Goal: Information Seeking & Learning: Learn about a topic

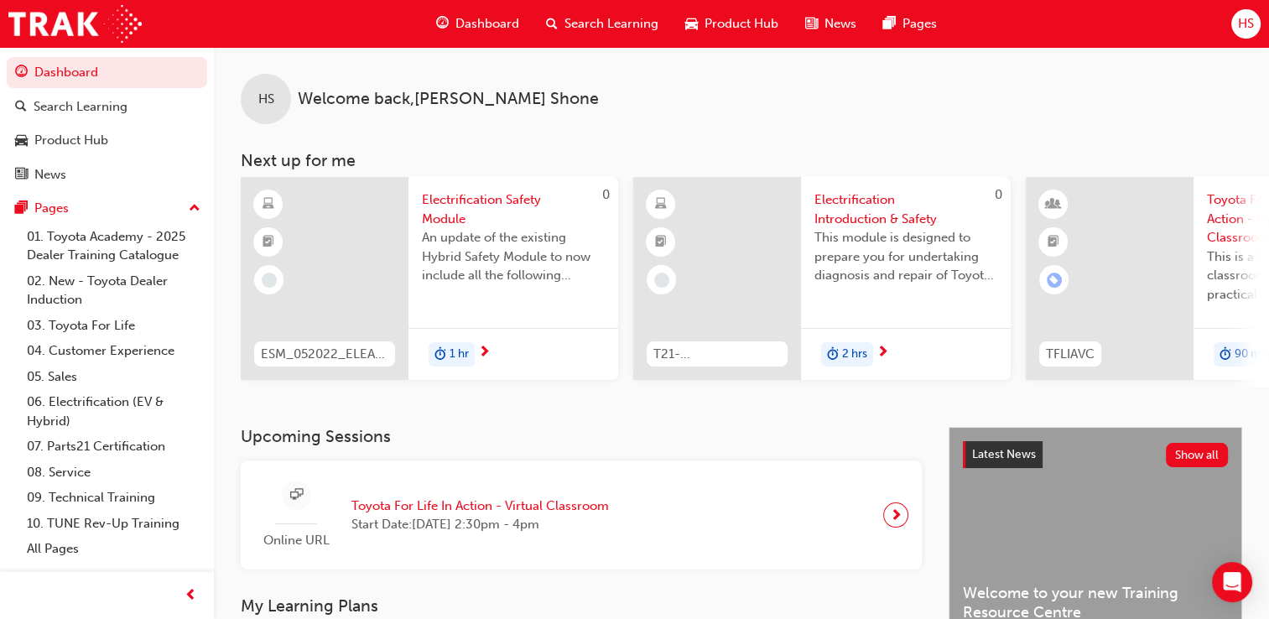
click at [630, 15] on span "Search Learning" at bounding box center [611, 23] width 94 height 19
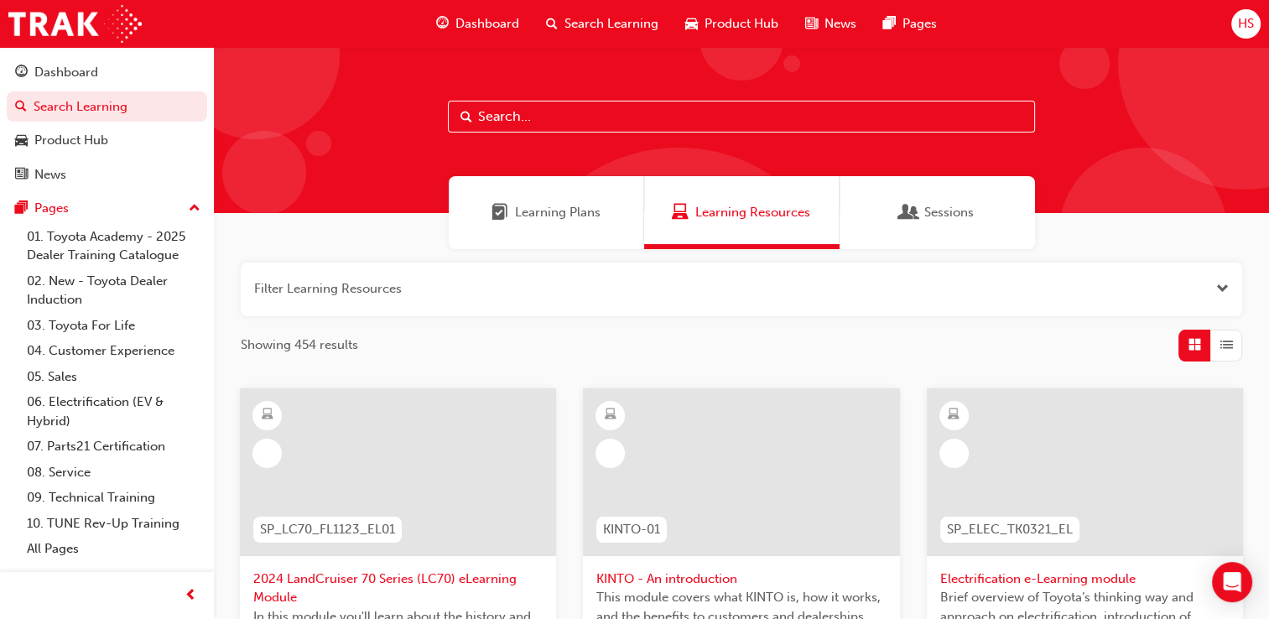
type input "[URL][DOMAIN_NAME]"
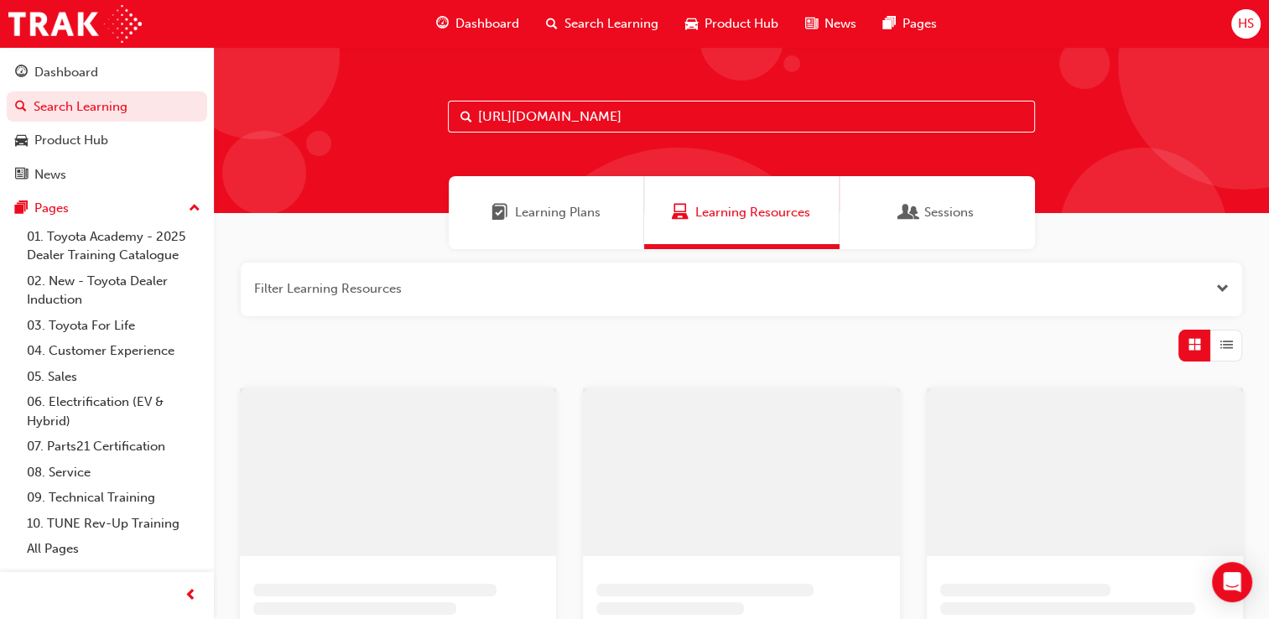
click at [600, 110] on input "[URL][DOMAIN_NAME]" at bounding box center [741, 117] width 587 height 32
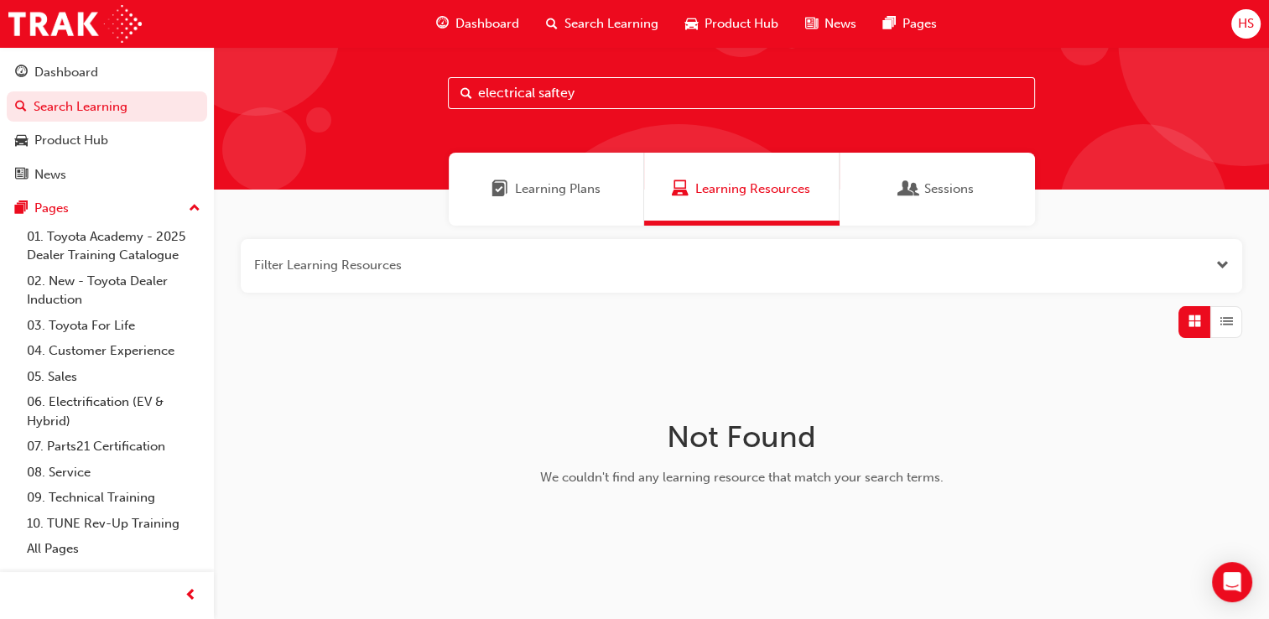
scroll to position [23, 0]
type input "e"
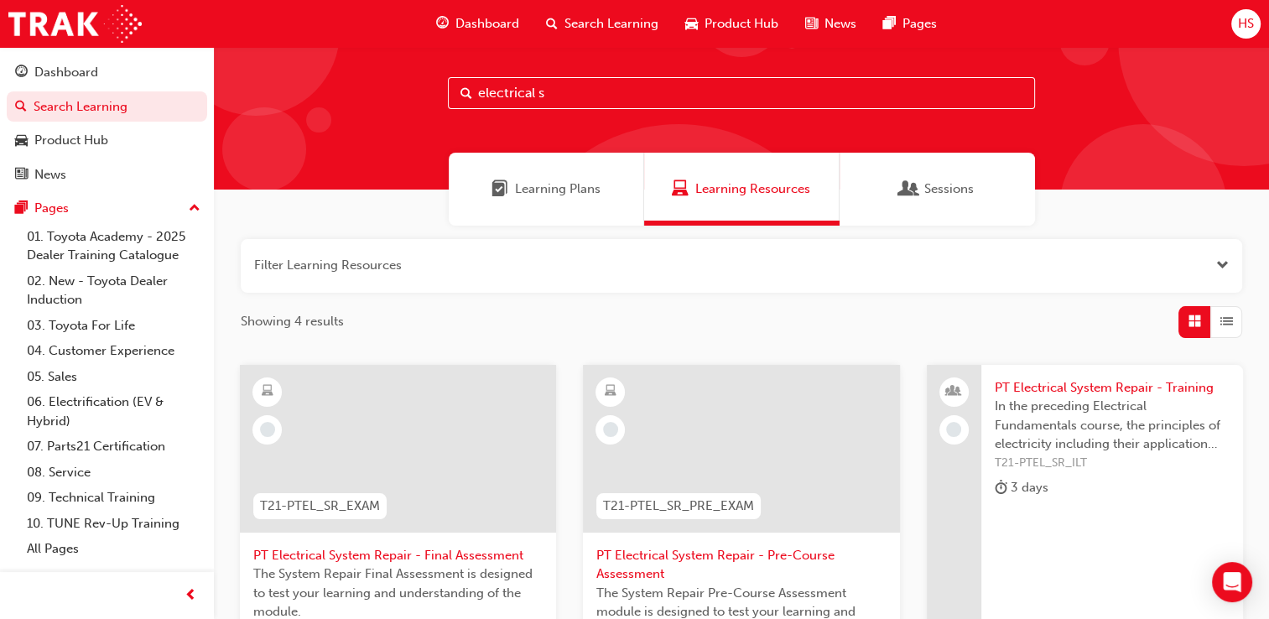
type input "electrical s"
click at [368, 217] on div "Learning Plans Learning Resources Sessions" at bounding box center [741, 189] width 1055 height 73
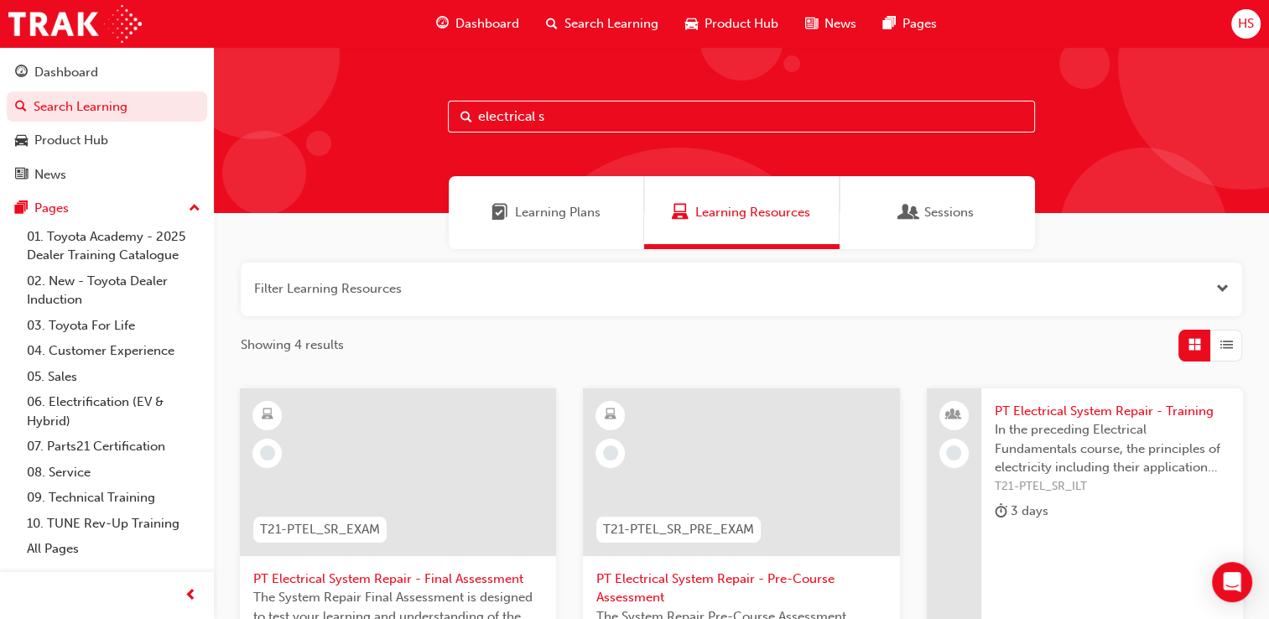
drag, startPoint x: 548, startPoint y: 122, endPoint x: 430, endPoint y: 129, distance: 118.5
click at [430, 129] on div "electrical s" at bounding box center [741, 130] width 1055 height 166
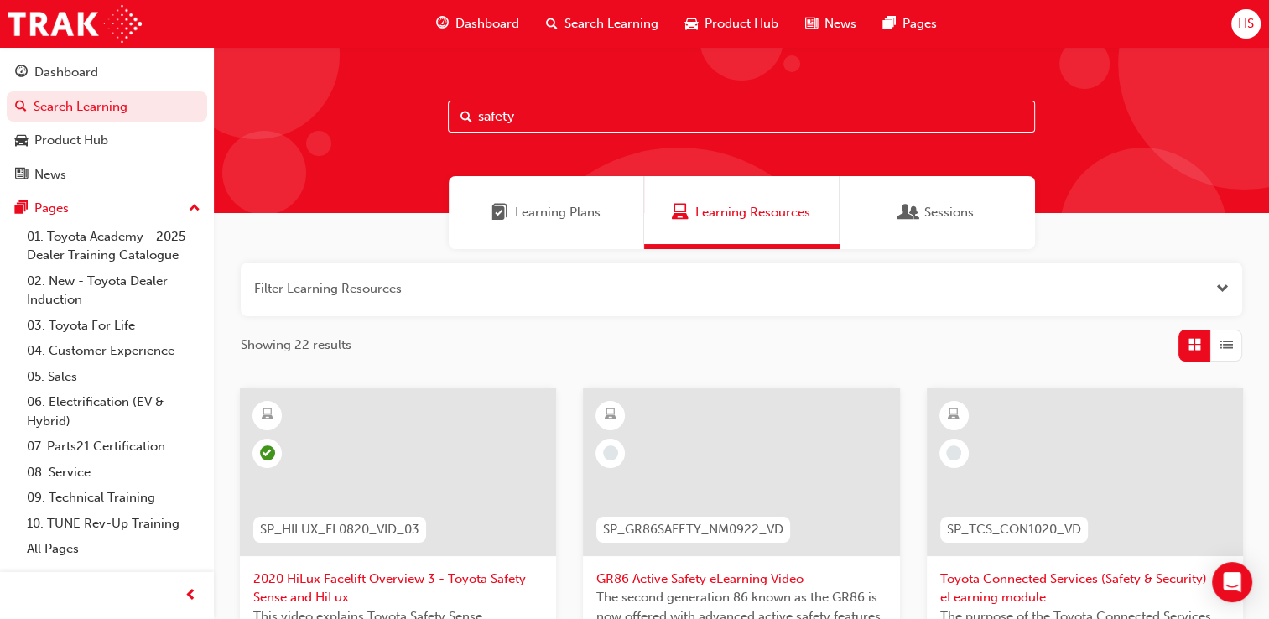
type input "safety"
drag, startPoint x: 522, startPoint y: 120, endPoint x: 428, endPoint y: 132, distance: 94.7
click at [428, 132] on div "safety" at bounding box center [741, 130] width 1055 height 166
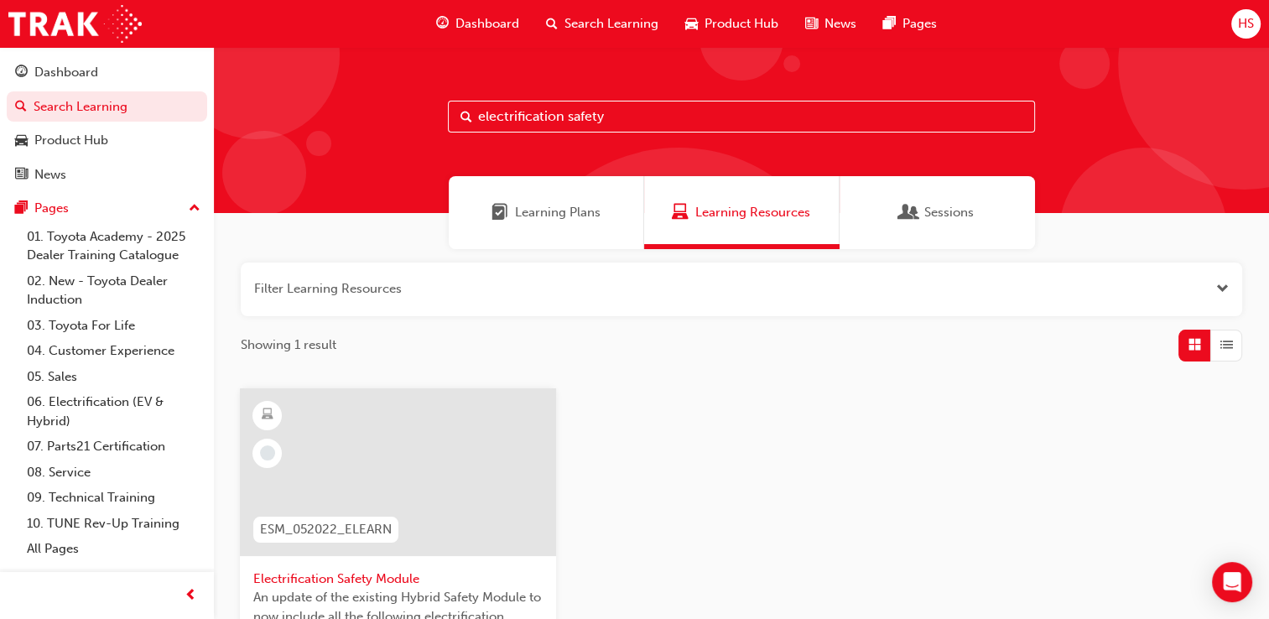
type input "electrification safety"
click at [386, 582] on span "Electrification Safety Module" at bounding box center [397, 578] width 289 height 19
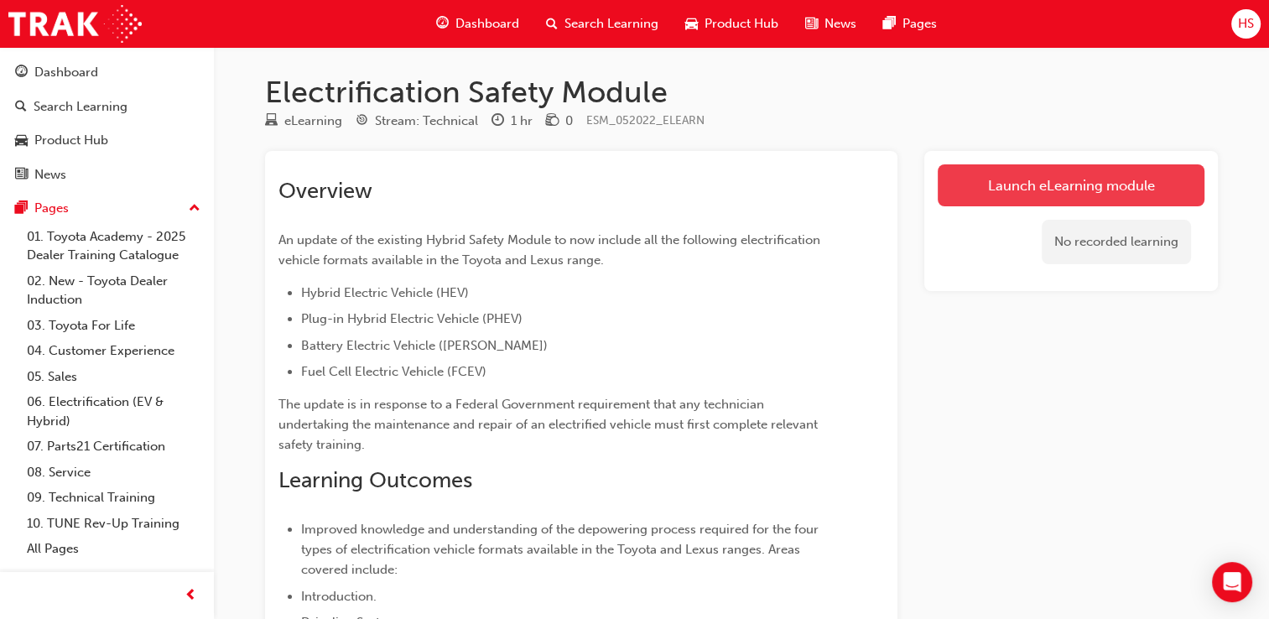
click at [1118, 176] on link "Launch eLearning module" at bounding box center [1070, 185] width 267 height 42
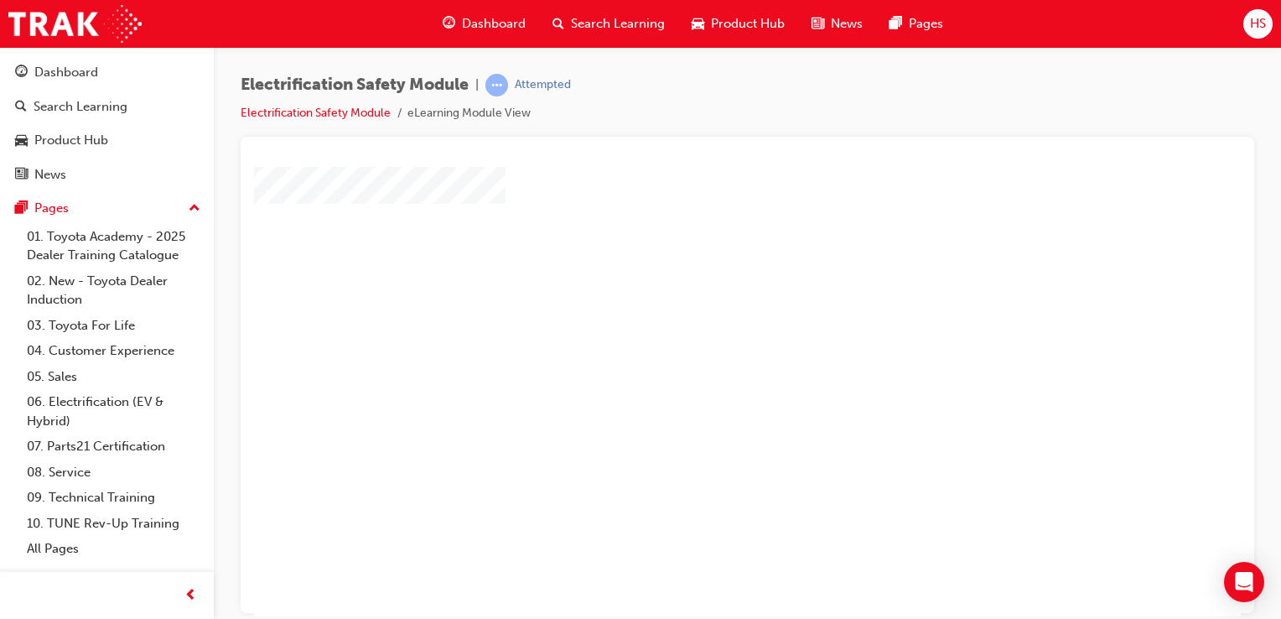
scroll to position [91, 0]
click at [699, 252] on div "play" at bounding box center [699, 252] width 0 height 0
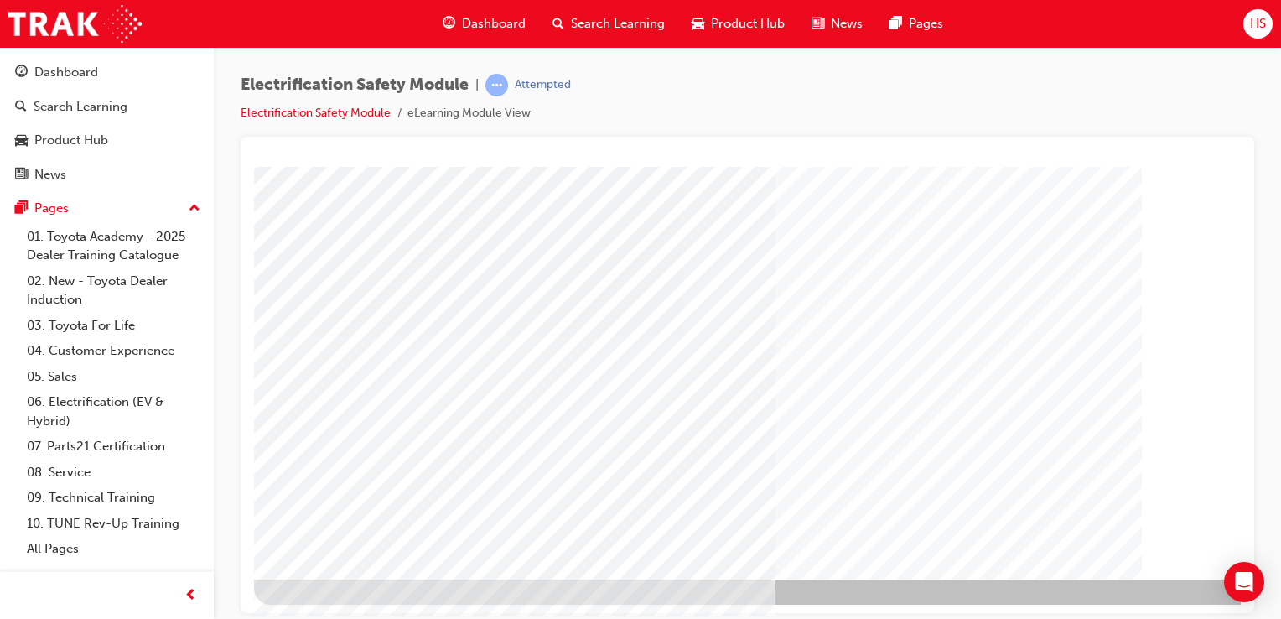
scroll to position [191, 166]
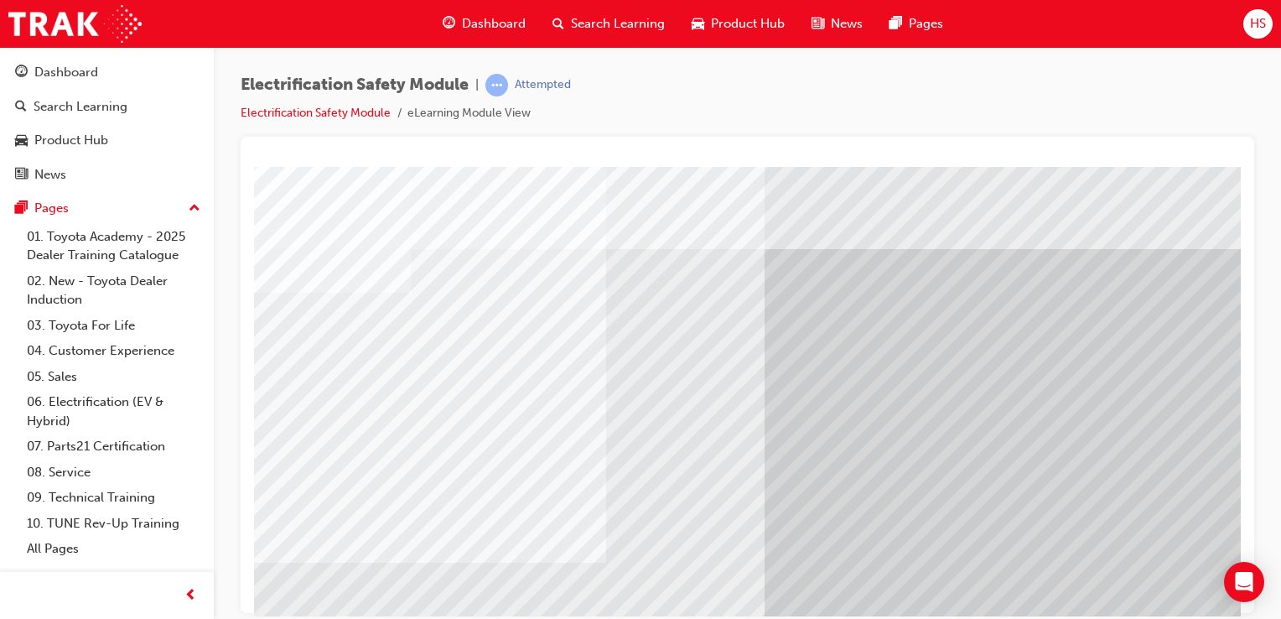
scroll to position [0, 94]
click at [594, 159] on div at bounding box center [747, 158] width 987 height 17
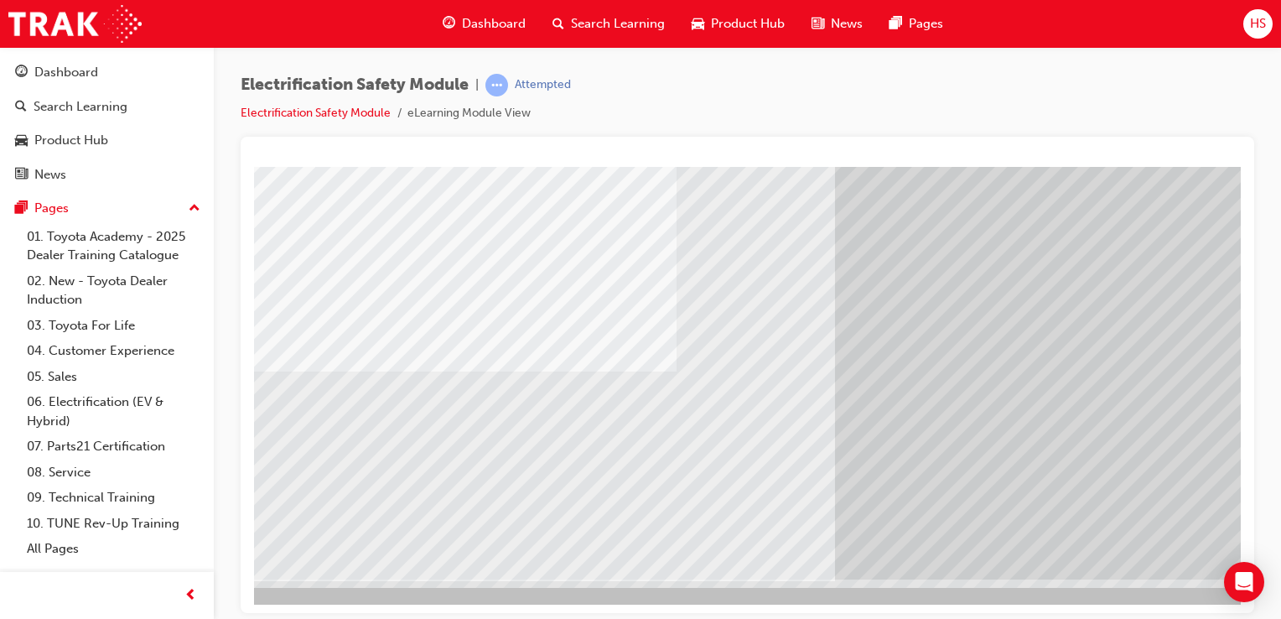
scroll to position [191, 0]
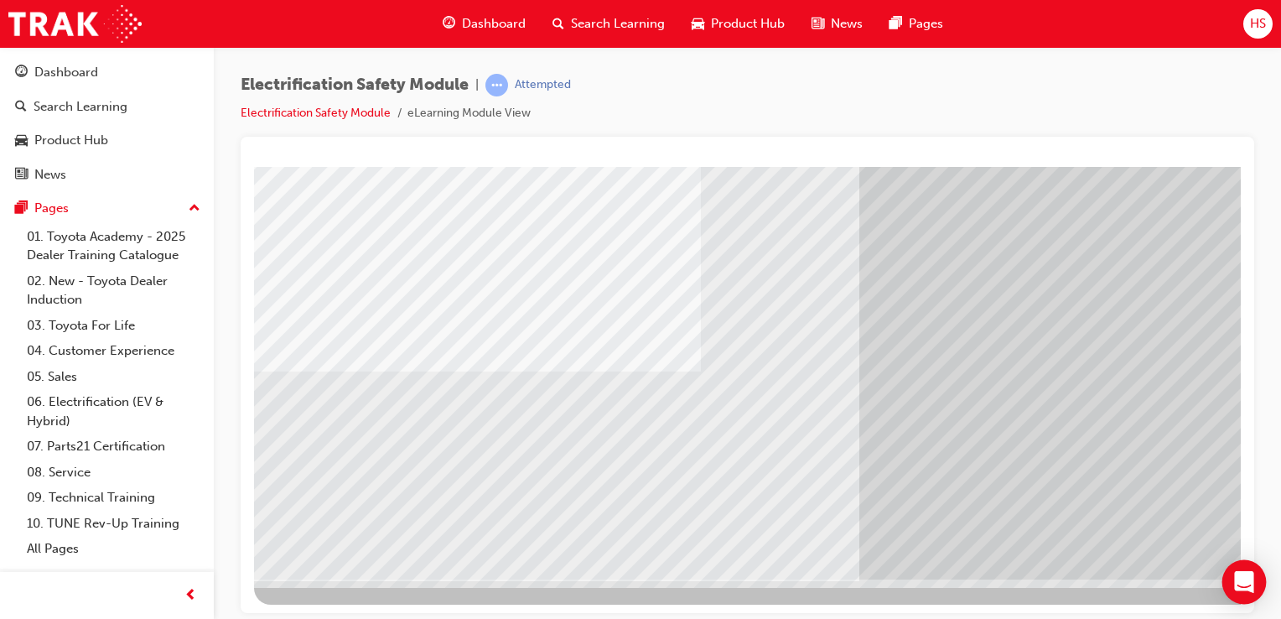
click at [1254, 584] on div "Open Intercom Messenger" at bounding box center [1244, 582] width 44 height 44
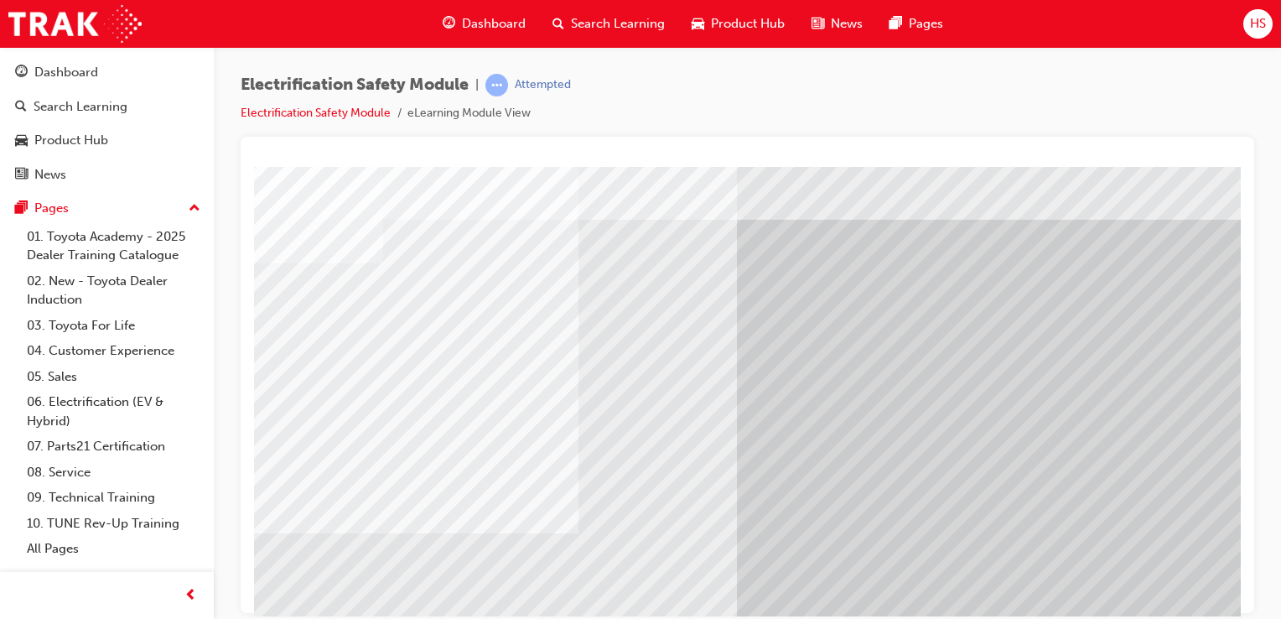
scroll to position [29, 166]
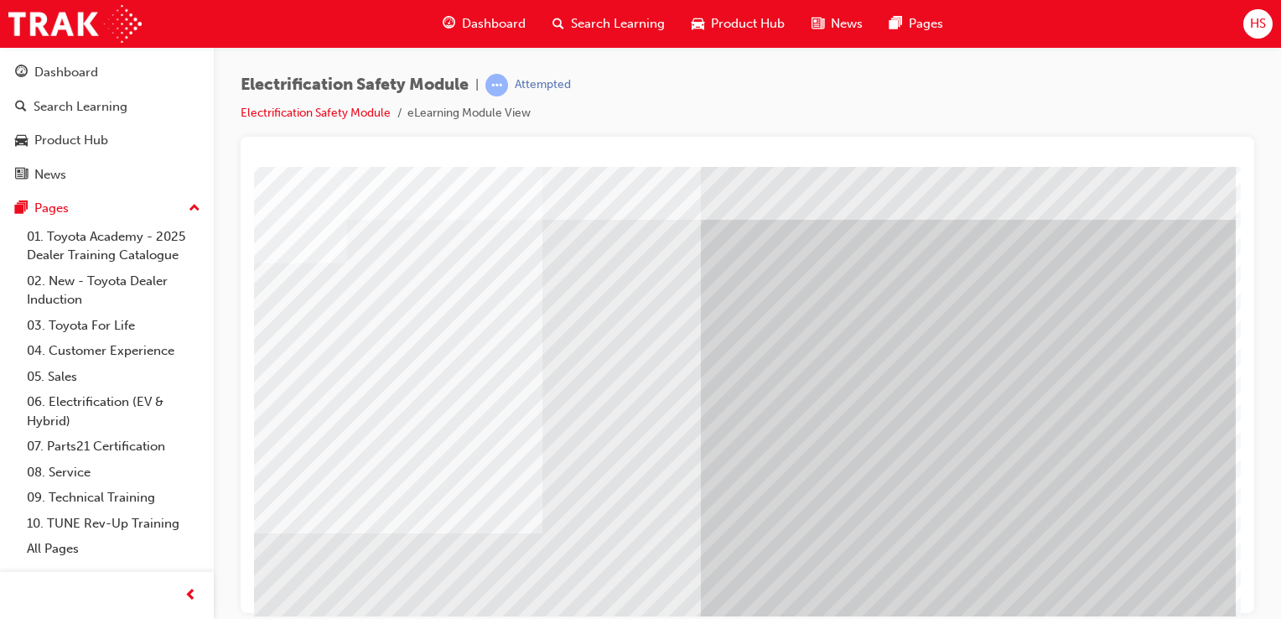
drag, startPoint x: 511, startPoint y: 99, endPoint x: 994, endPoint y: 92, distance: 483.8
click at [994, 92] on div "Electrification Safety Module | Attempted Electrification Safety Module eLearni…" at bounding box center [748, 105] width 1014 height 63
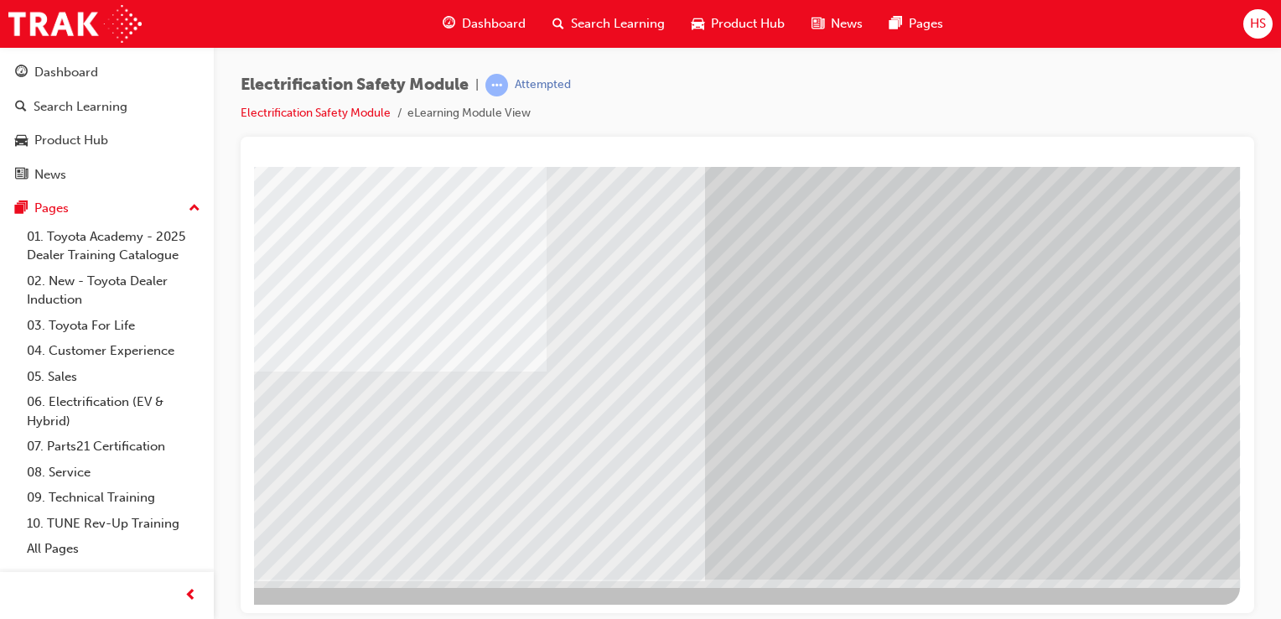
scroll to position [191, 166]
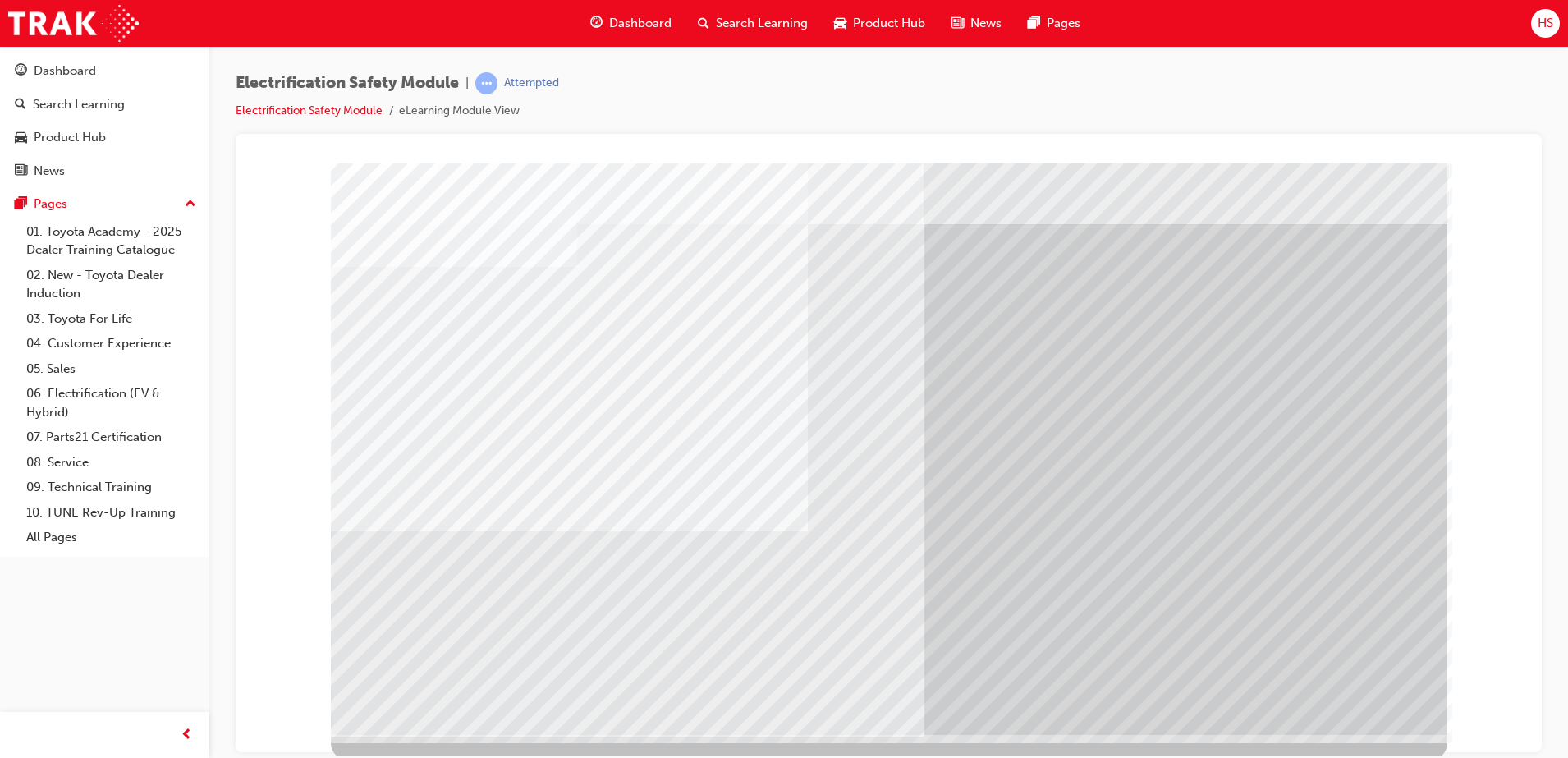
scroll to position [24, 0]
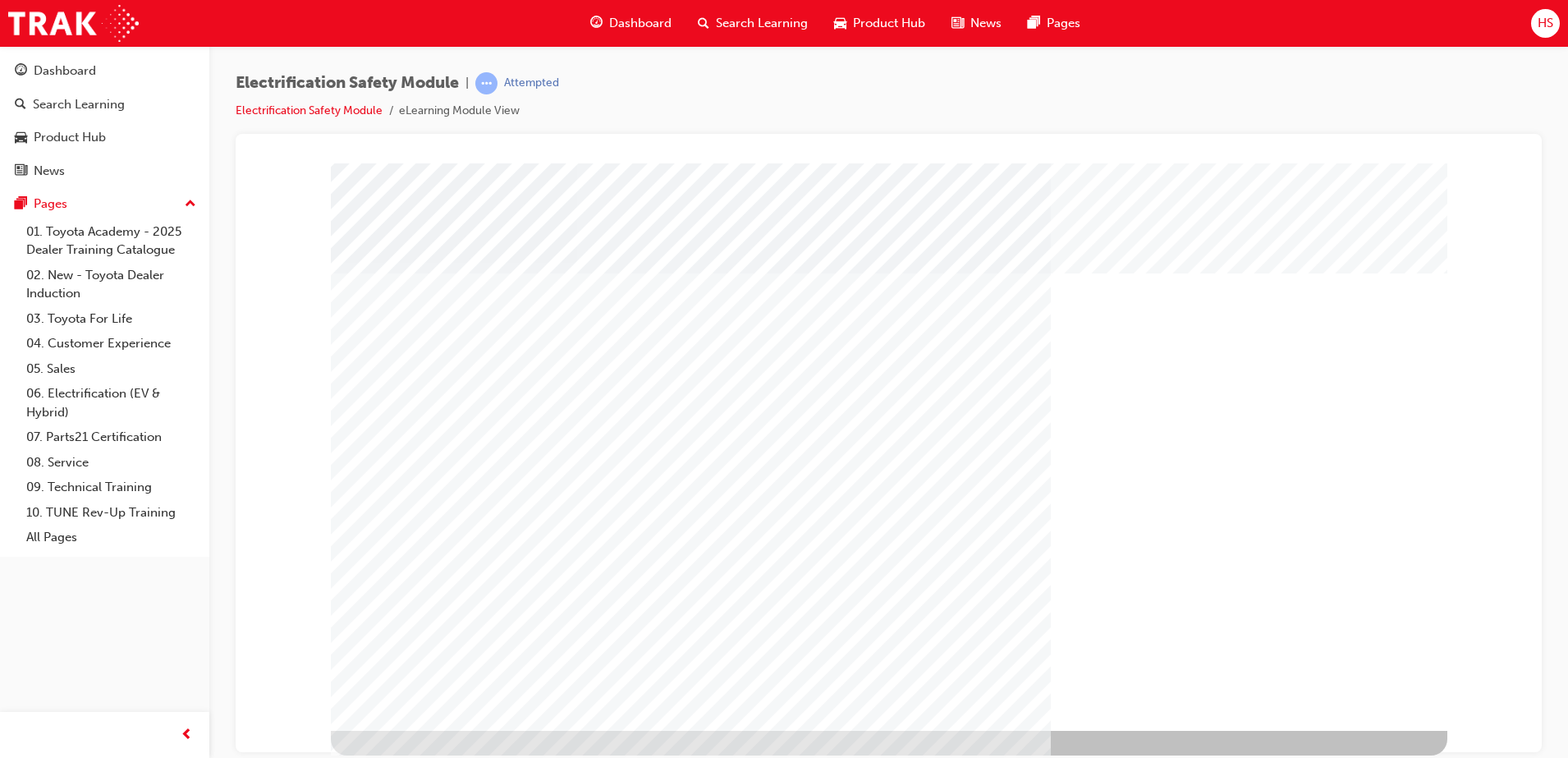
scroll to position [0, 0]
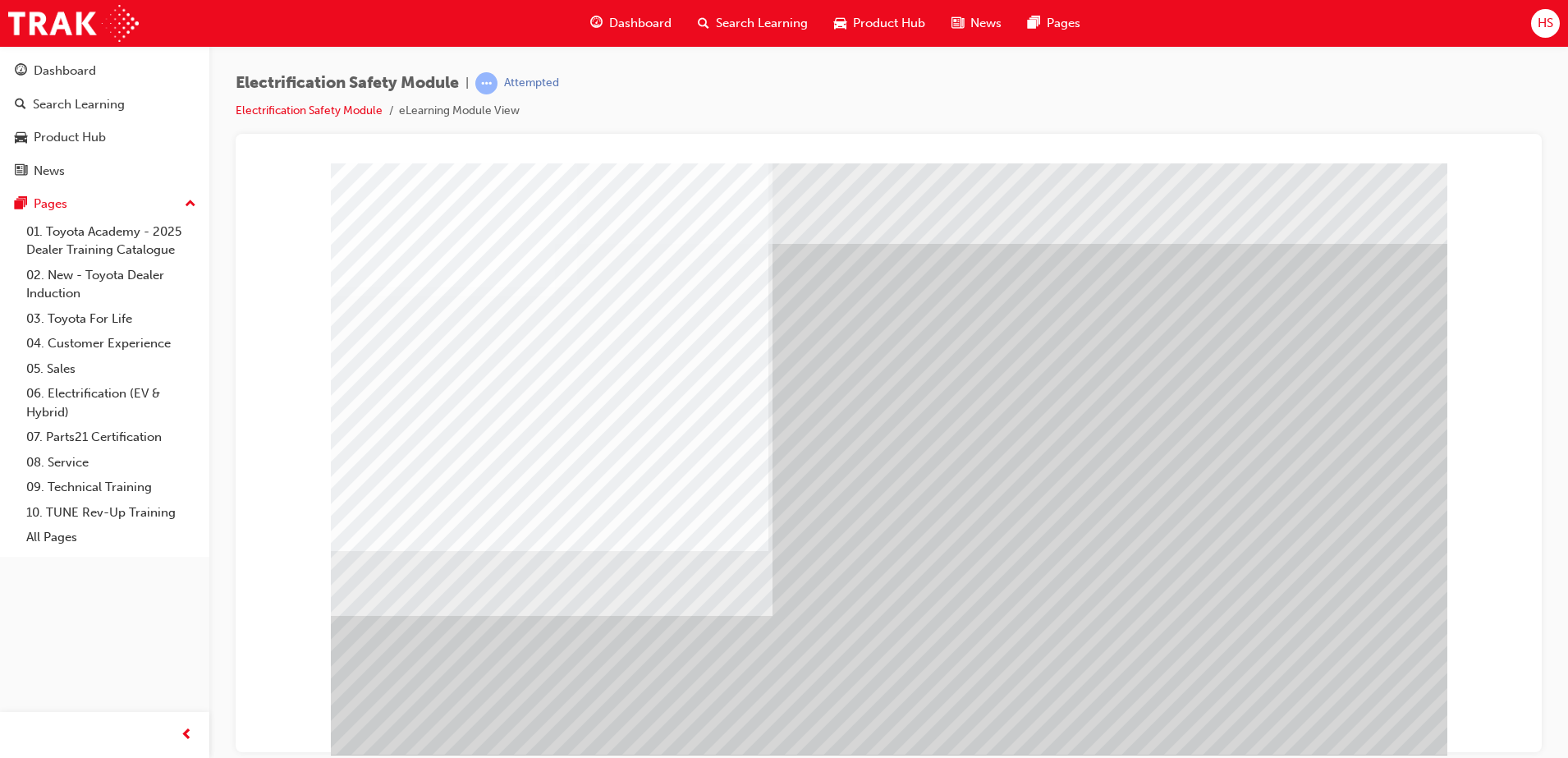
scroll to position [24, 0]
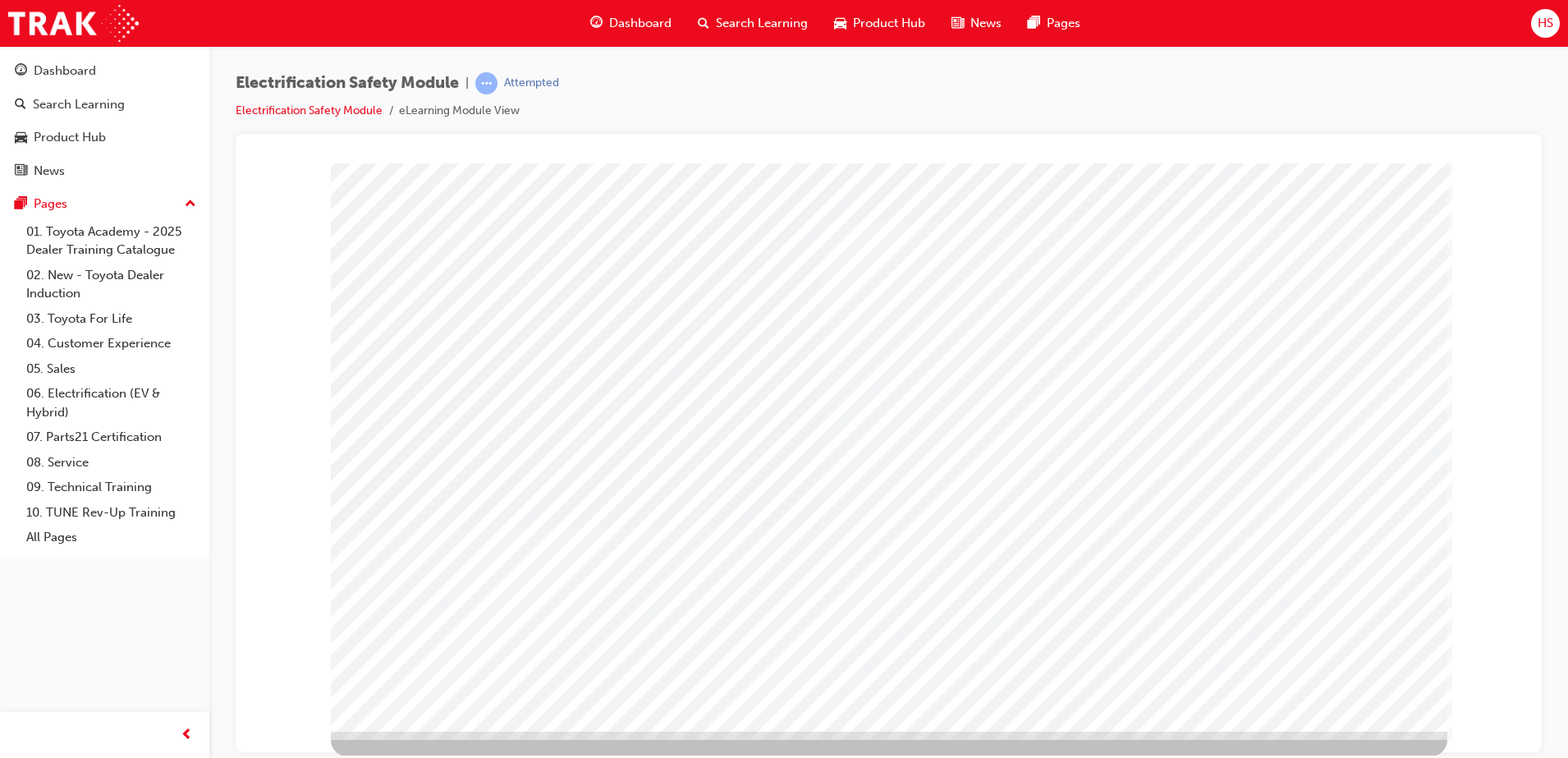
scroll to position [23, 0]
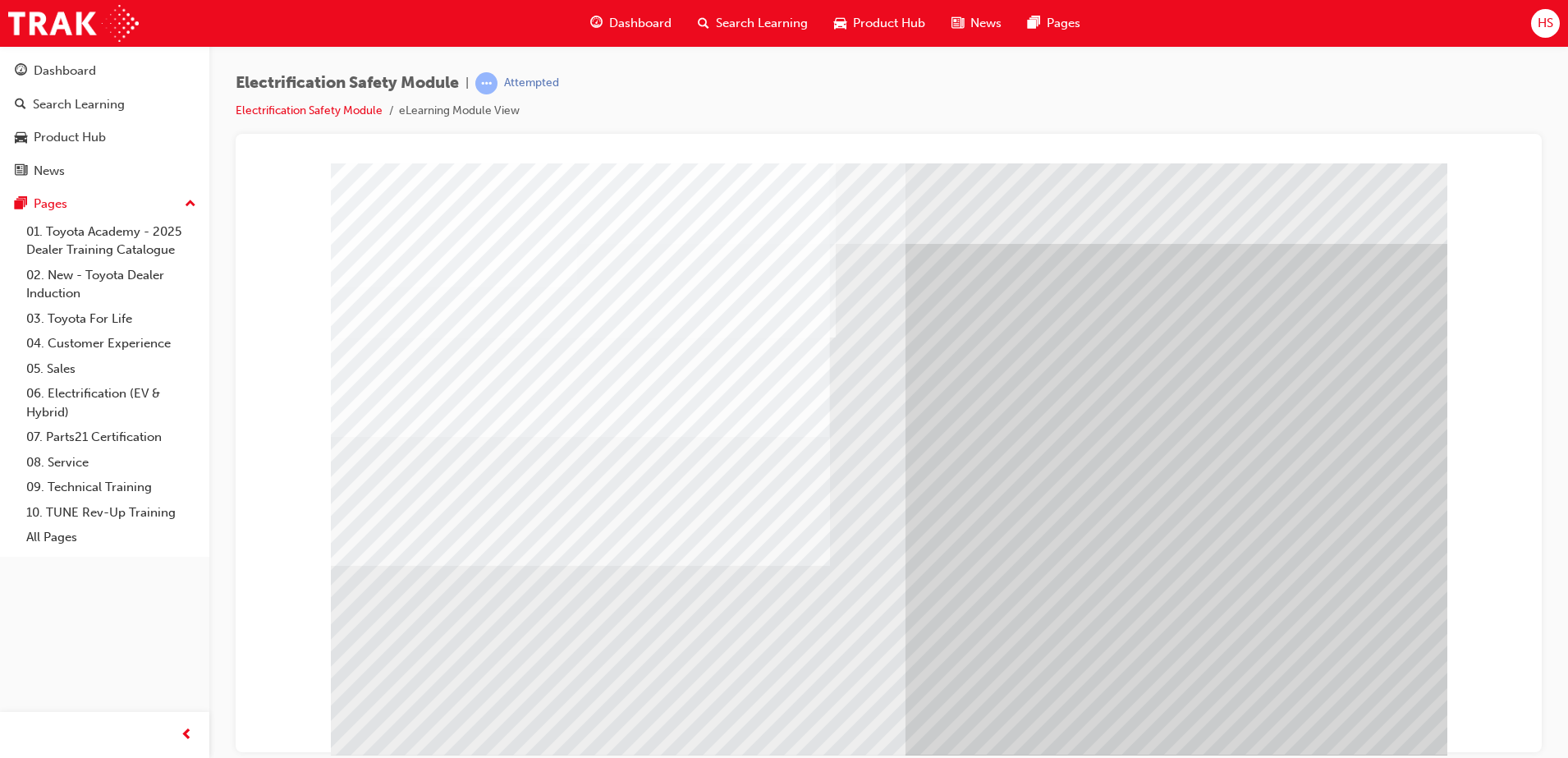
scroll to position [1, 0]
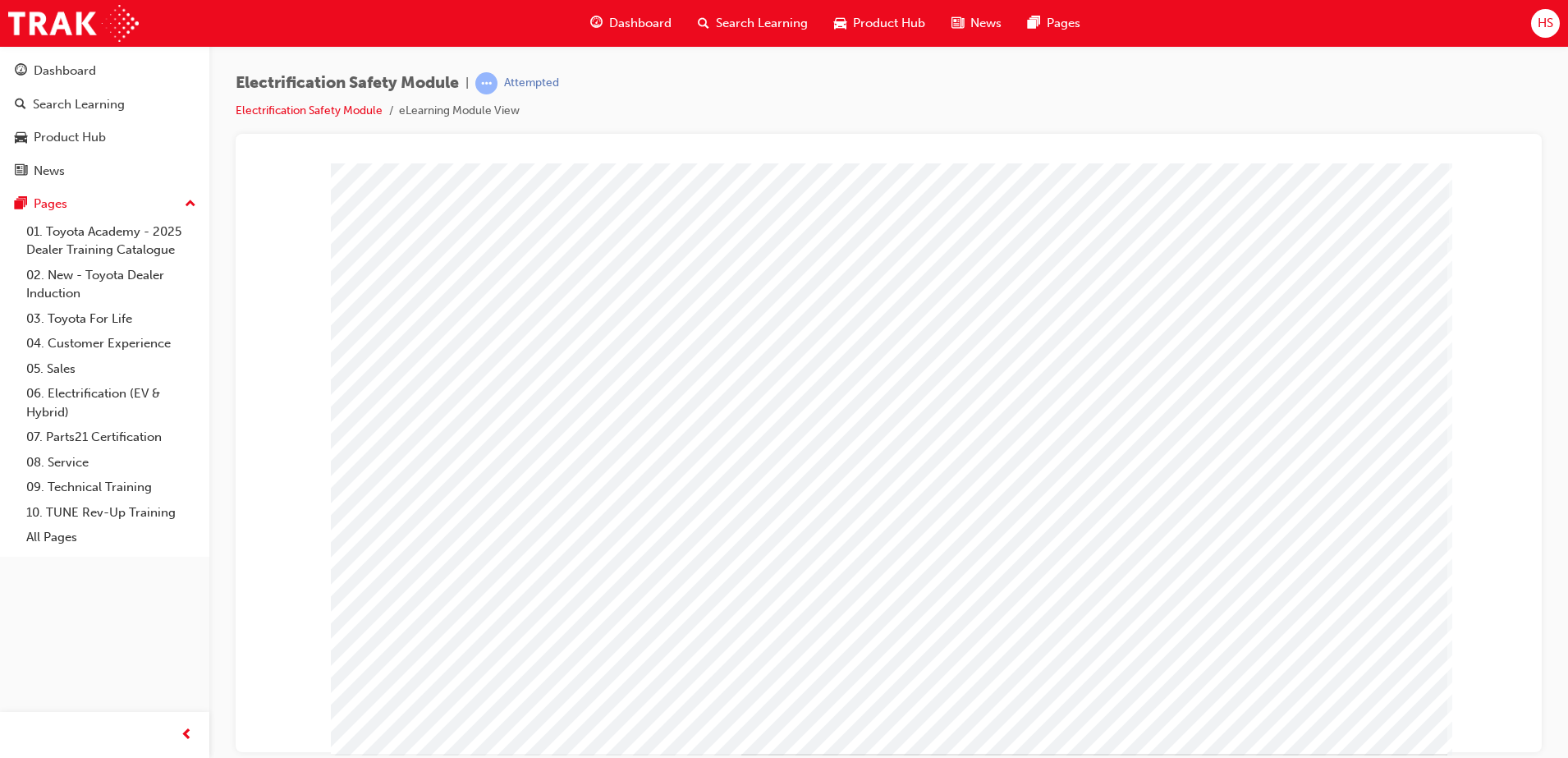
scroll to position [0, 0]
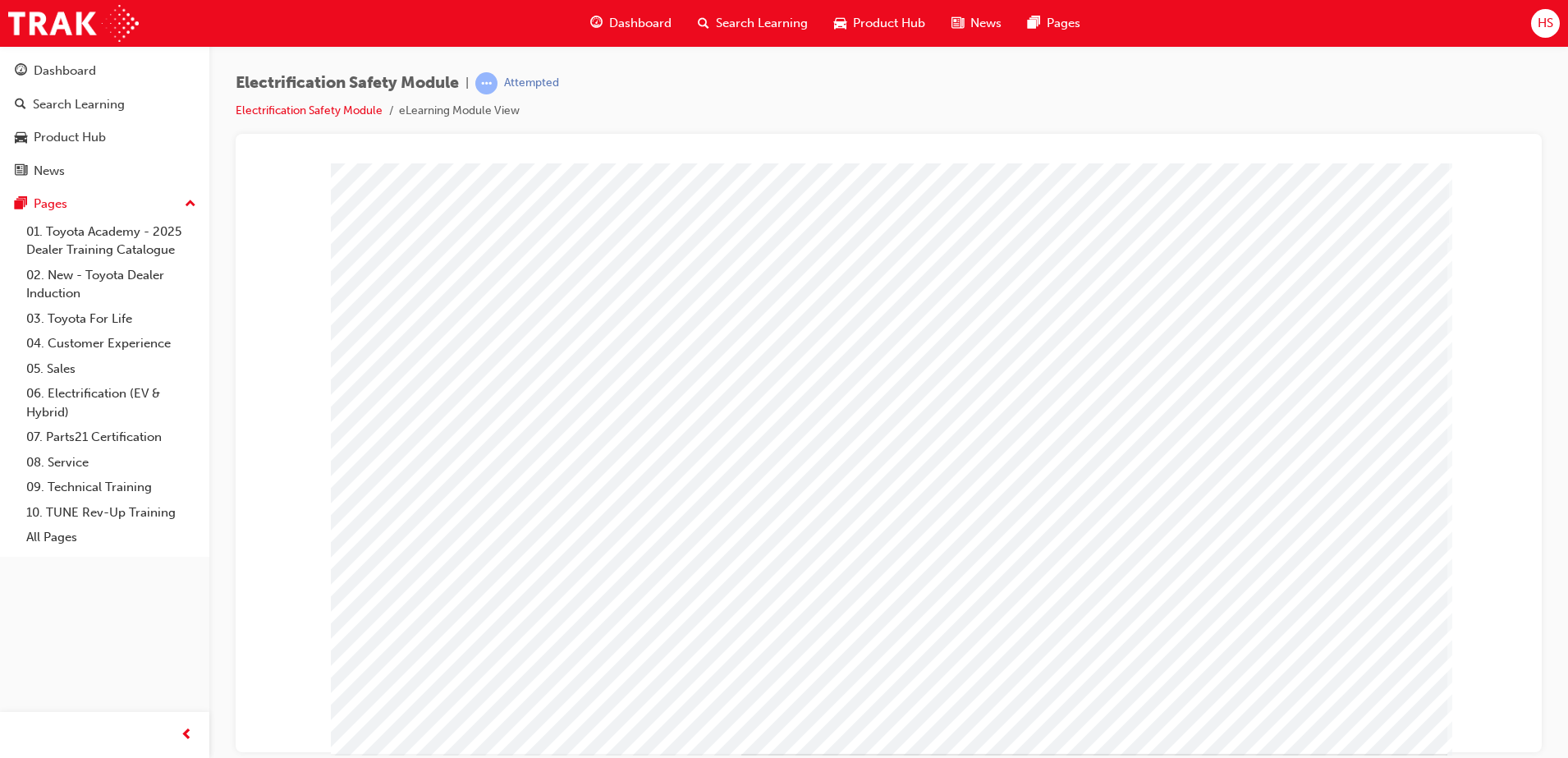
scroll to position [0, 0]
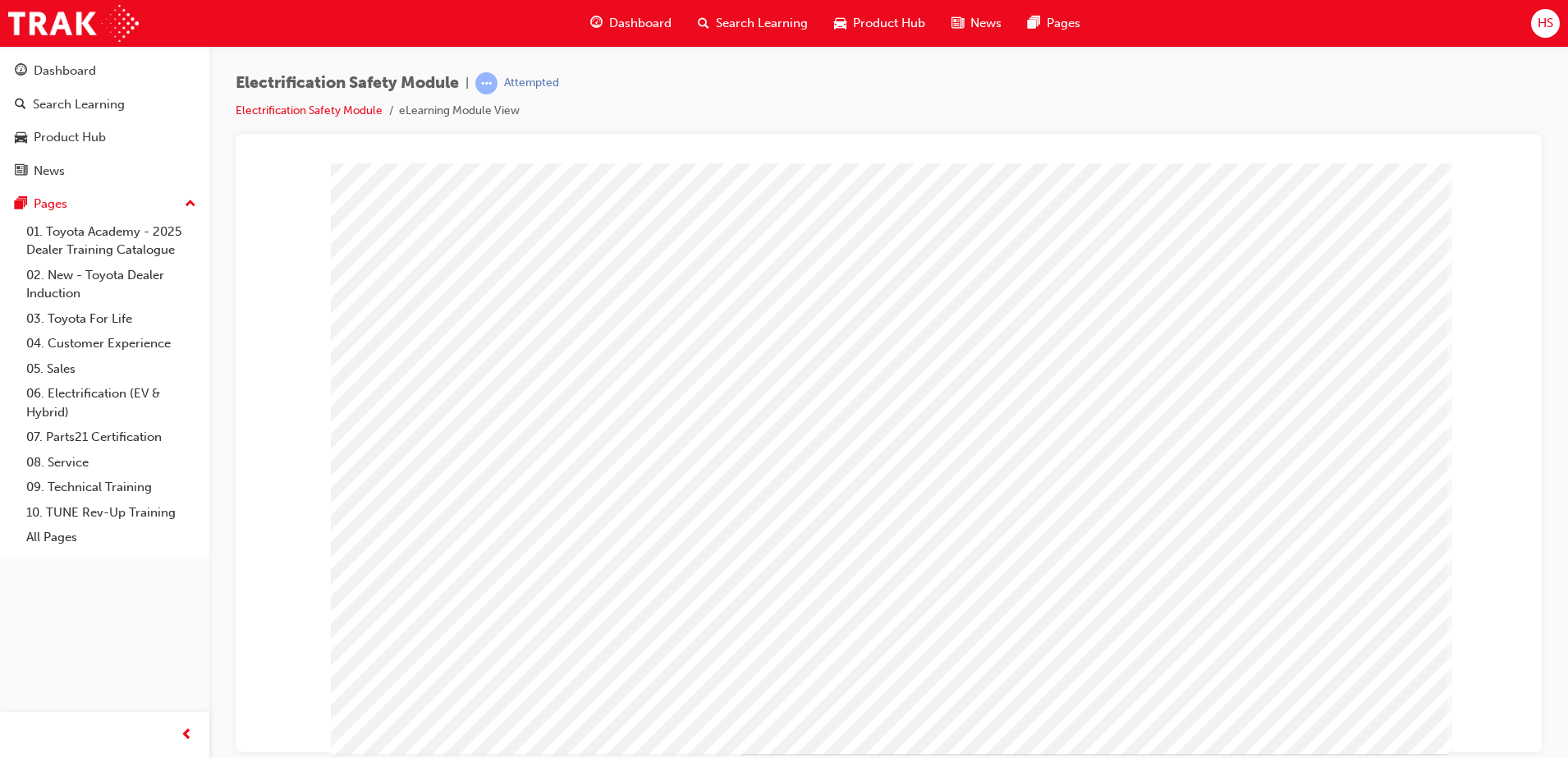
scroll to position [0, 0]
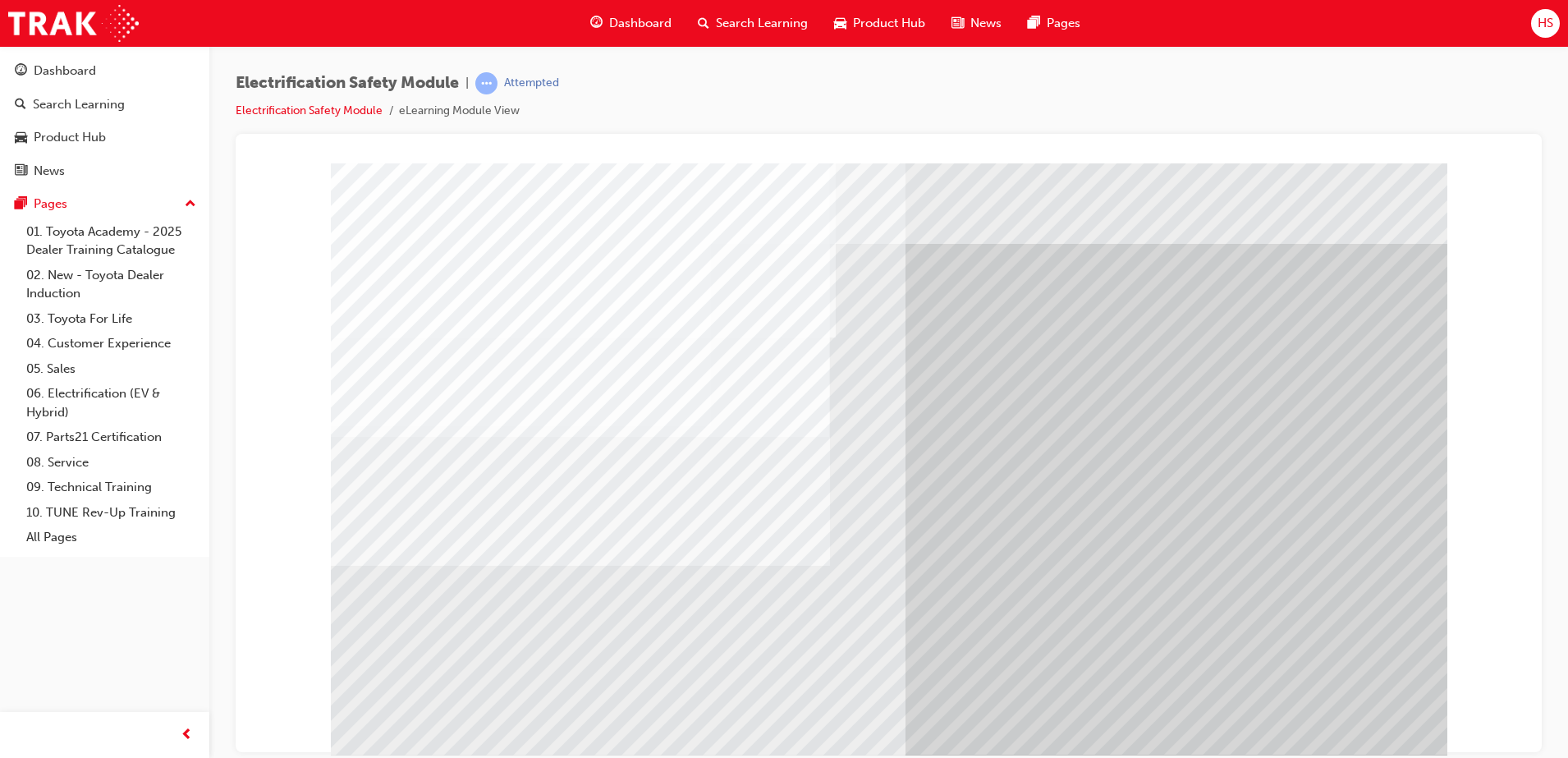
scroll to position [24, 0]
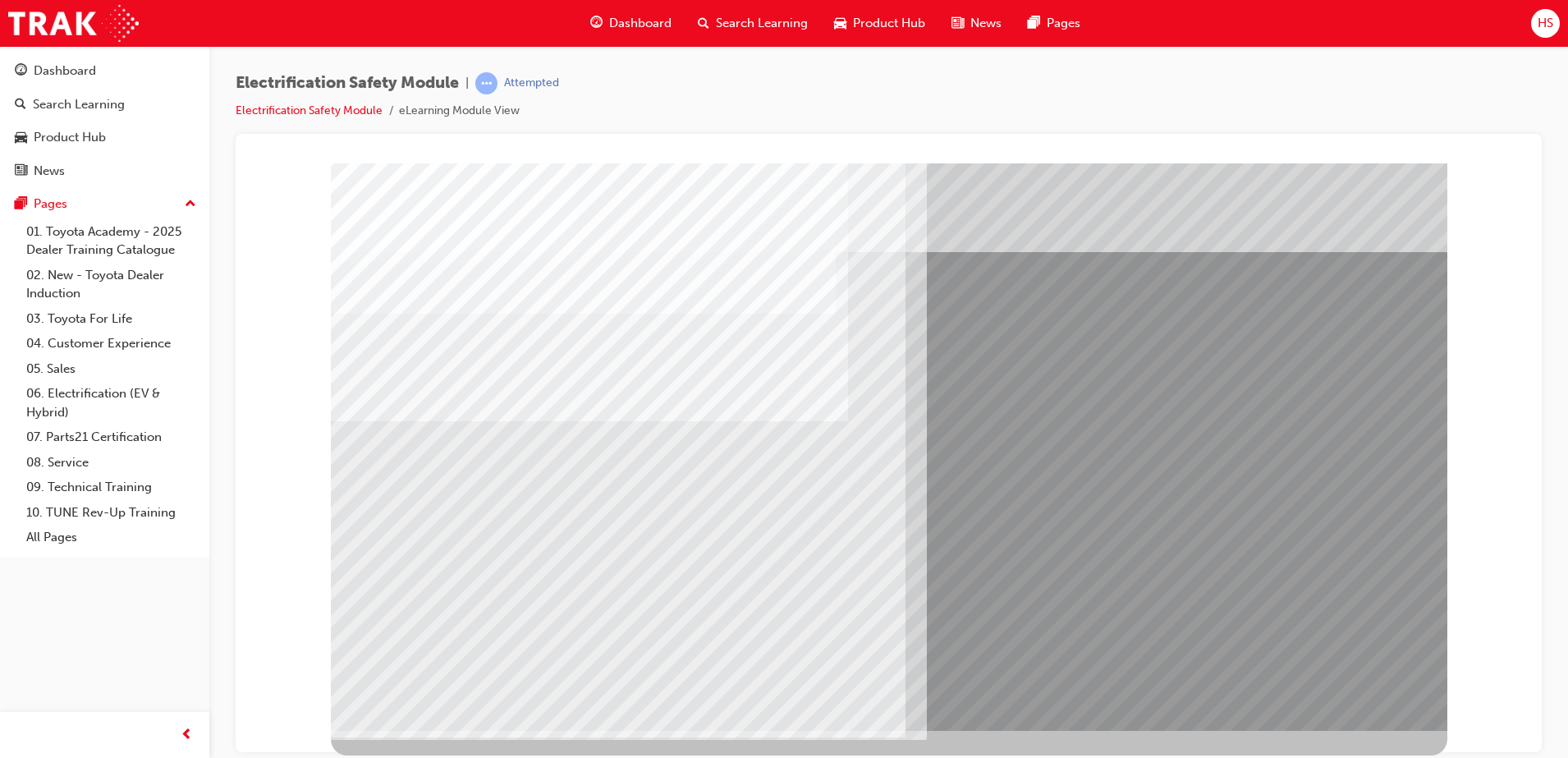
scroll to position [0, 0]
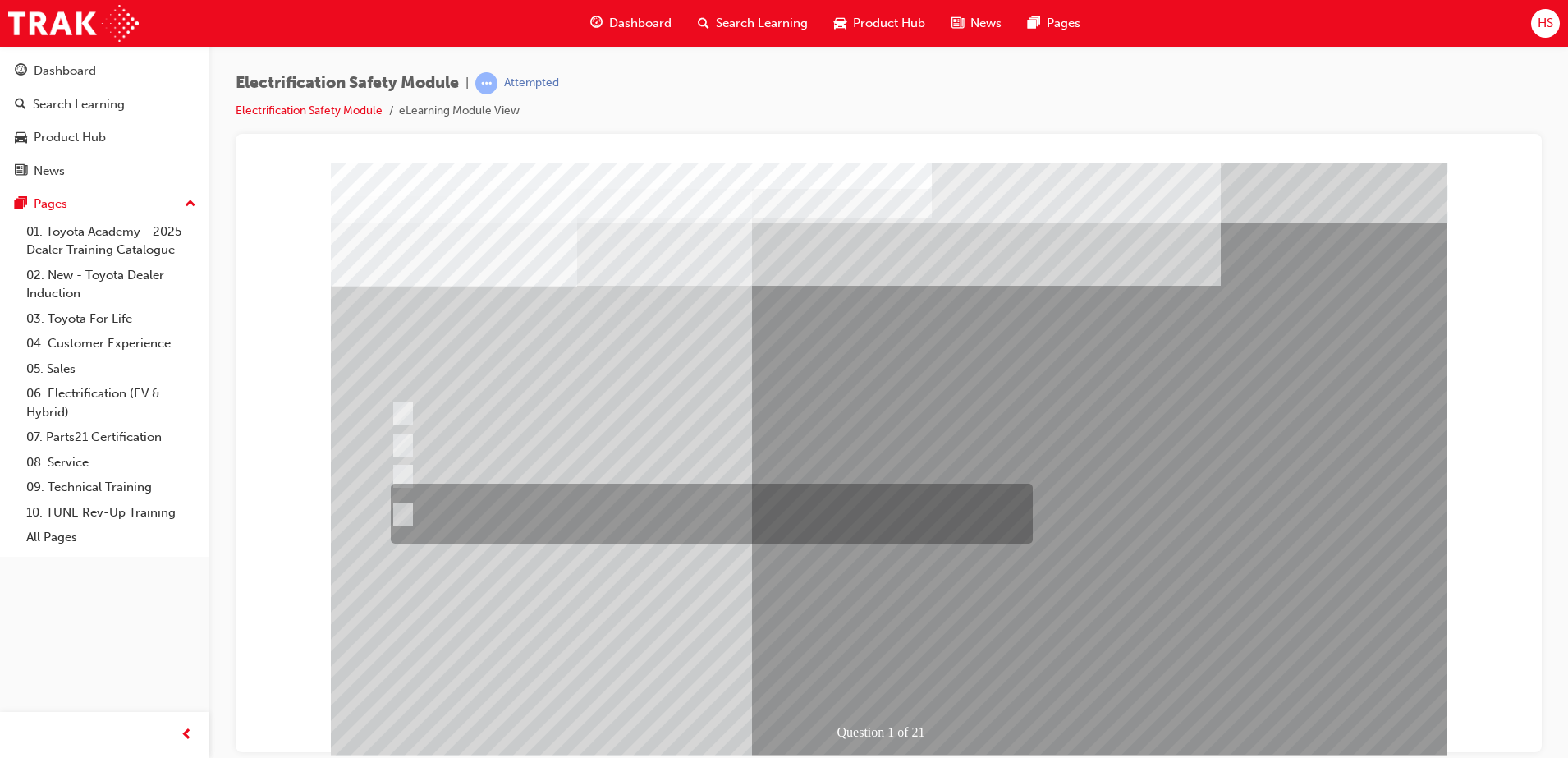
click at [700, 505] on div at bounding box center [708, 513] width 642 height 60
radio input "true"
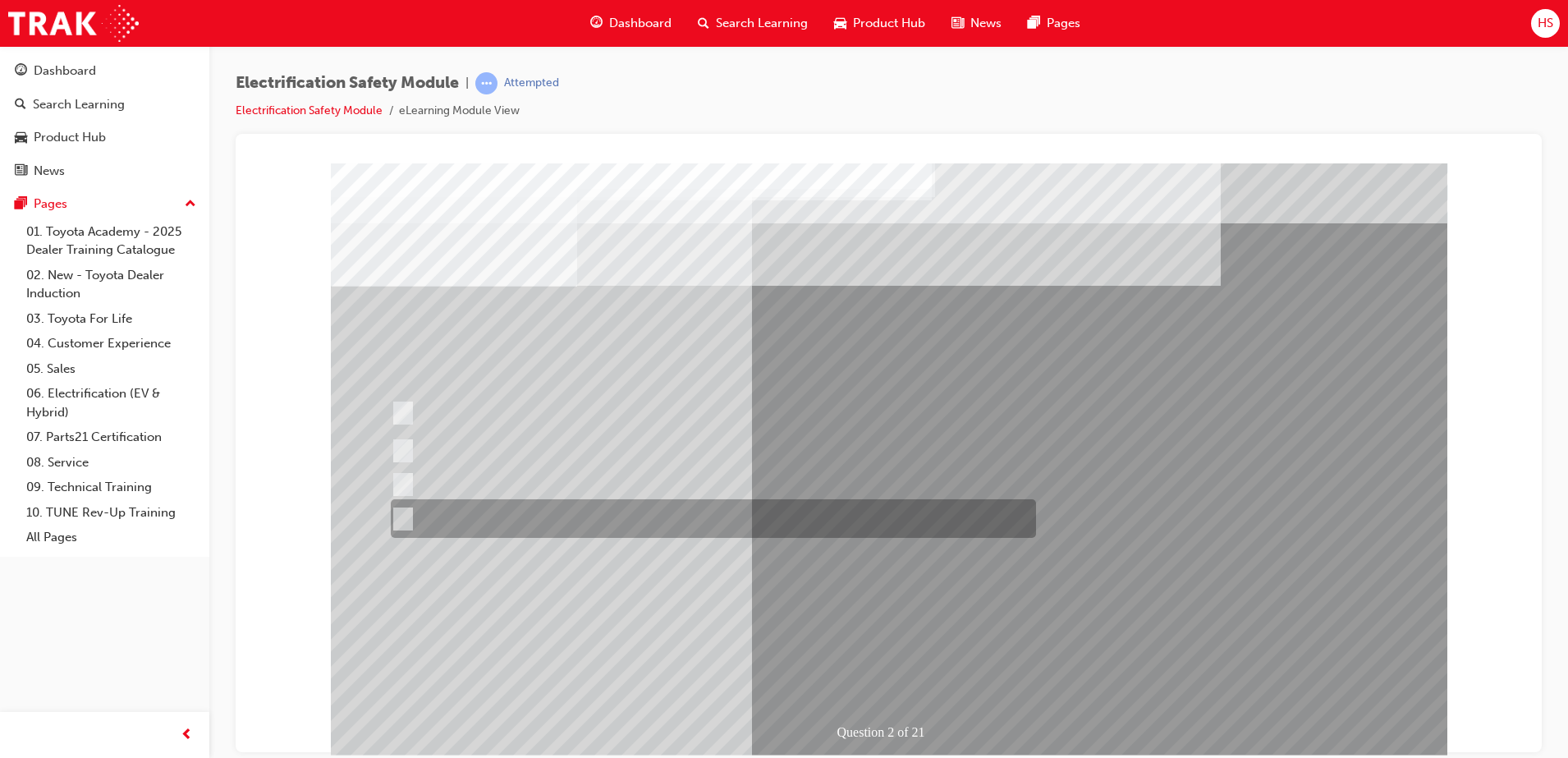
click at [610, 511] on div at bounding box center [709, 518] width 645 height 38
radio input "true"
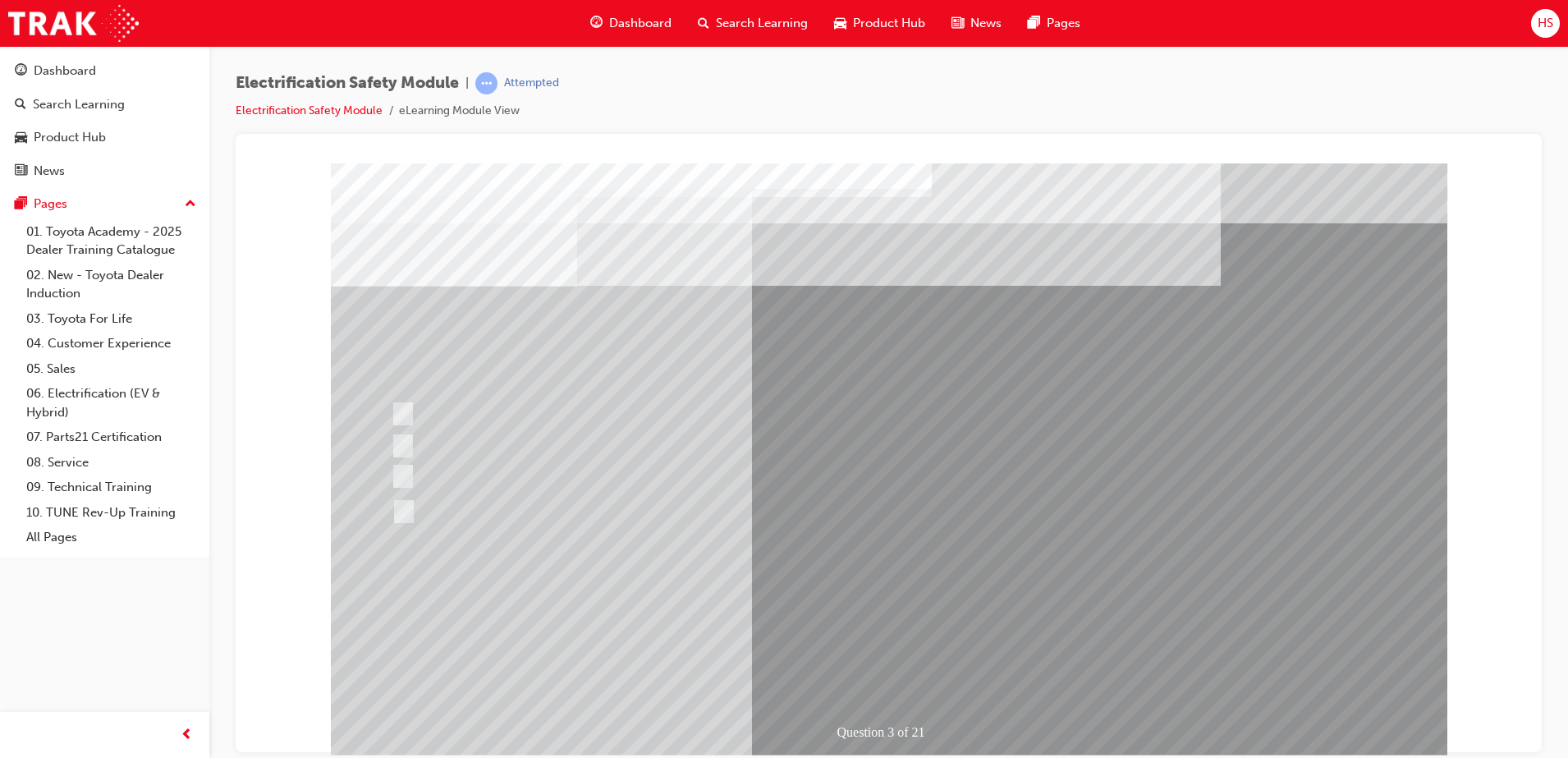
click at [922, 500] on div at bounding box center [709, 510] width 642 height 38
radio input "true"
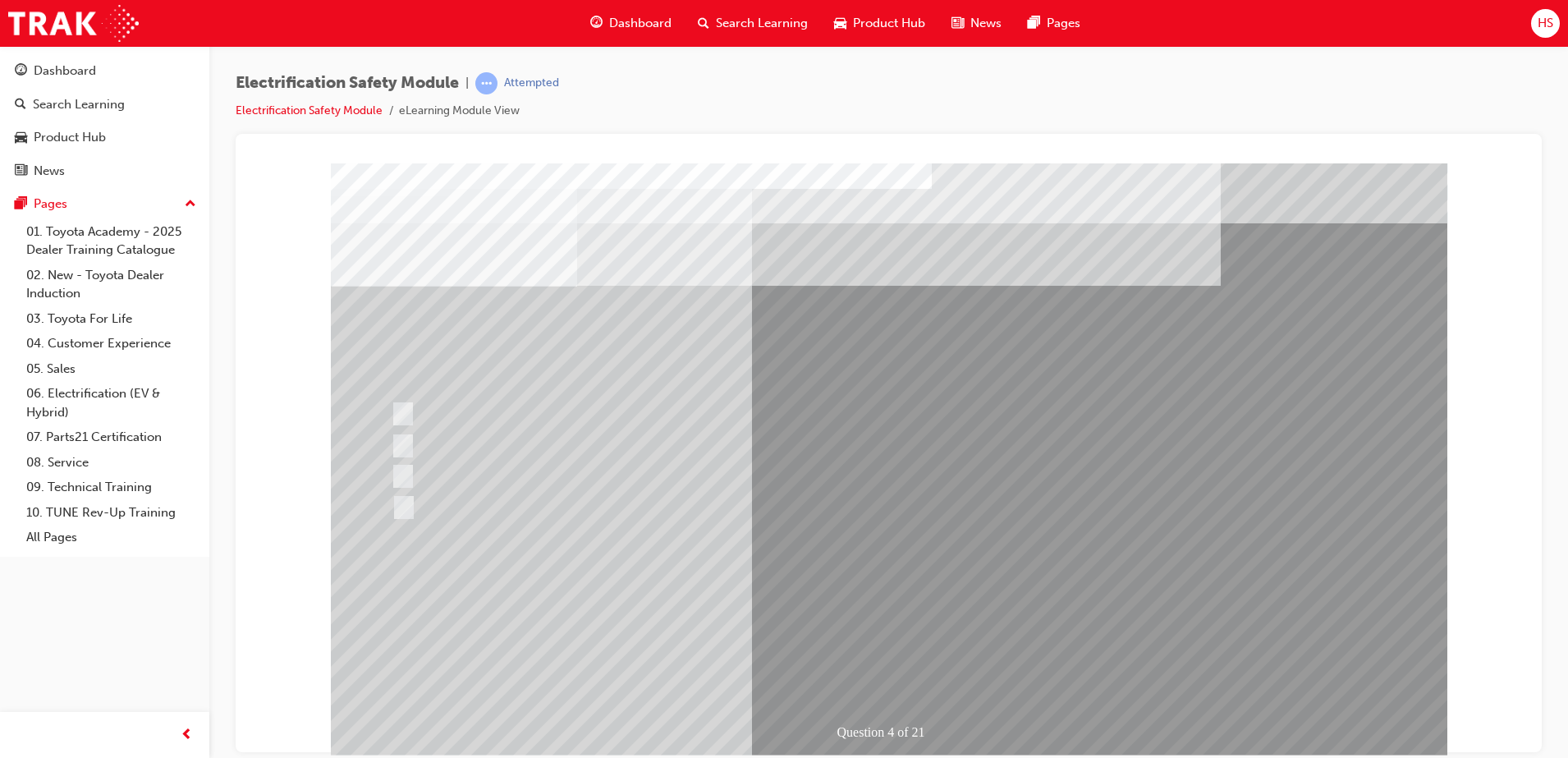
click at [679, 439] on div at bounding box center [708, 445] width 642 height 30
checkbox input "true"
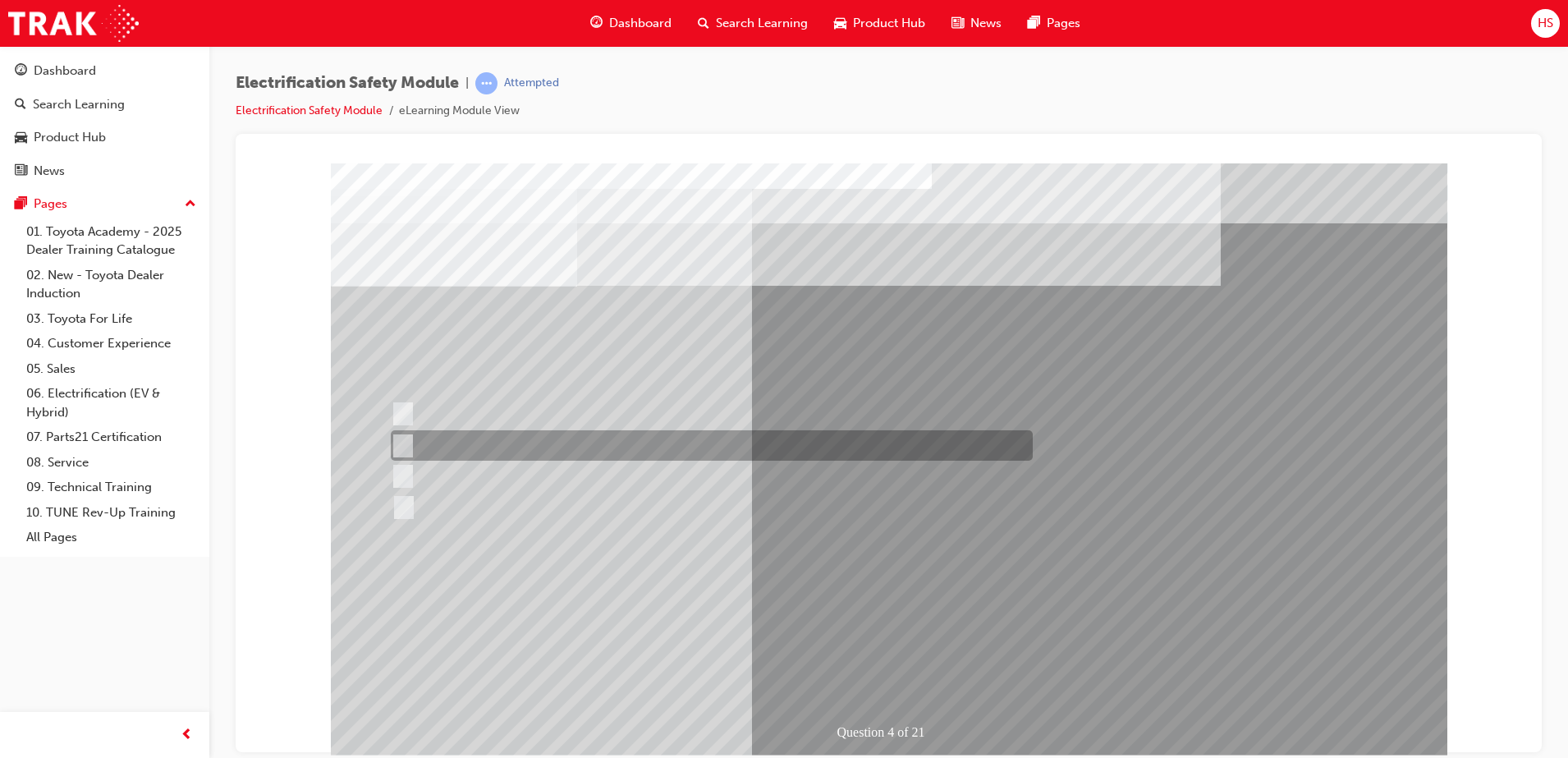
click at [767, 513] on div at bounding box center [709, 506] width 642 height 30
checkbox input "true"
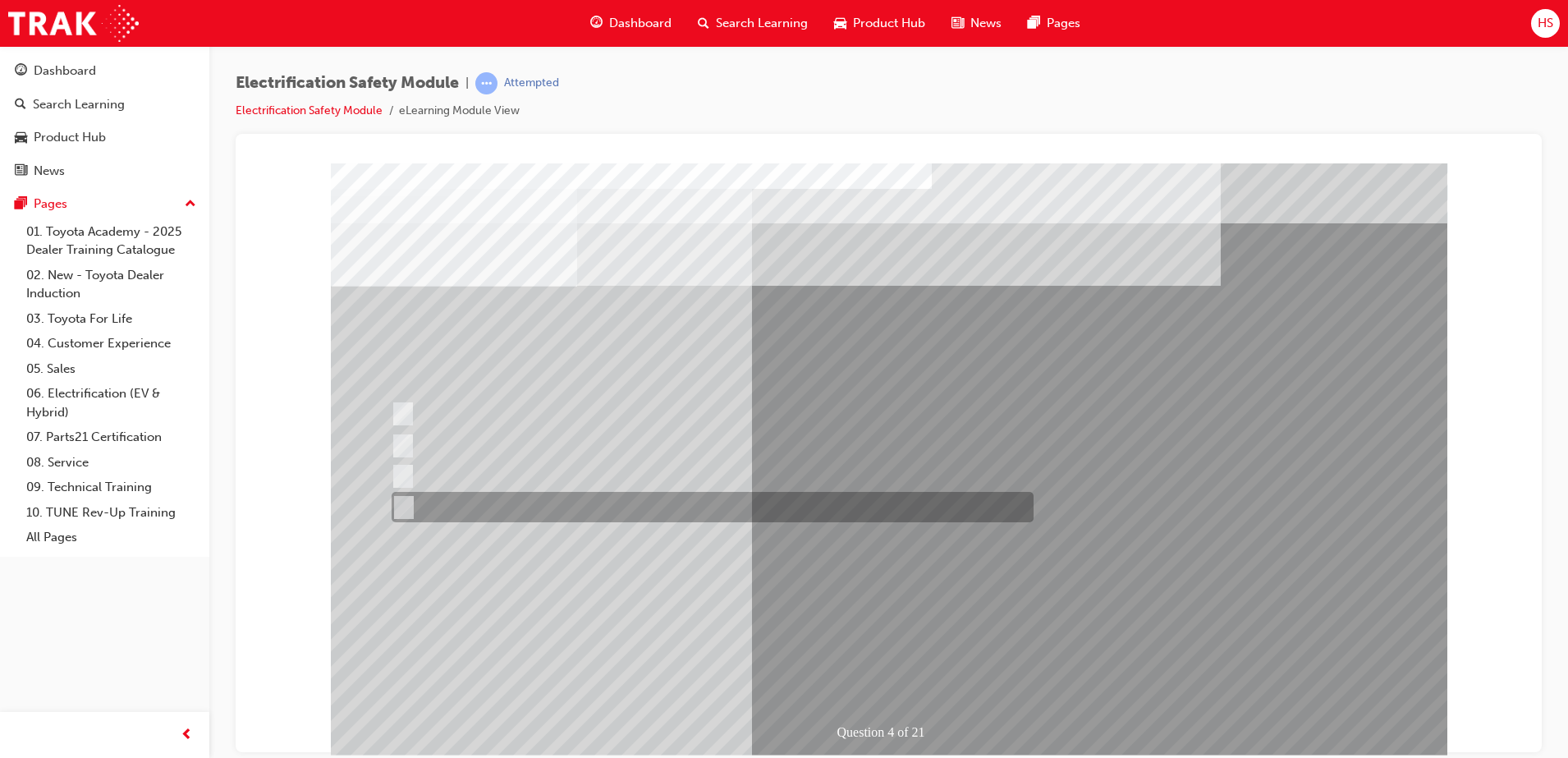
click at [604, 420] on div at bounding box center [708, 413] width 642 height 30
checkbox input "true"
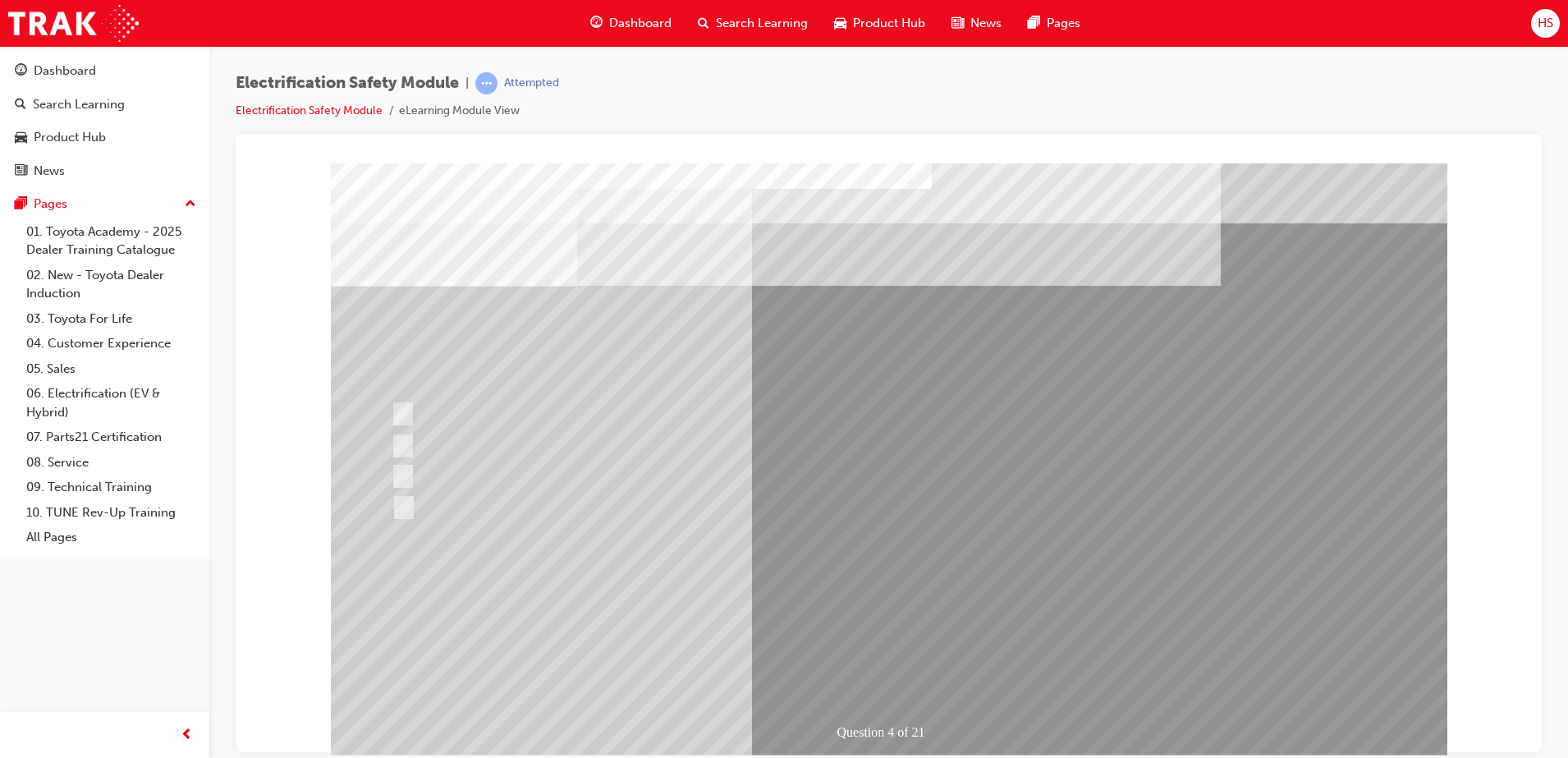
click at [968, 432] on div at bounding box center [708, 424] width 642 height 52
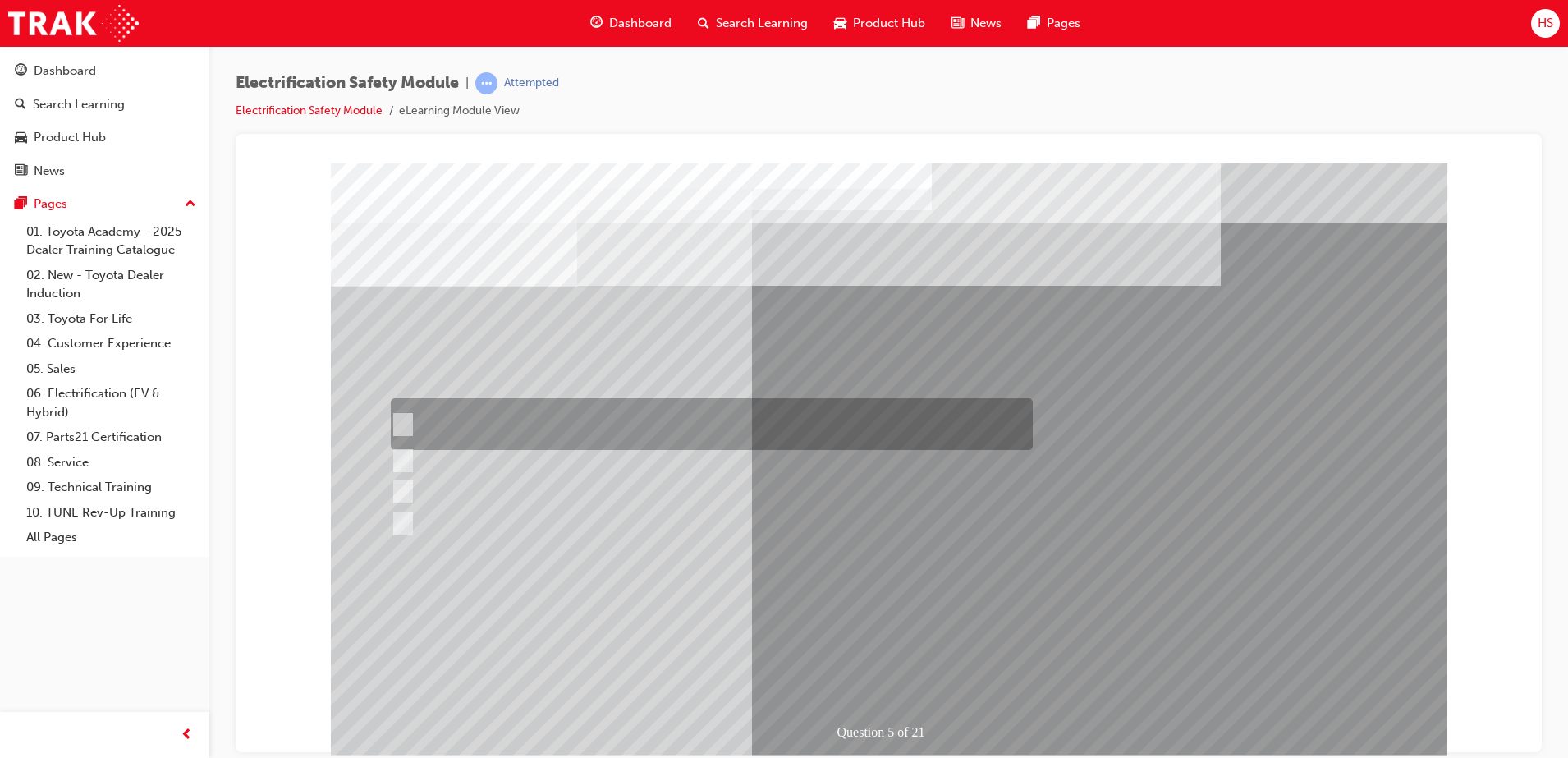
click at [943, 425] on div at bounding box center [708, 424] width 642 height 52
click at [942, 414] on div at bounding box center [708, 424] width 642 height 52
checkbox input "true"
click at [891, 504] on div at bounding box center [708, 491] width 642 height 30
checkbox input "true"
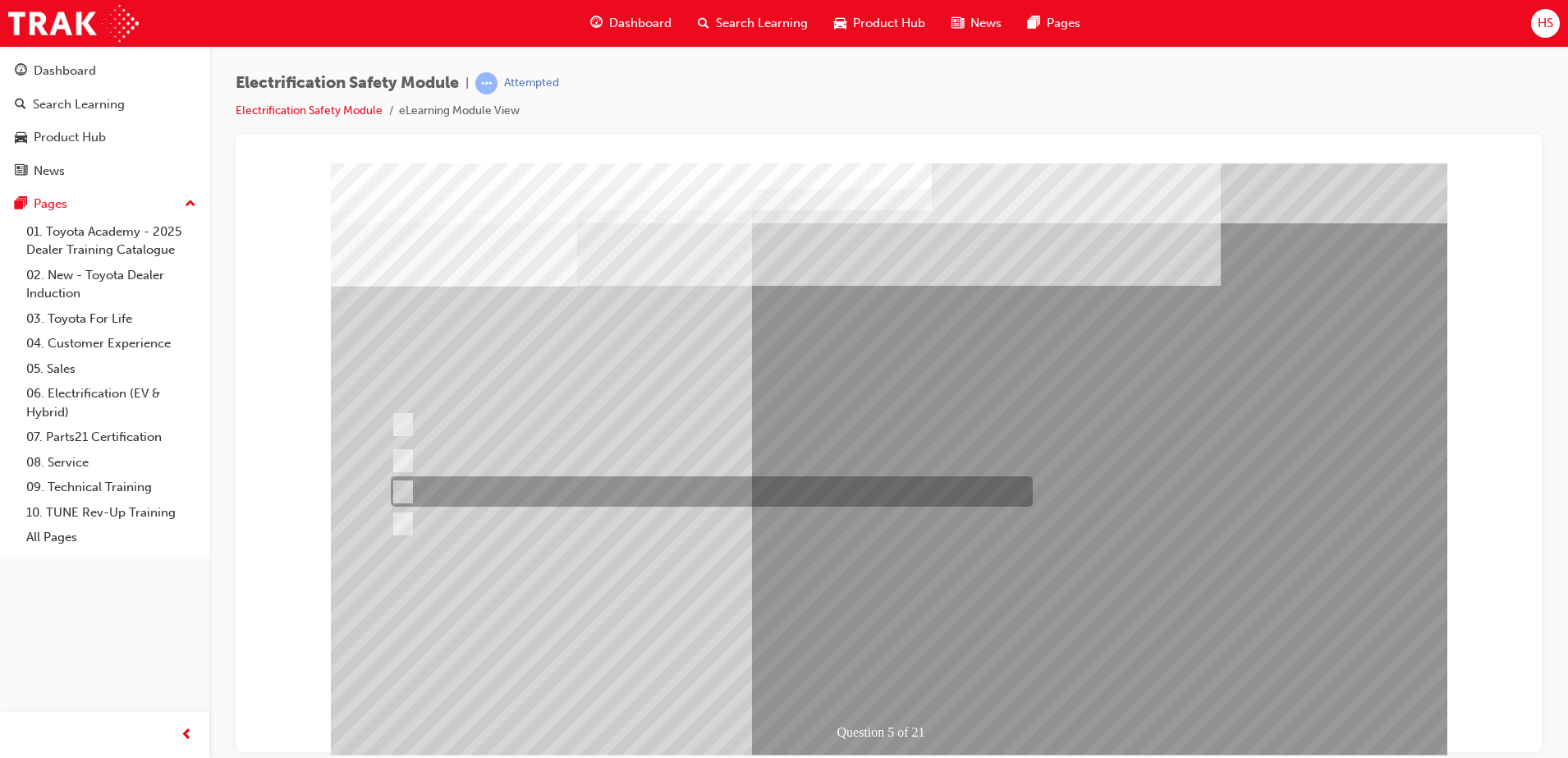
click at [843, 527] on div at bounding box center [708, 523] width 642 height 30
checkbox input "true"
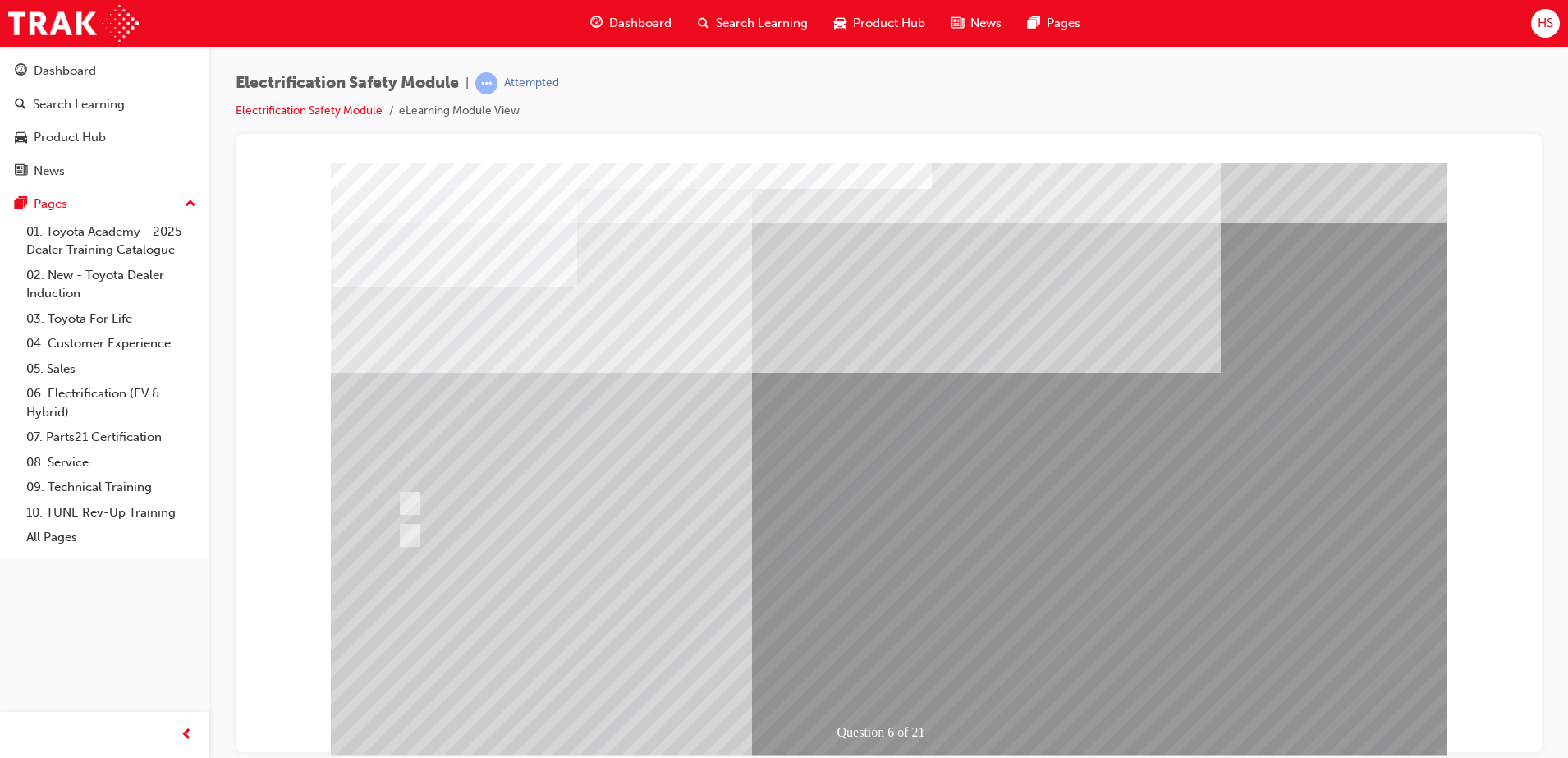
click at [441, 498] on div at bounding box center [715, 502] width 642 height 30
radio input "true"
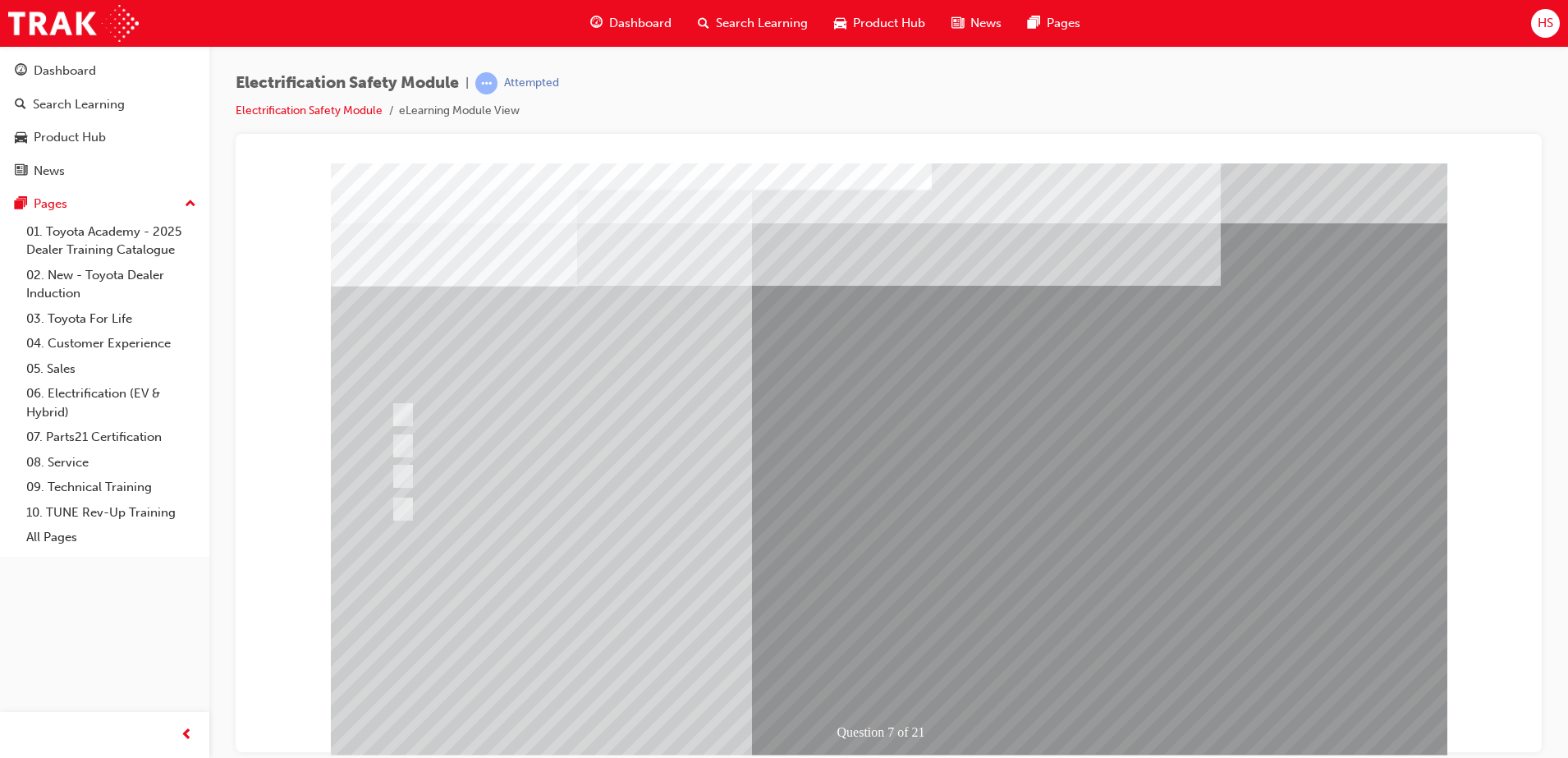
click at [725, 448] on div at bounding box center [708, 445] width 642 height 30
radio input "true"
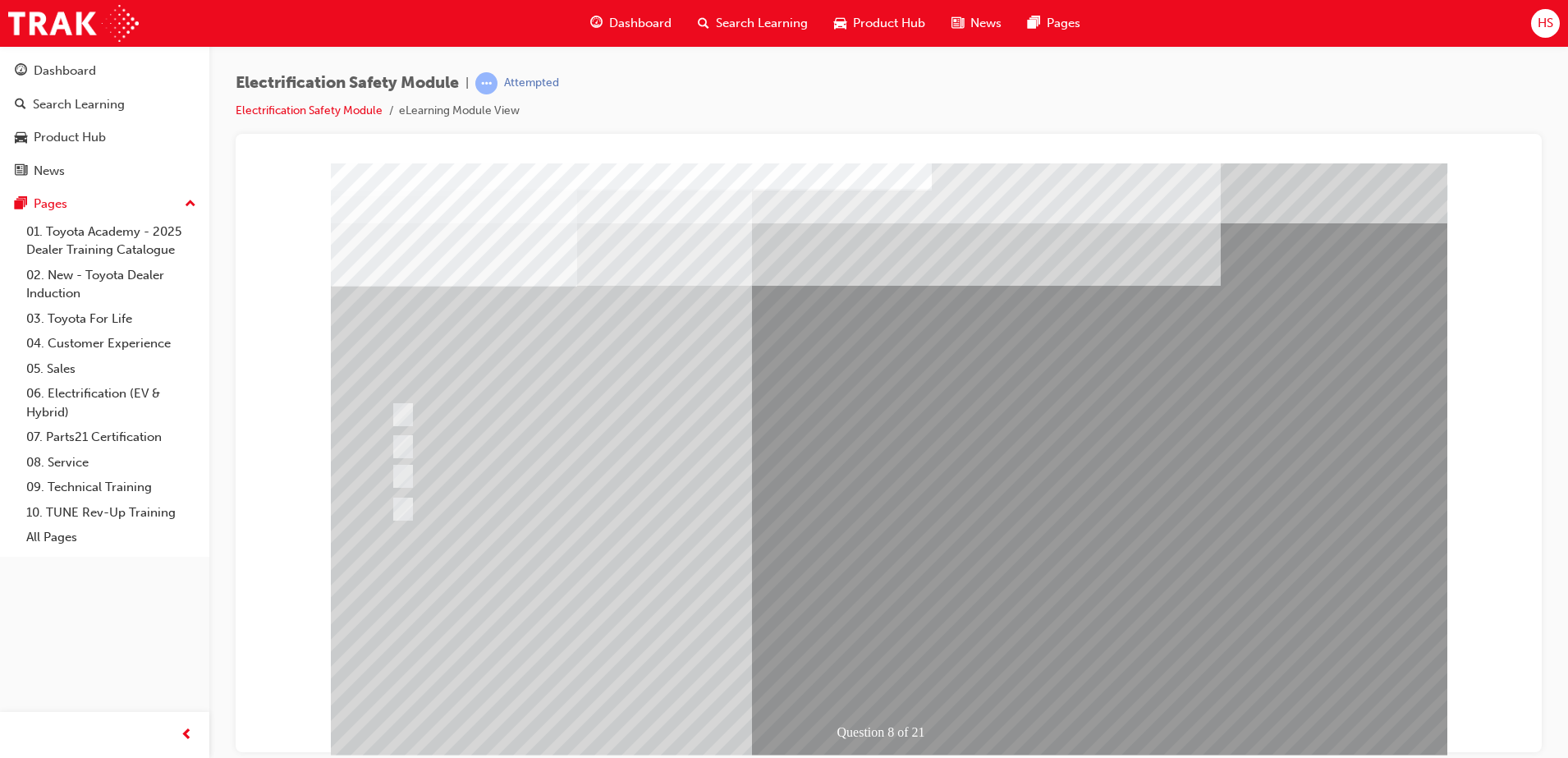
click at [691, 412] on div at bounding box center [708, 414] width 642 height 32
radio input "true"
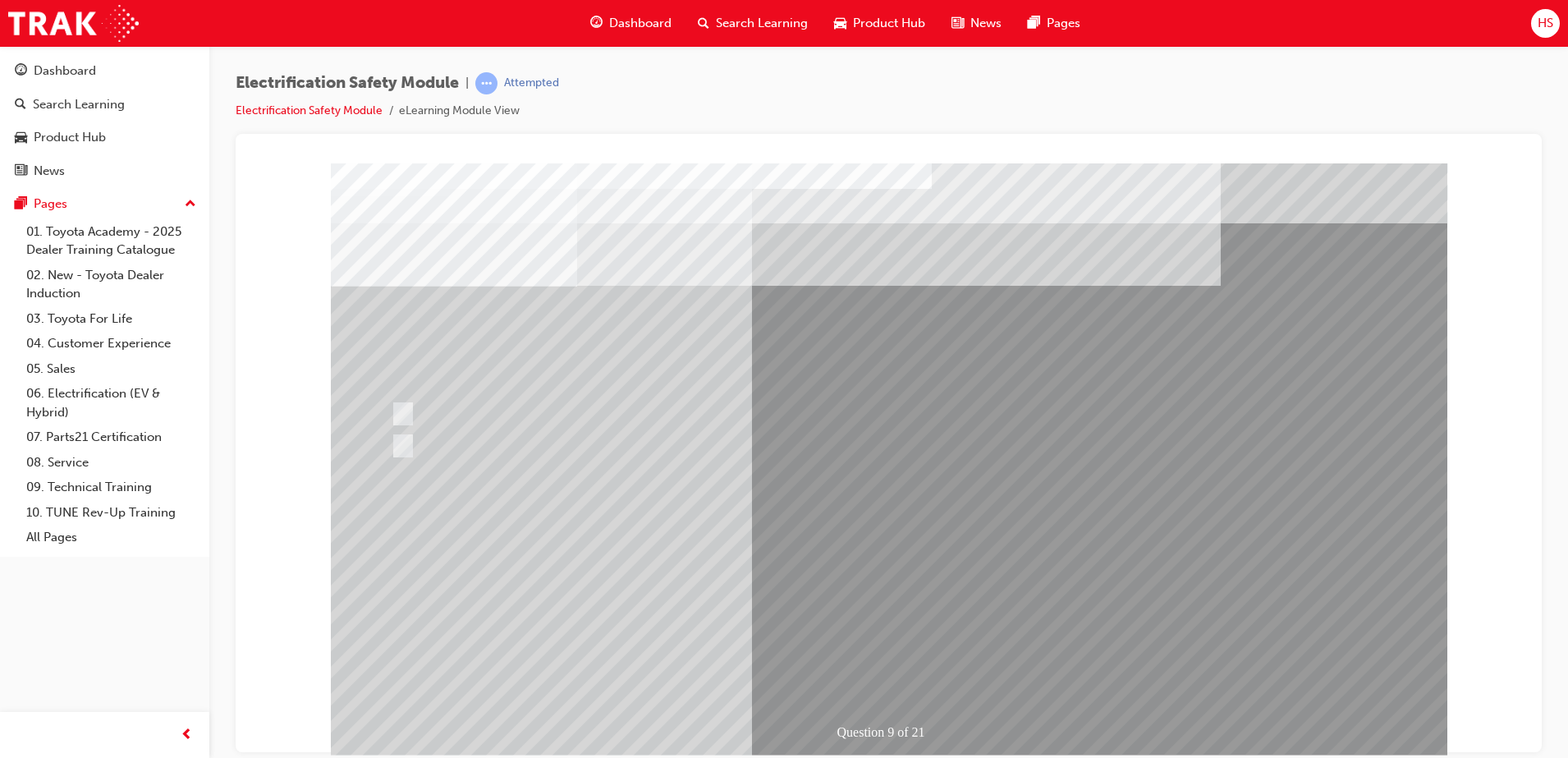
click at [459, 413] on div at bounding box center [708, 413] width 642 height 30
radio input "true"
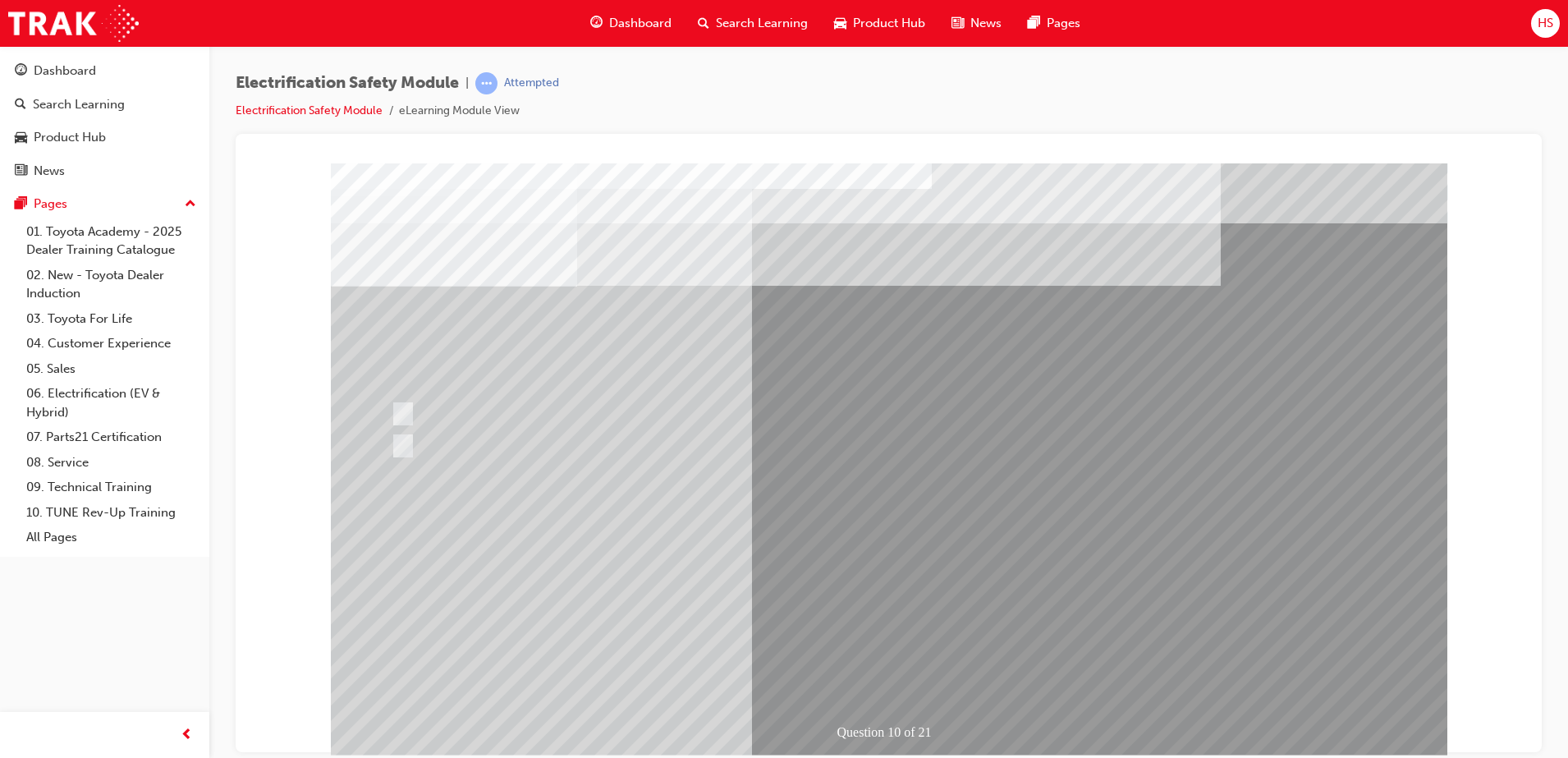
click at [404, 457] on div at bounding box center [708, 445] width 642 height 30
radio input "true"
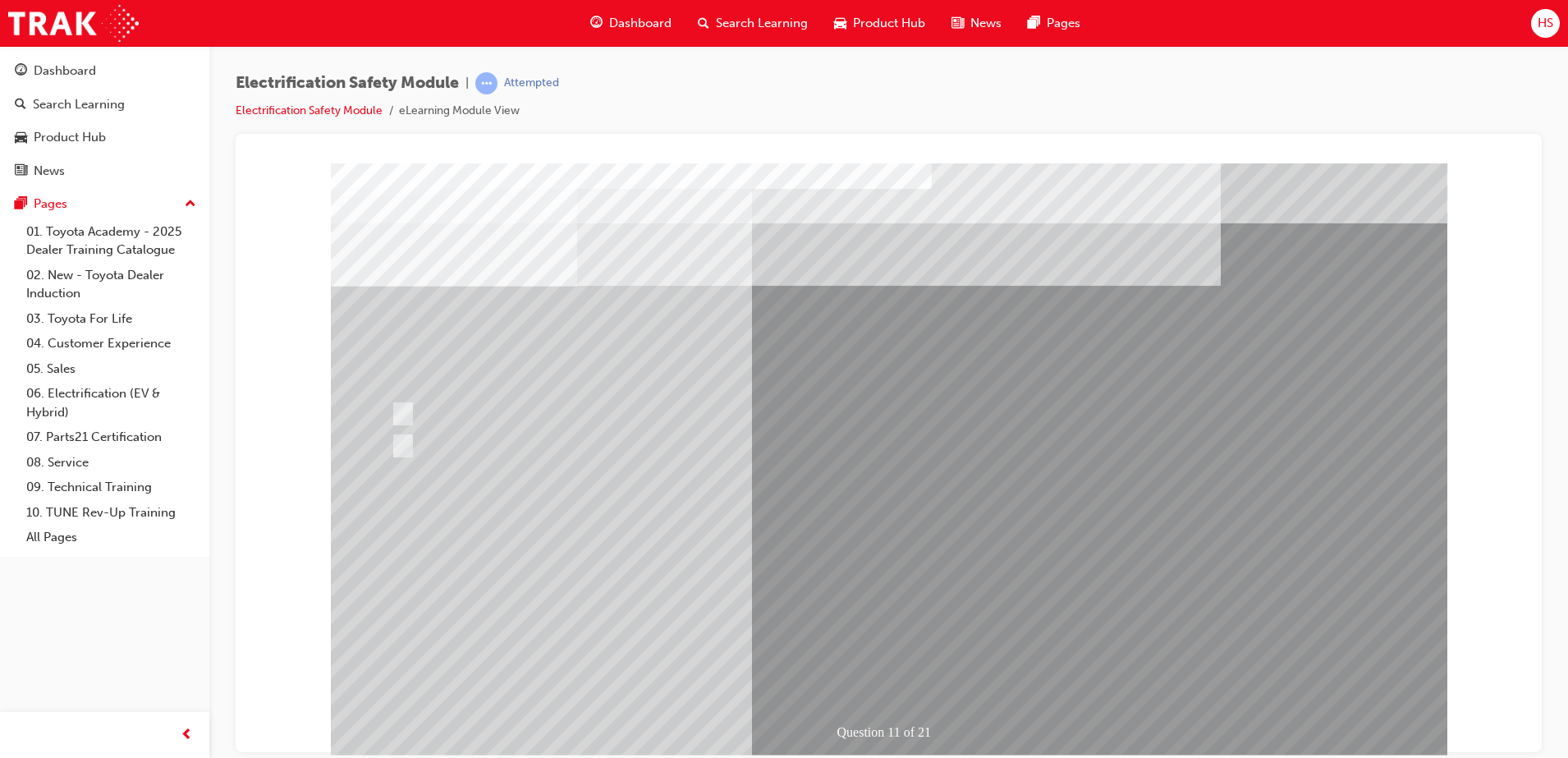
click at [445, 453] on div at bounding box center [708, 445] width 642 height 30
radio input "true"
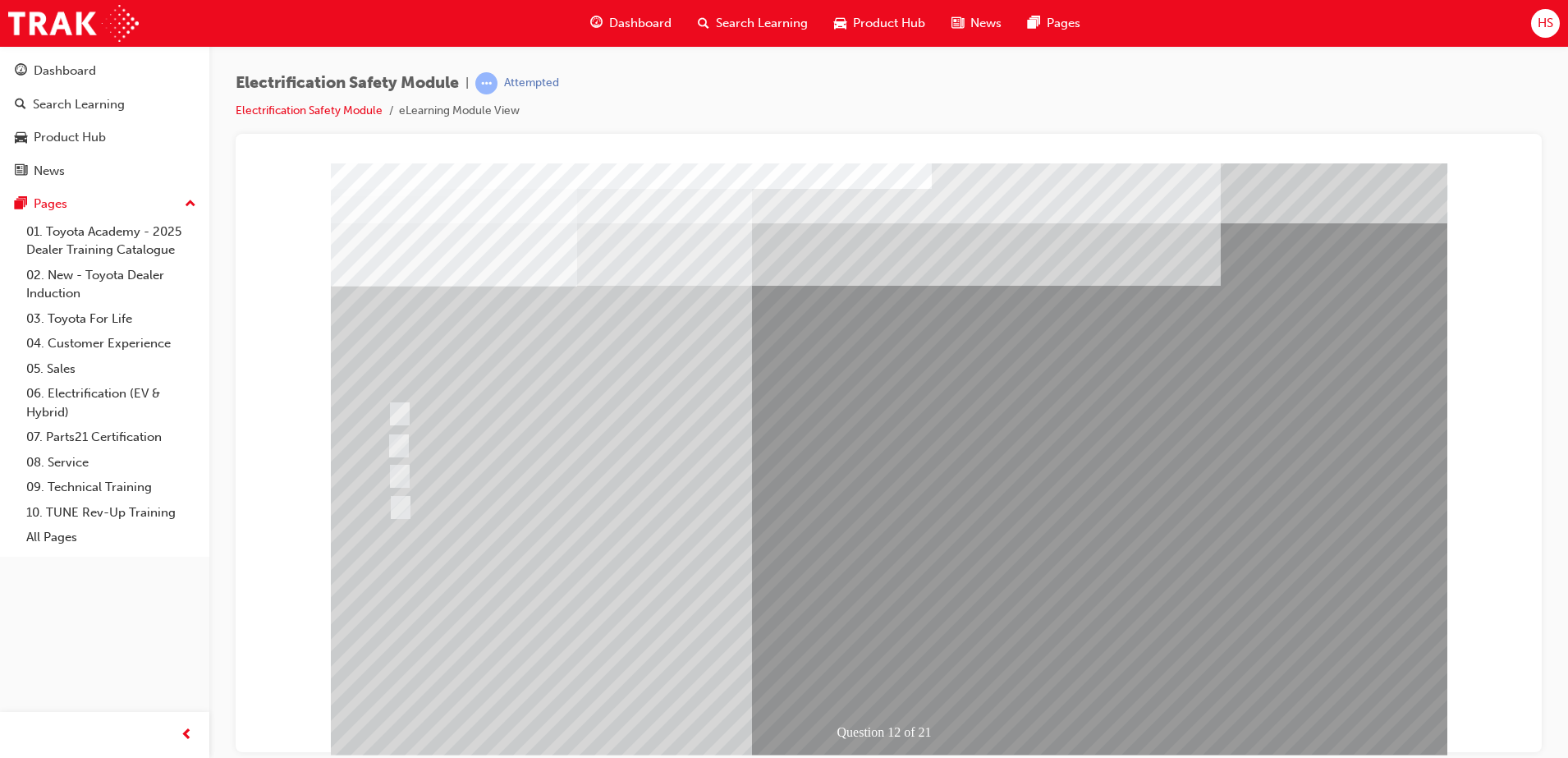
click at [882, 482] on div at bounding box center [705, 475] width 642 height 30
radio input "true"
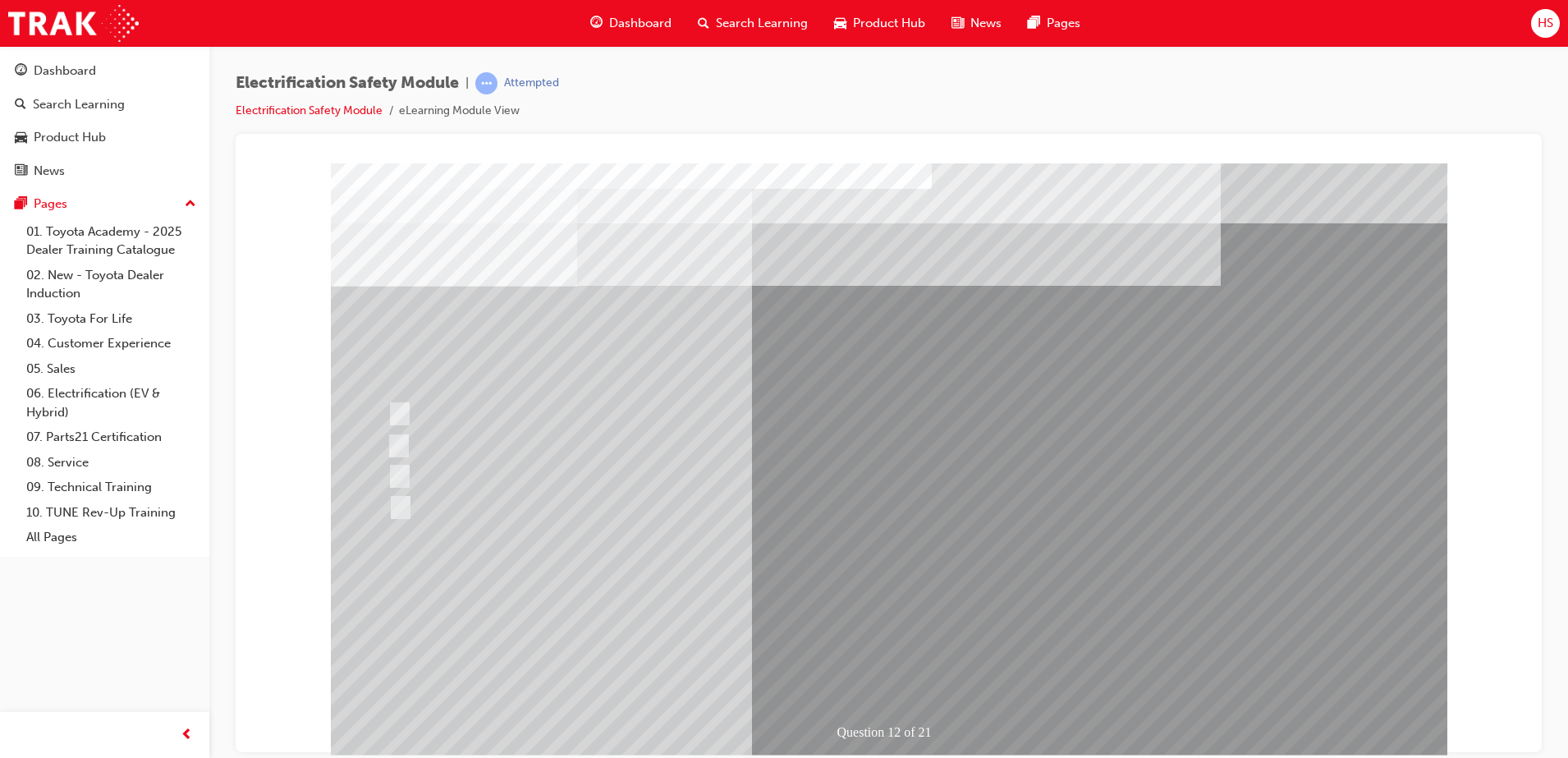
click at [835, 485] on div at bounding box center [705, 475] width 642 height 30
radio input "true"
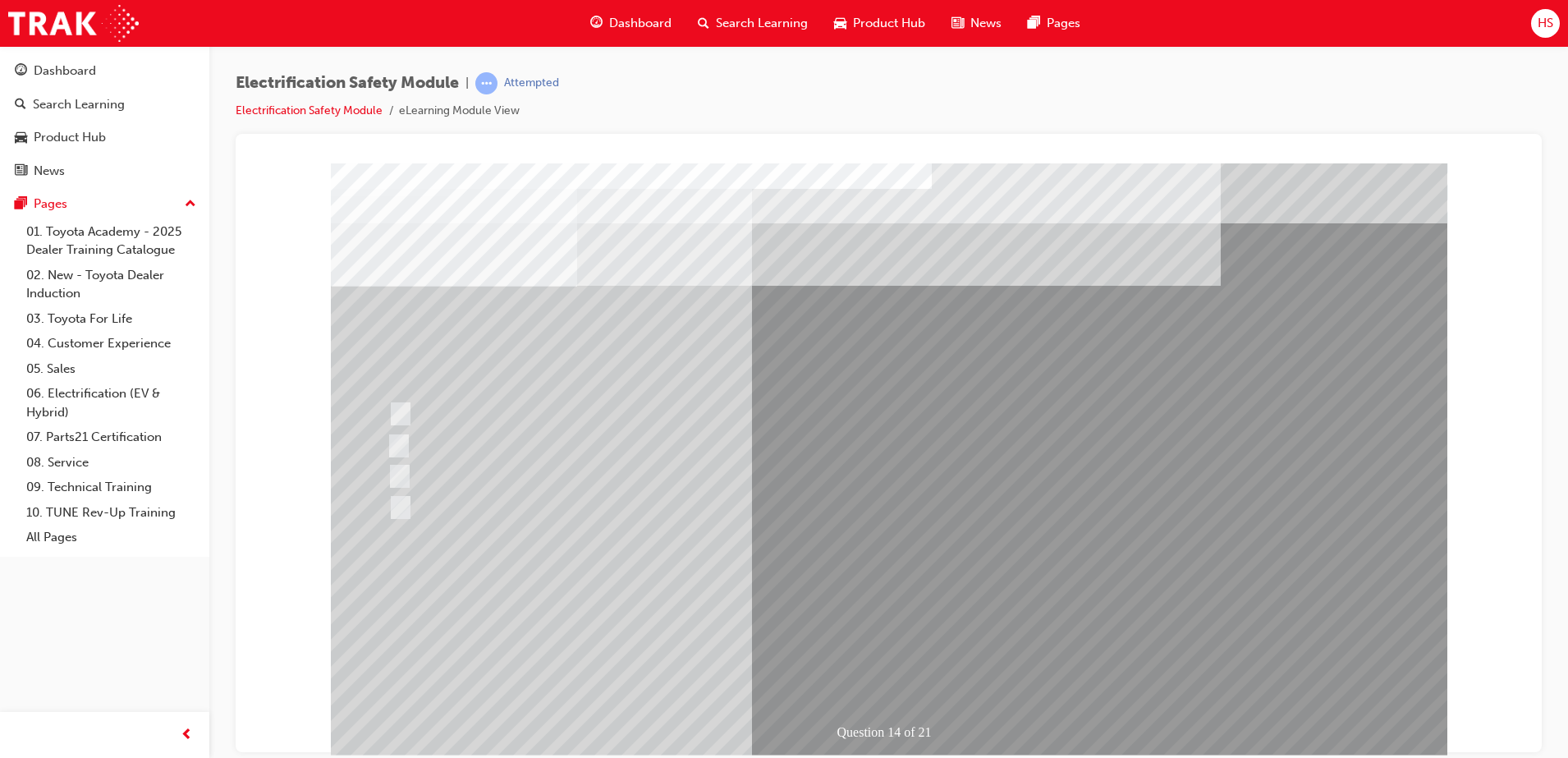
click at [512, 475] on div at bounding box center [705, 475] width 642 height 30
radio input "true"
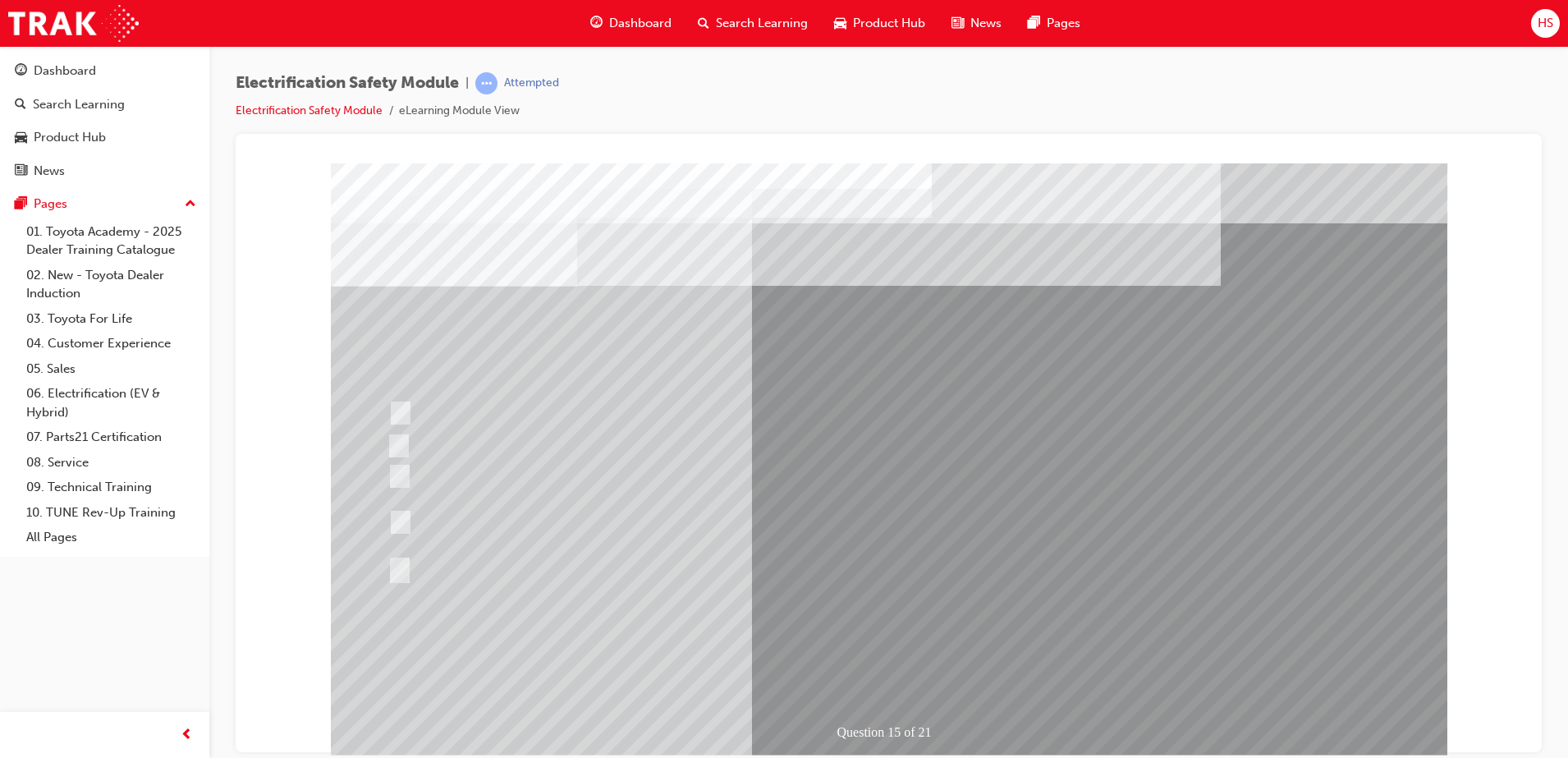
click at [937, 406] on div at bounding box center [705, 412] width 642 height 30
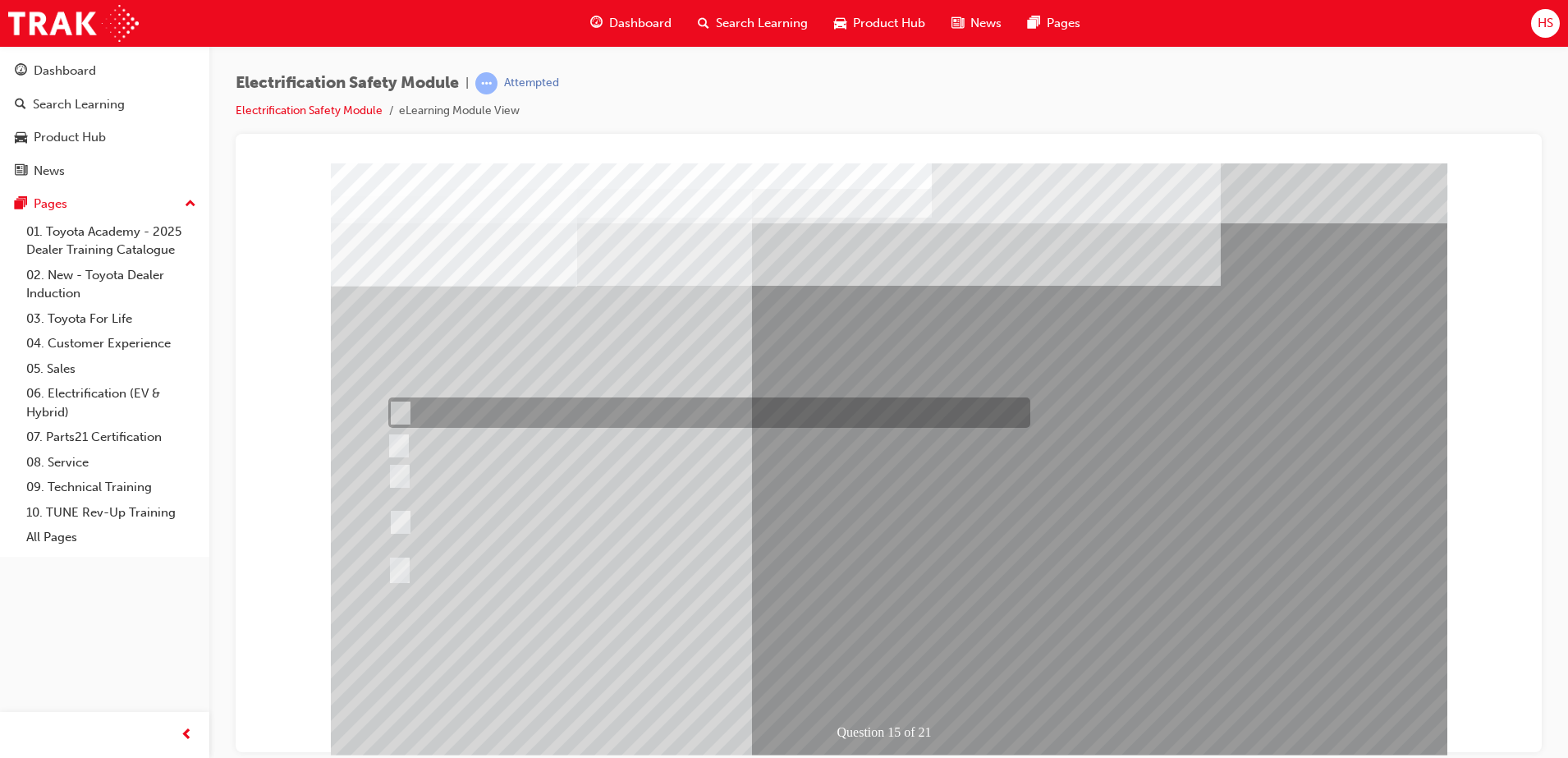
click at [919, 531] on div at bounding box center [705, 522] width 642 height 59
radio input "false"
radio input "true"
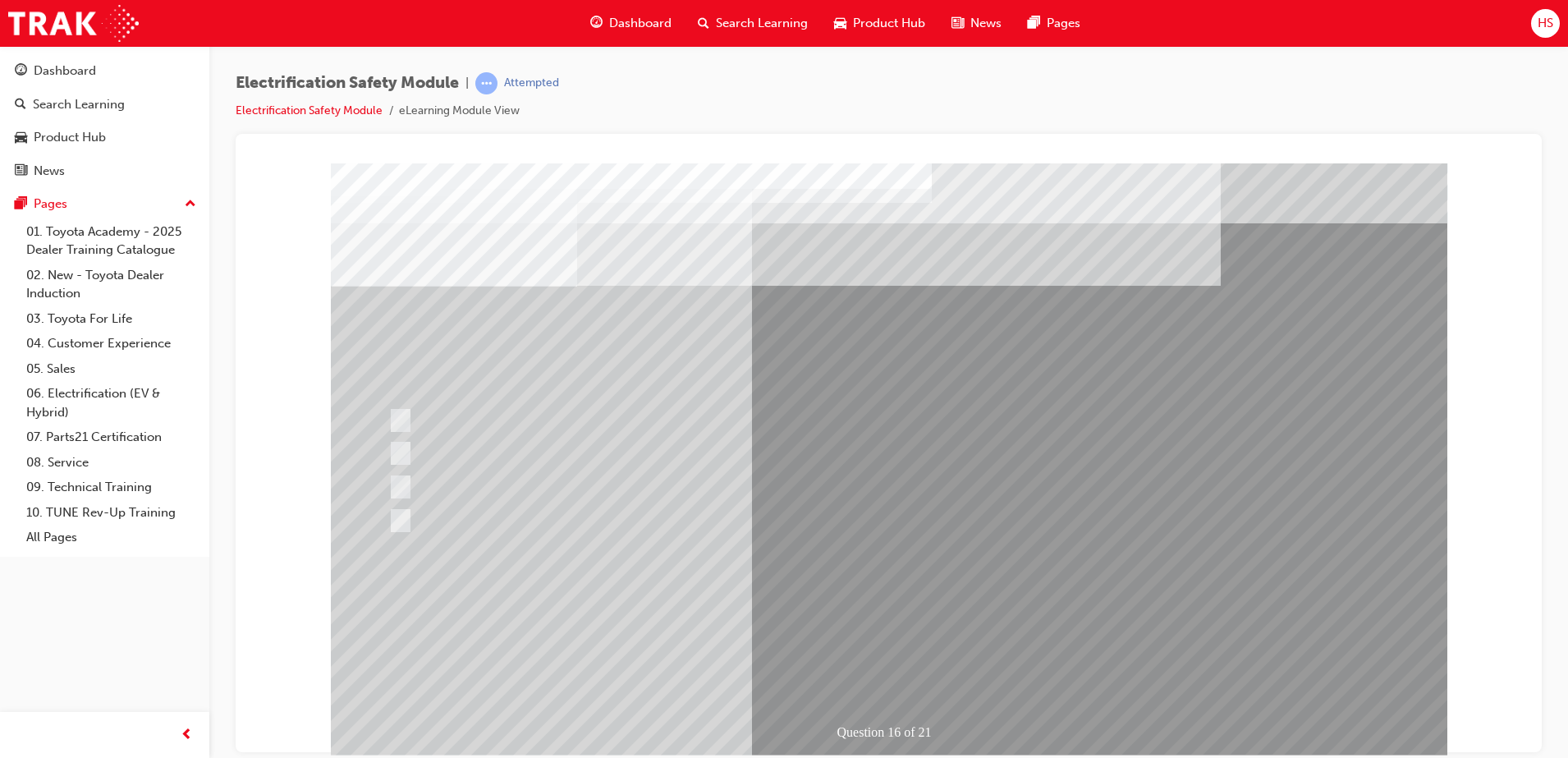
click at [784, 525] on div at bounding box center [705, 520] width 642 height 30
radio input "true"
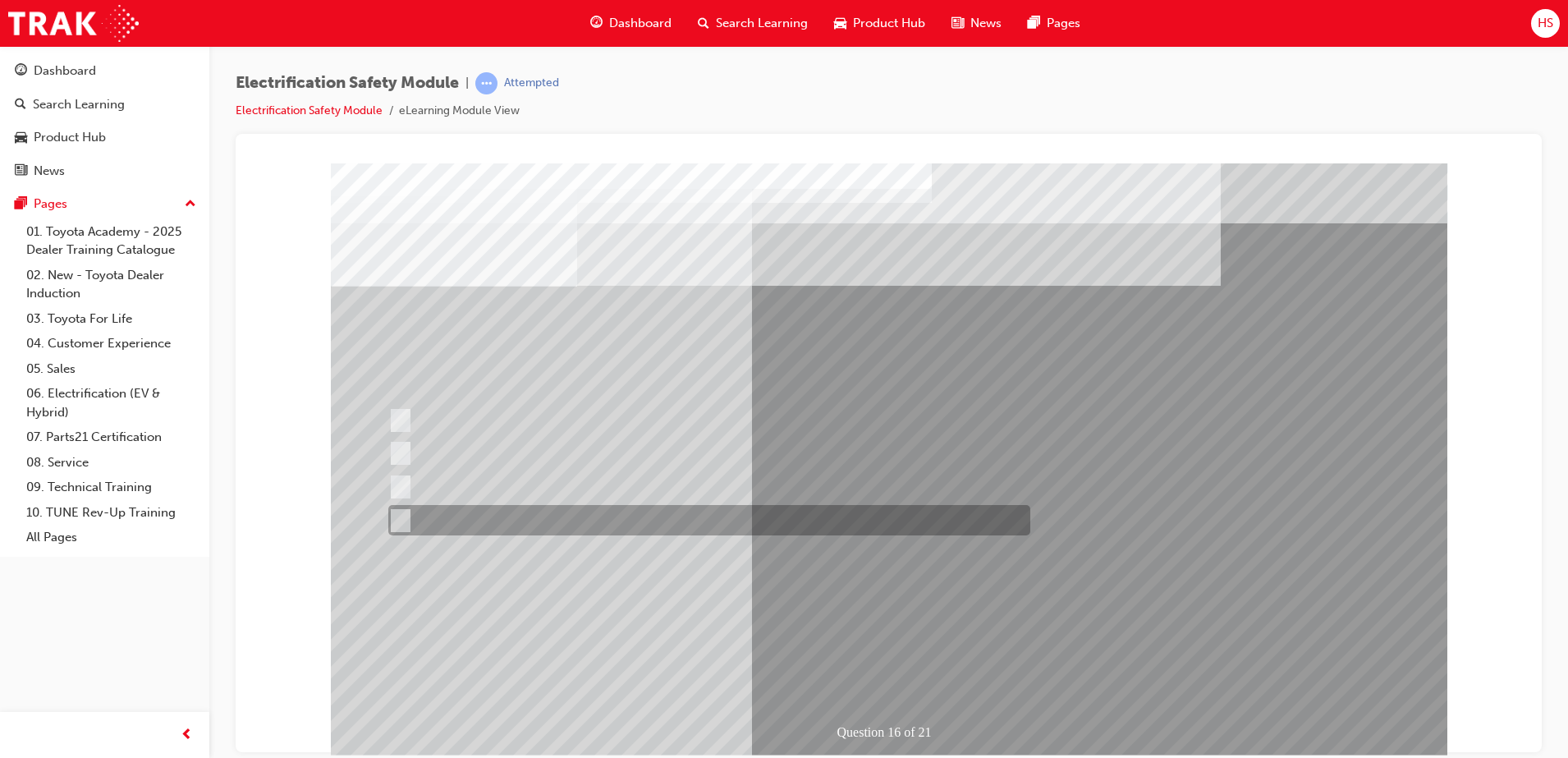
click at [882, 416] on div at bounding box center [705, 420] width 642 height 44
radio input "true"
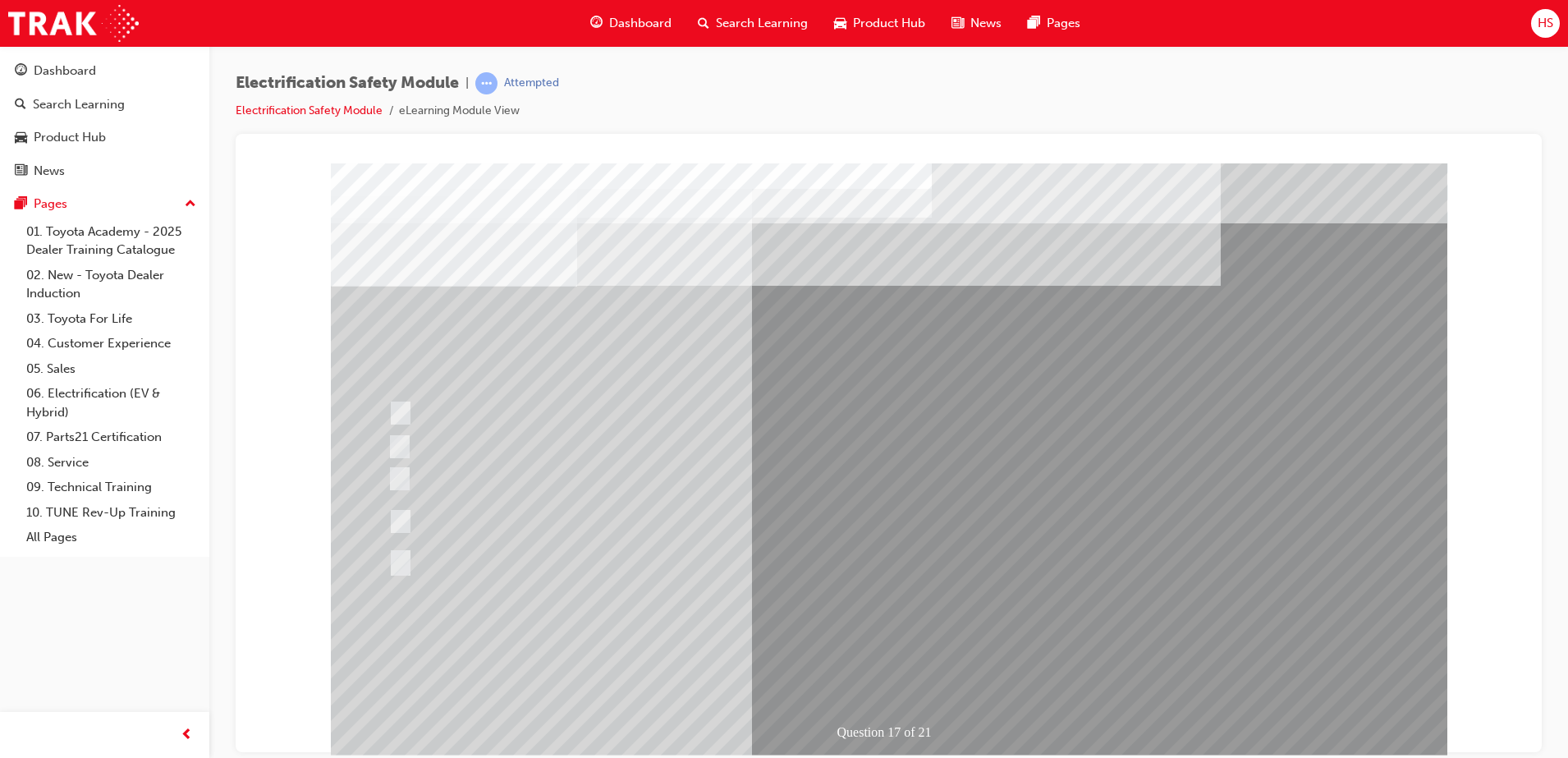
click at [486, 567] on div at bounding box center [705, 561] width 642 height 30
radio input "true"
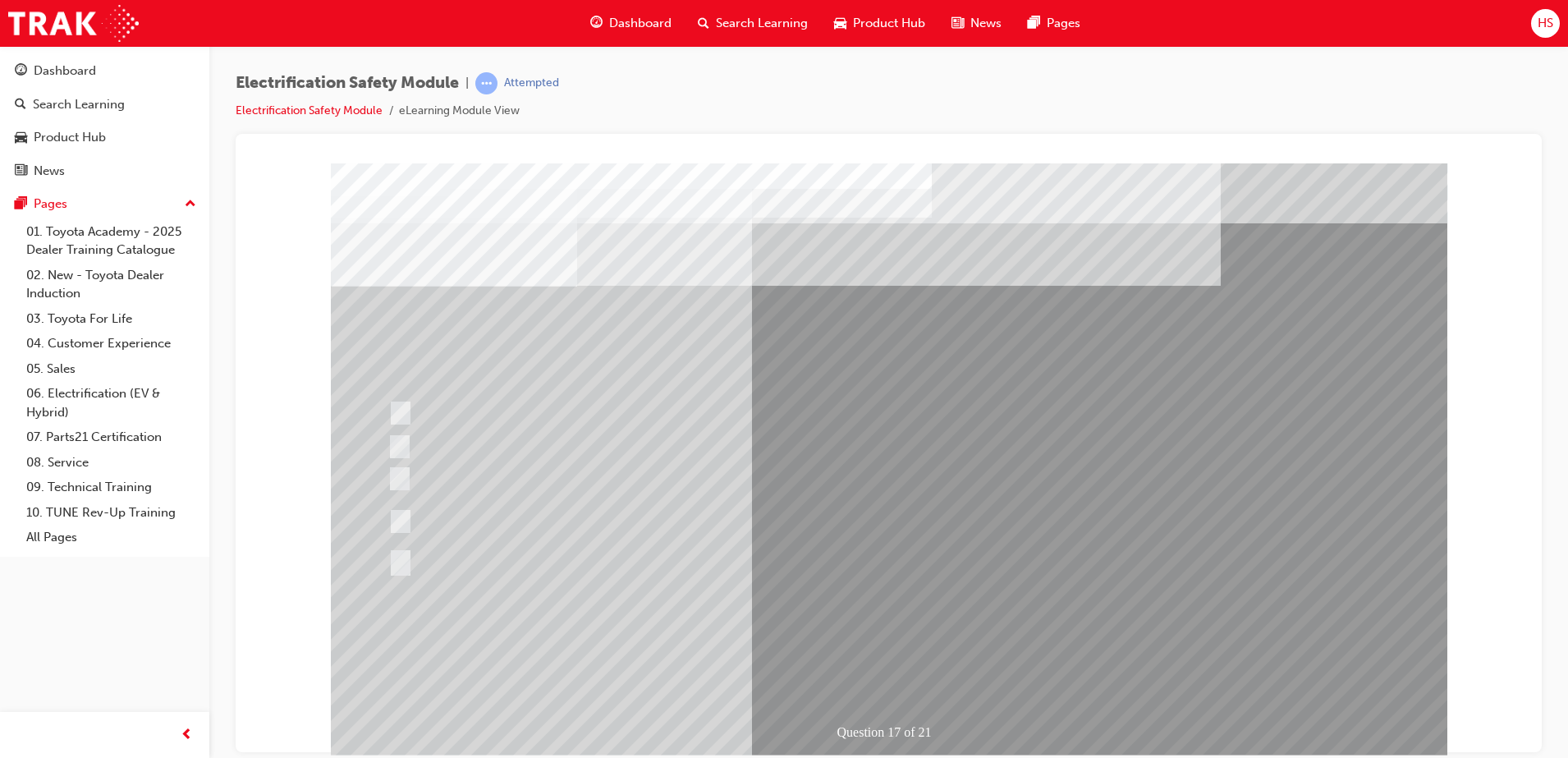
click at [763, 451] on div at bounding box center [705, 451] width 642 height 41
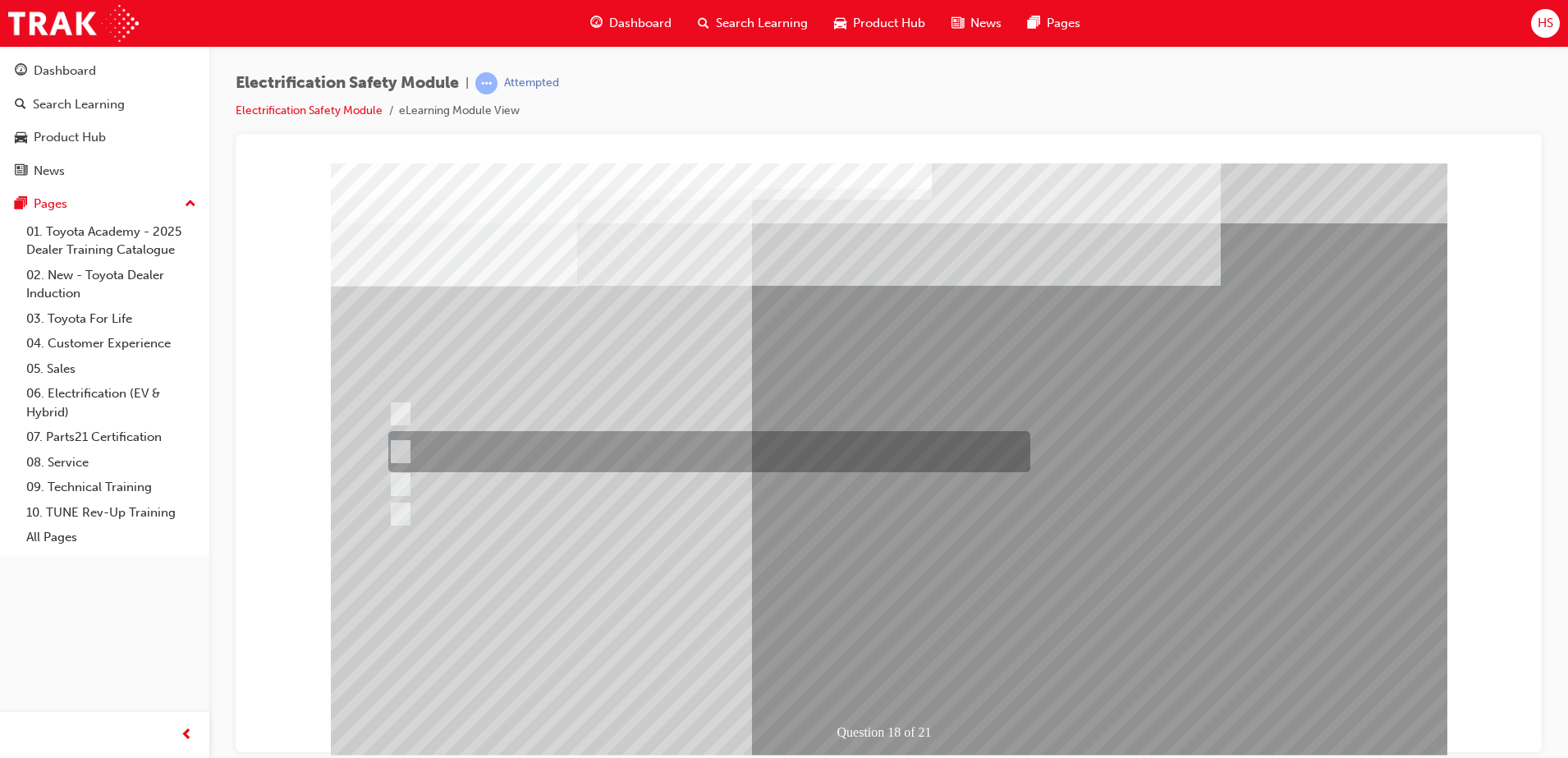
click at [694, 485] on div at bounding box center [705, 484] width 642 height 30
radio input "false"
radio input "true"
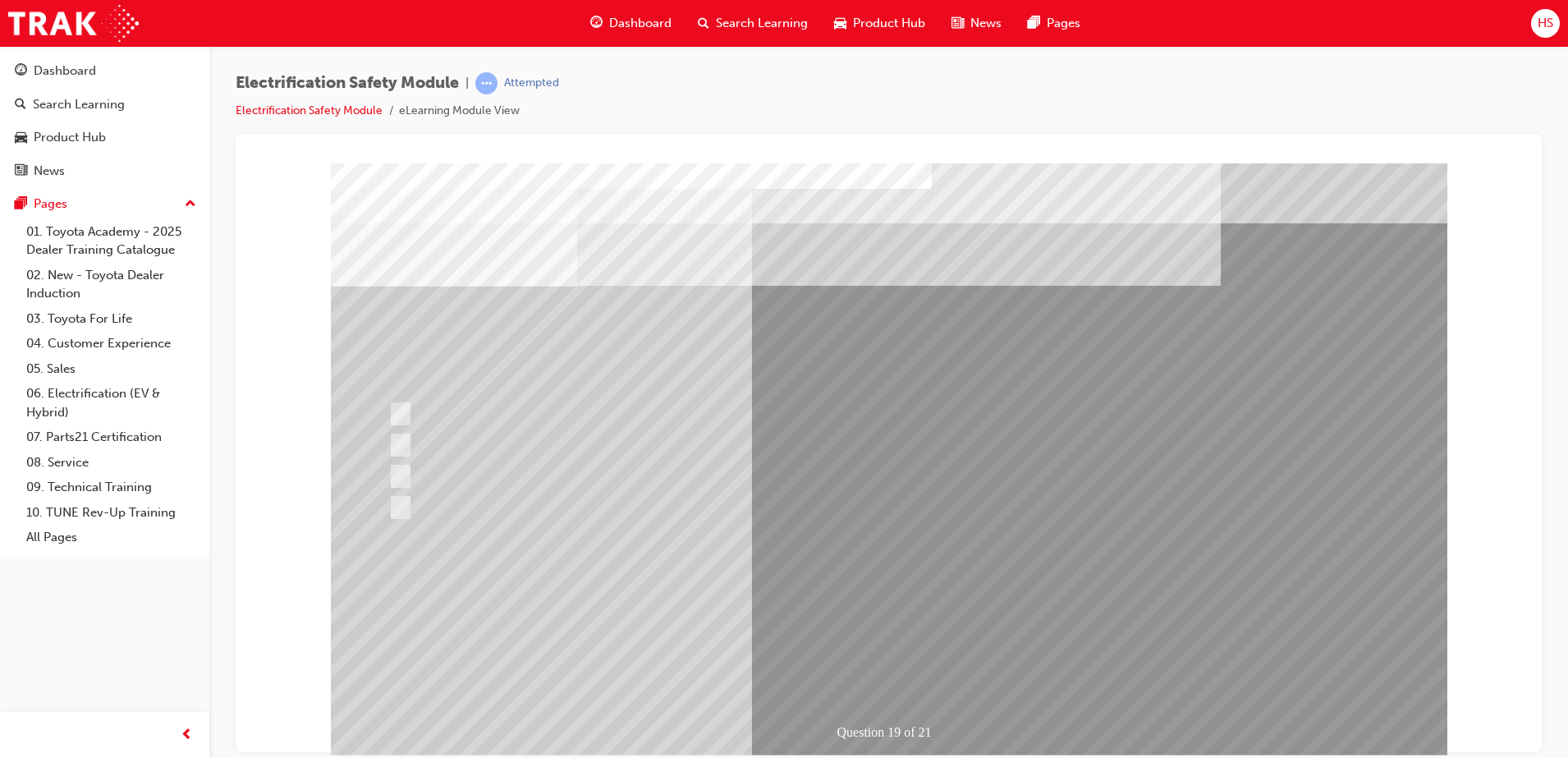
click at [987, 416] on div at bounding box center [705, 413] width 642 height 30
radio input "true"
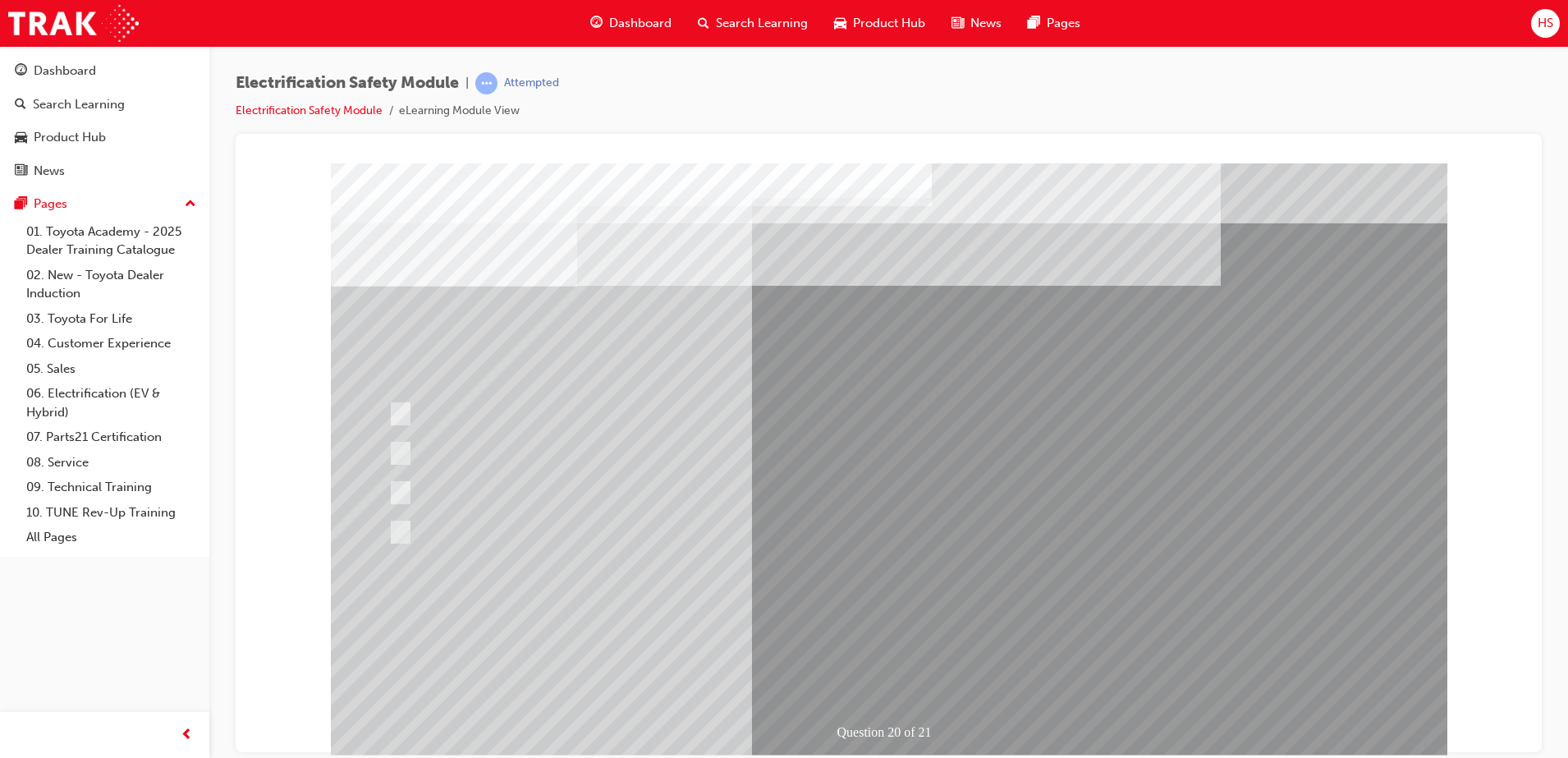
click at [648, 524] on div at bounding box center [705, 531] width 642 height 30
radio input "true"
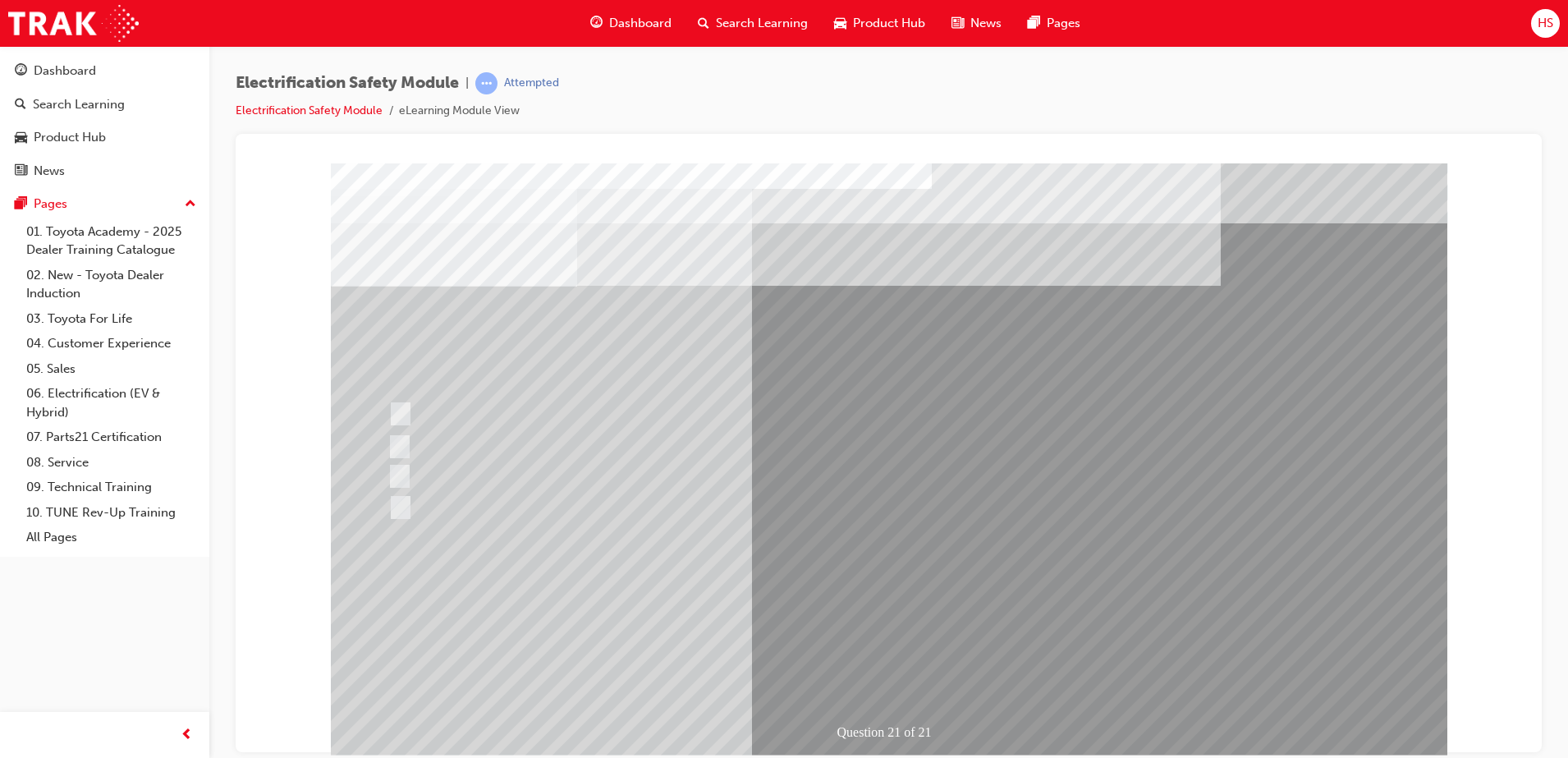
click at [820, 511] on div at bounding box center [705, 506] width 642 height 30
radio input "true"
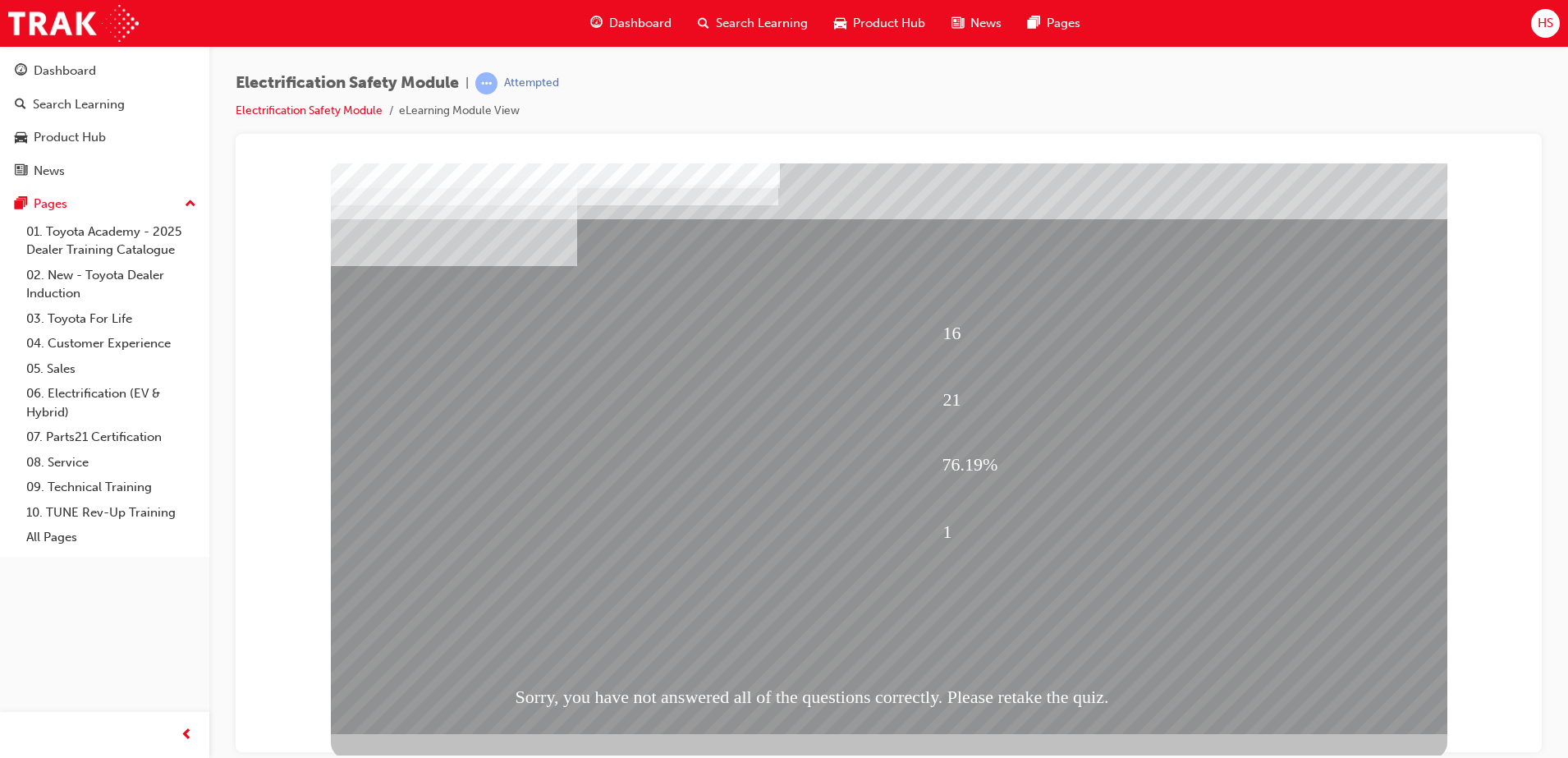
scroll to position [8, 0]
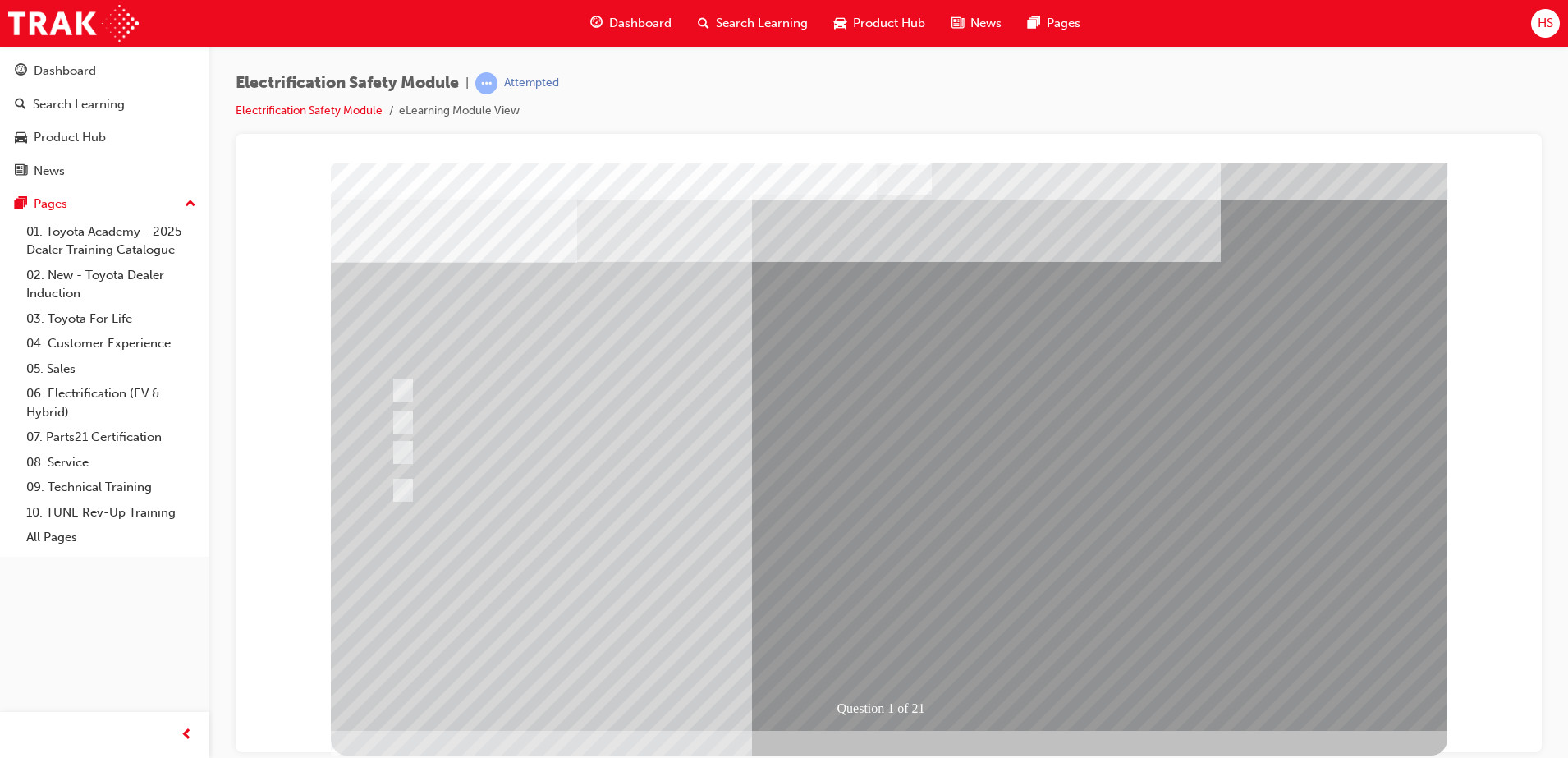
scroll to position [0, 0]
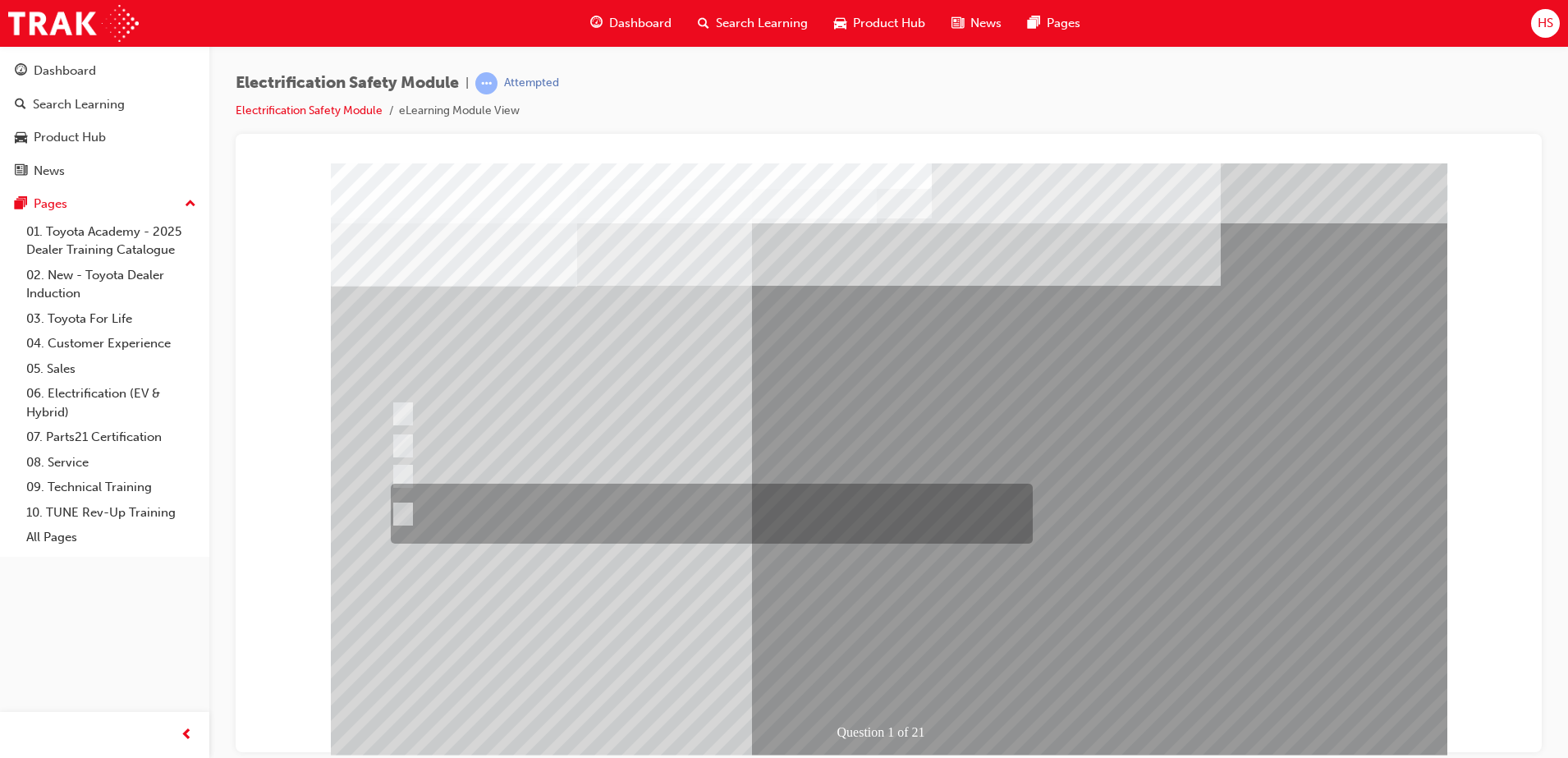
click at [577, 516] on div at bounding box center [708, 513] width 642 height 60
radio input "true"
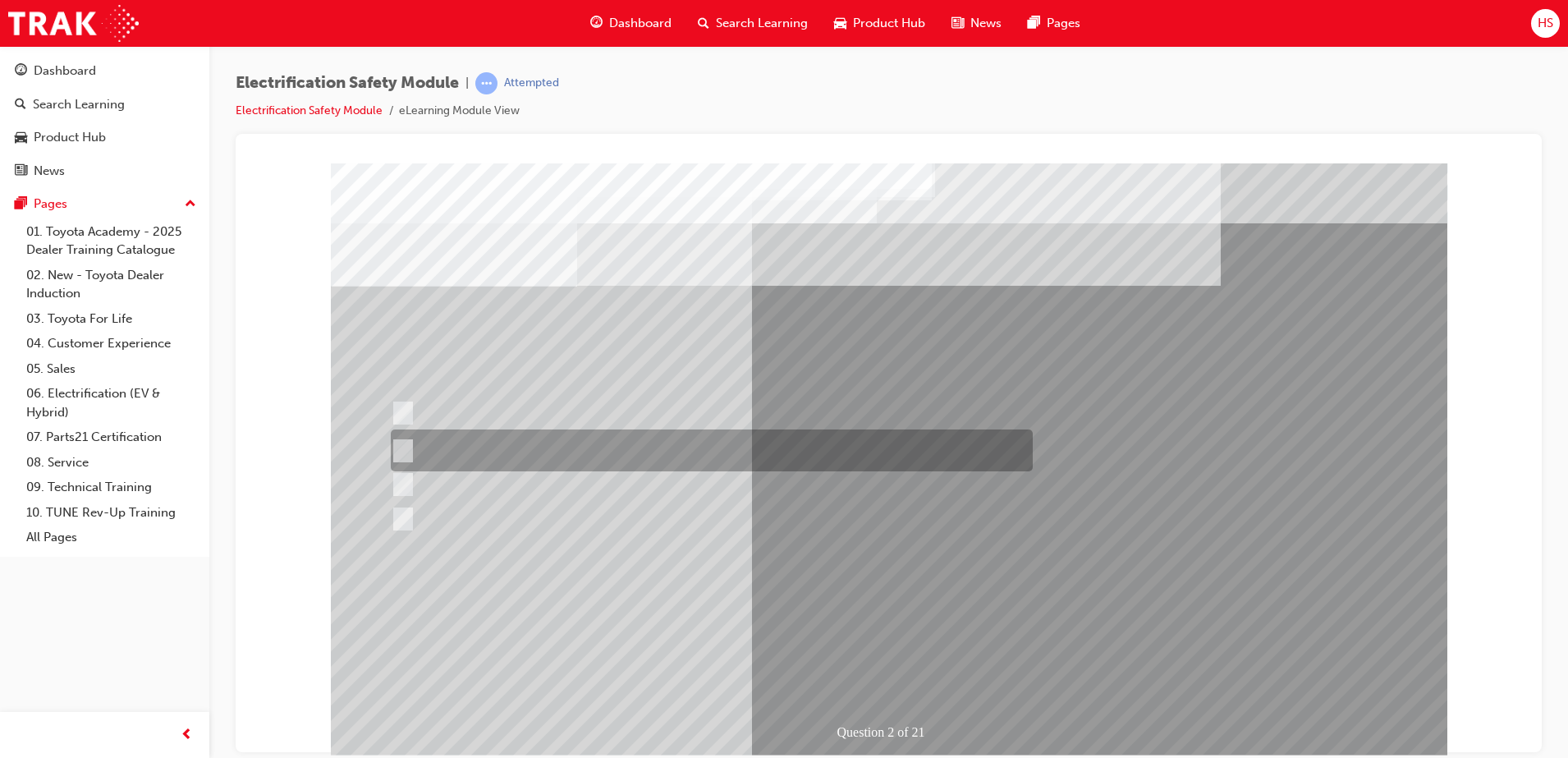
click at [785, 445] on div at bounding box center [708, 450] width 642 height 42
radio input "true"
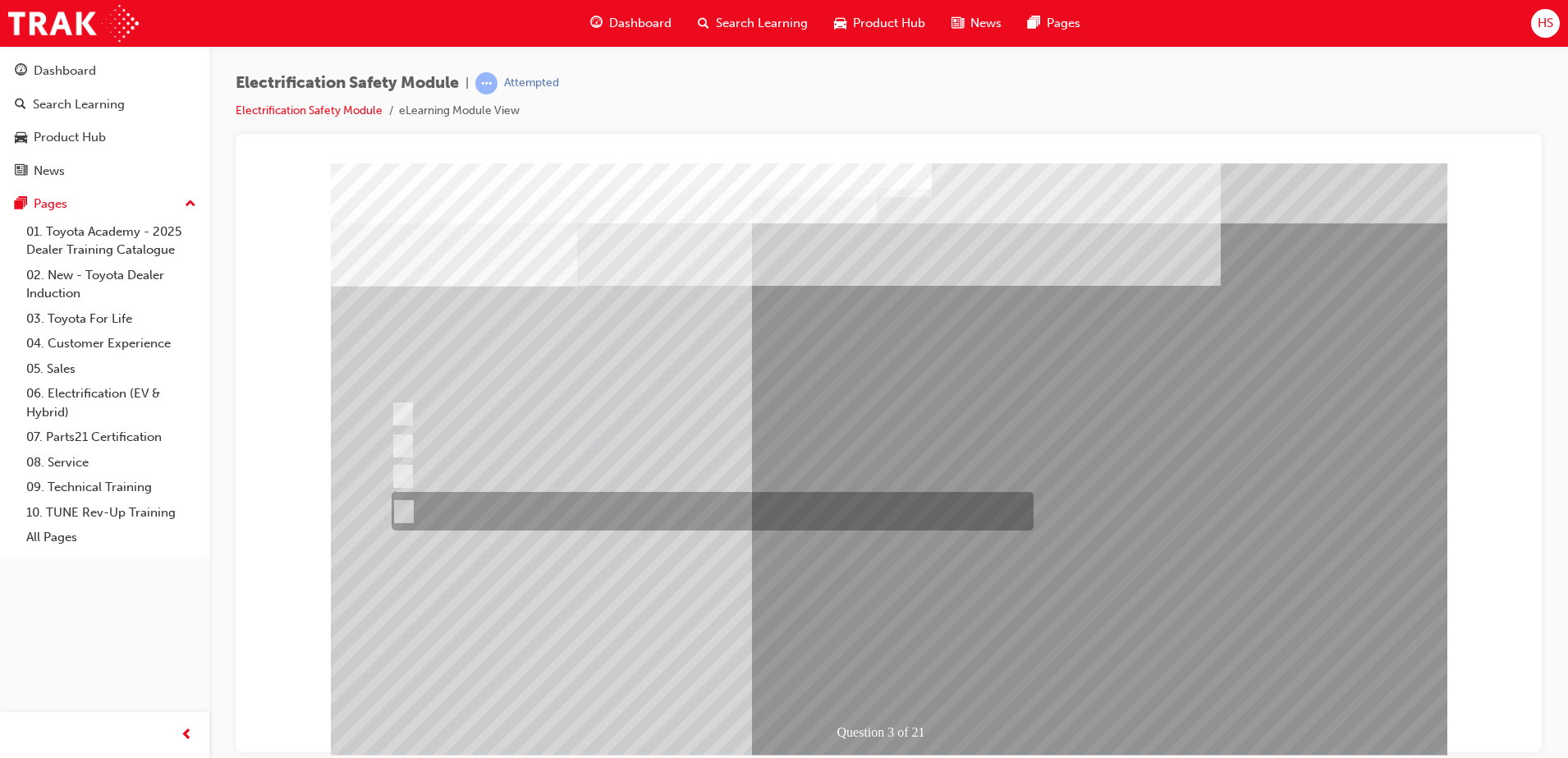
click at [562, 501] on div at bounding box center [709, 510] width 642 height 38
radio input "true"
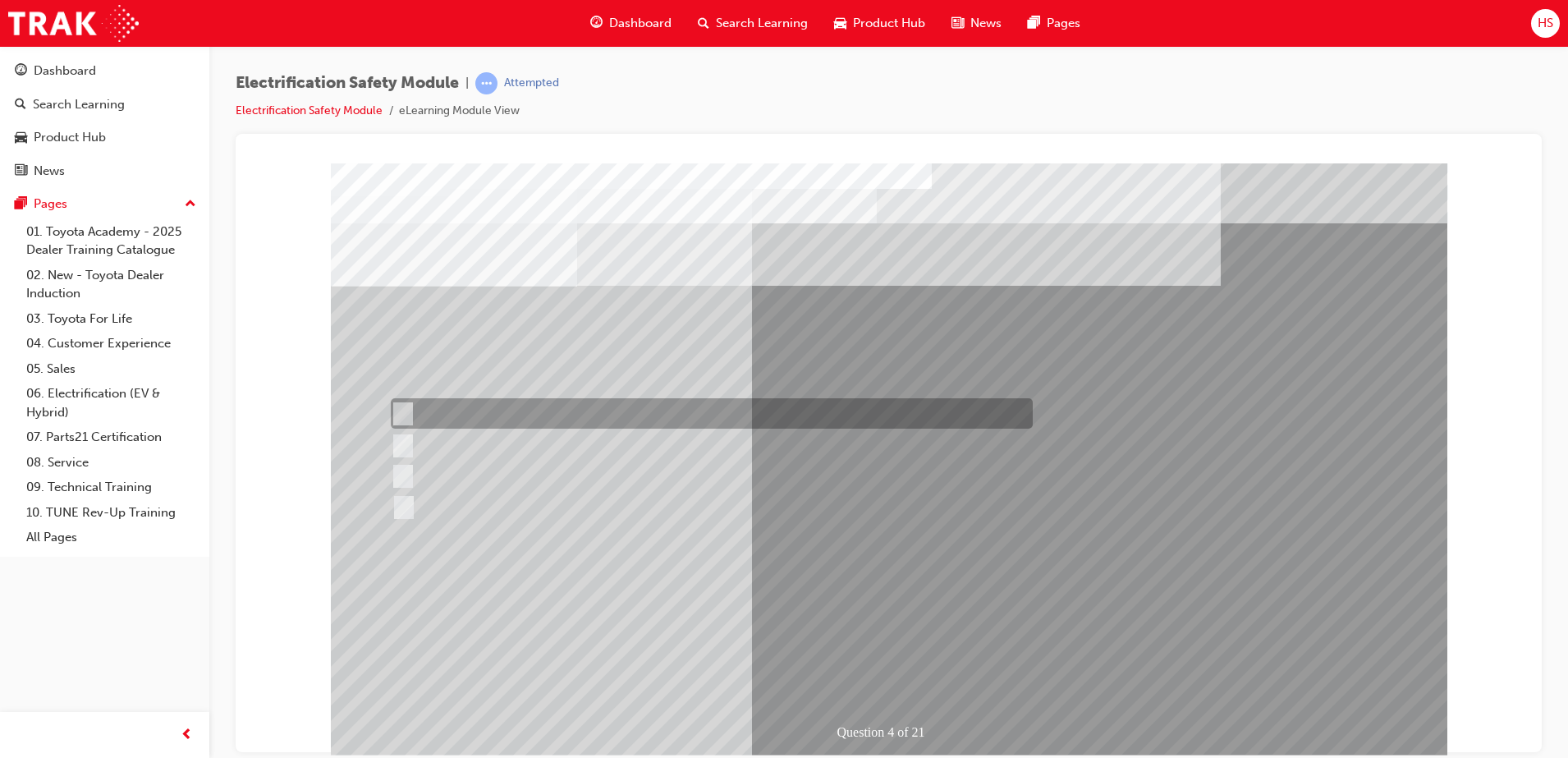
click at [454, 422] on div at bounding box center [708, 413] width 642 height 30
checkbox input "true"
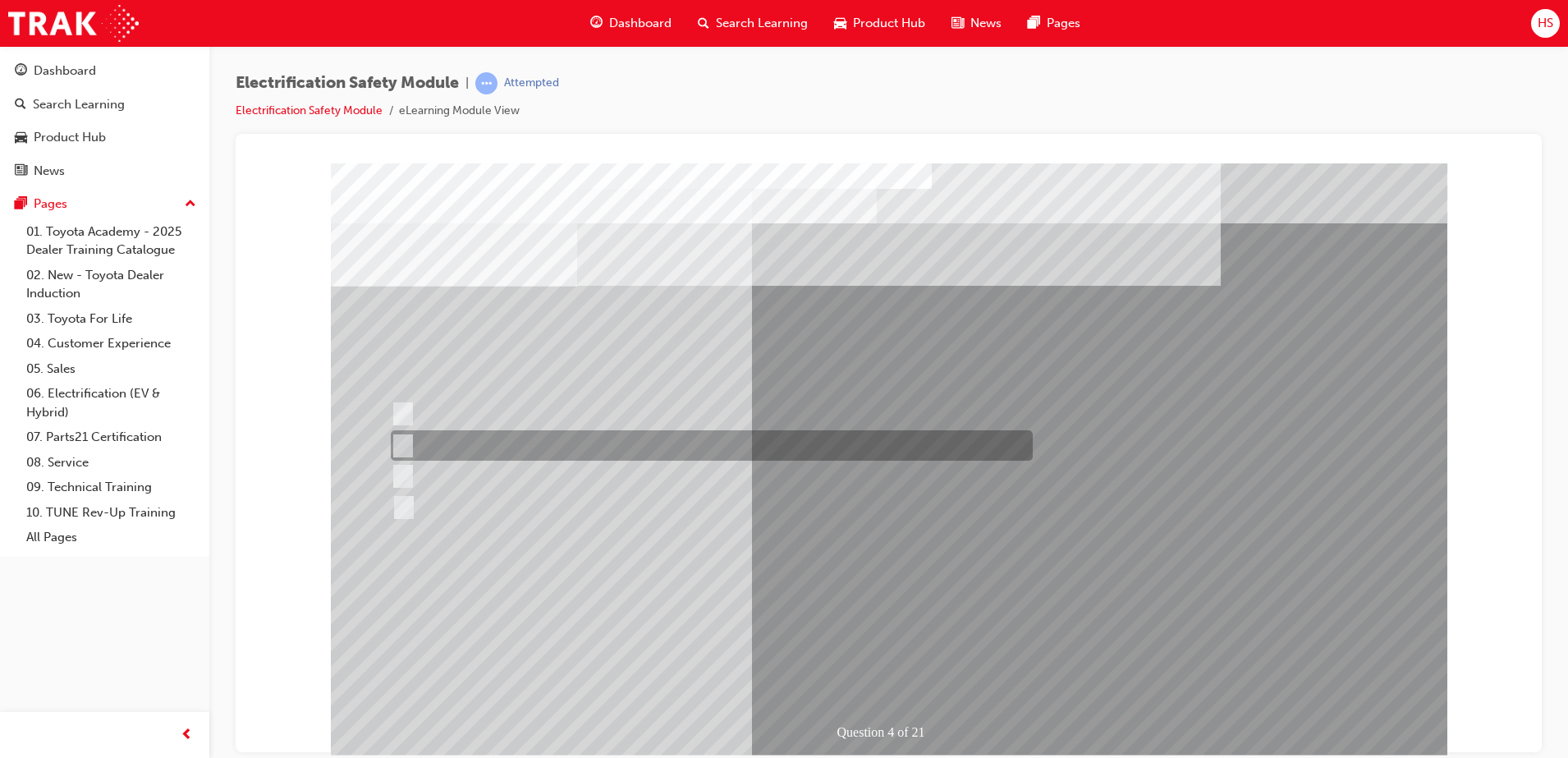
click at [502, 448] on div at bounding box center [708, 445] width 642 height 30
checkbox input "true"
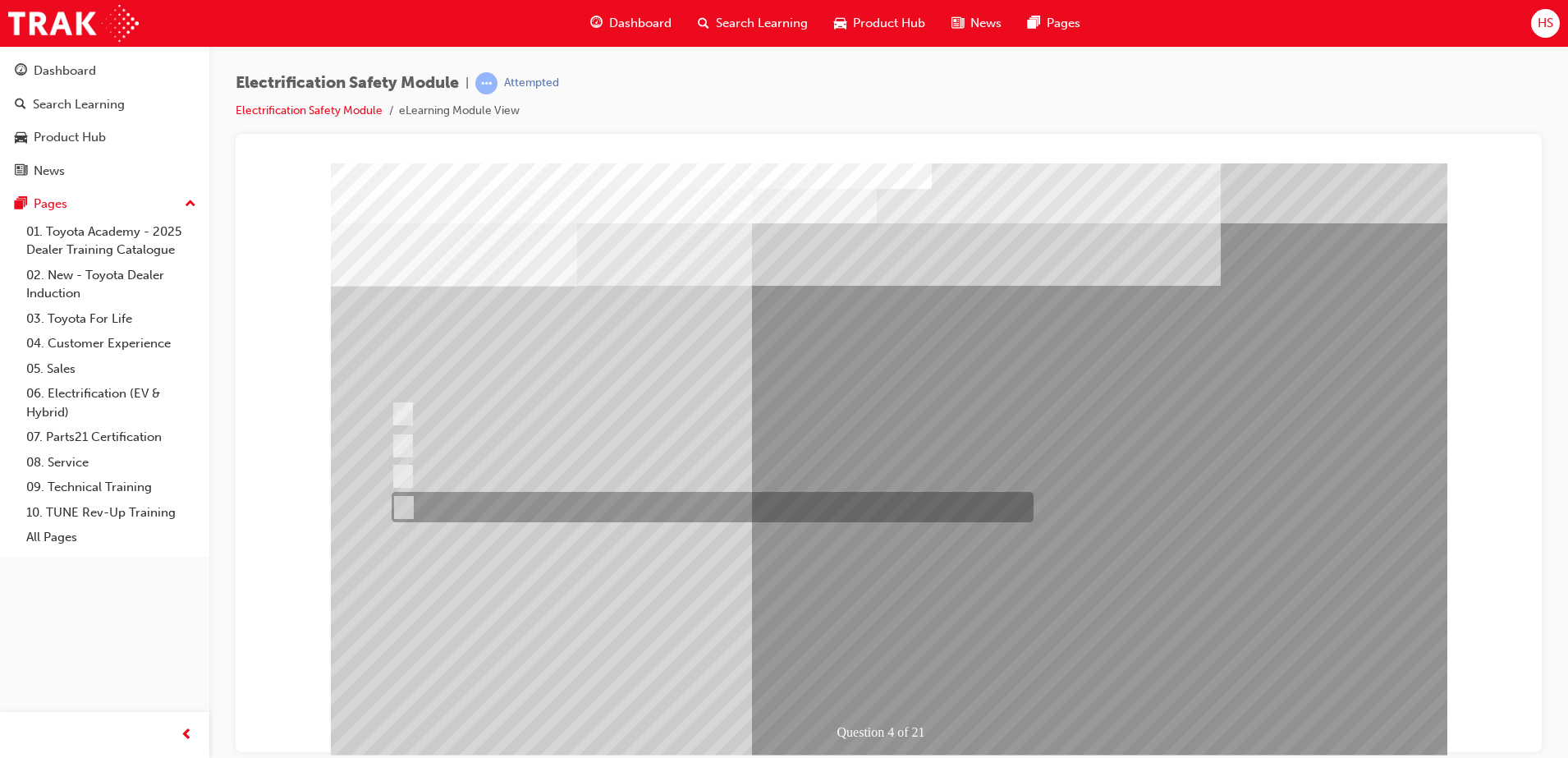
click at [635, 512] on div at bounding box center [709, 506] width 642 height 30
checkbox input "true"
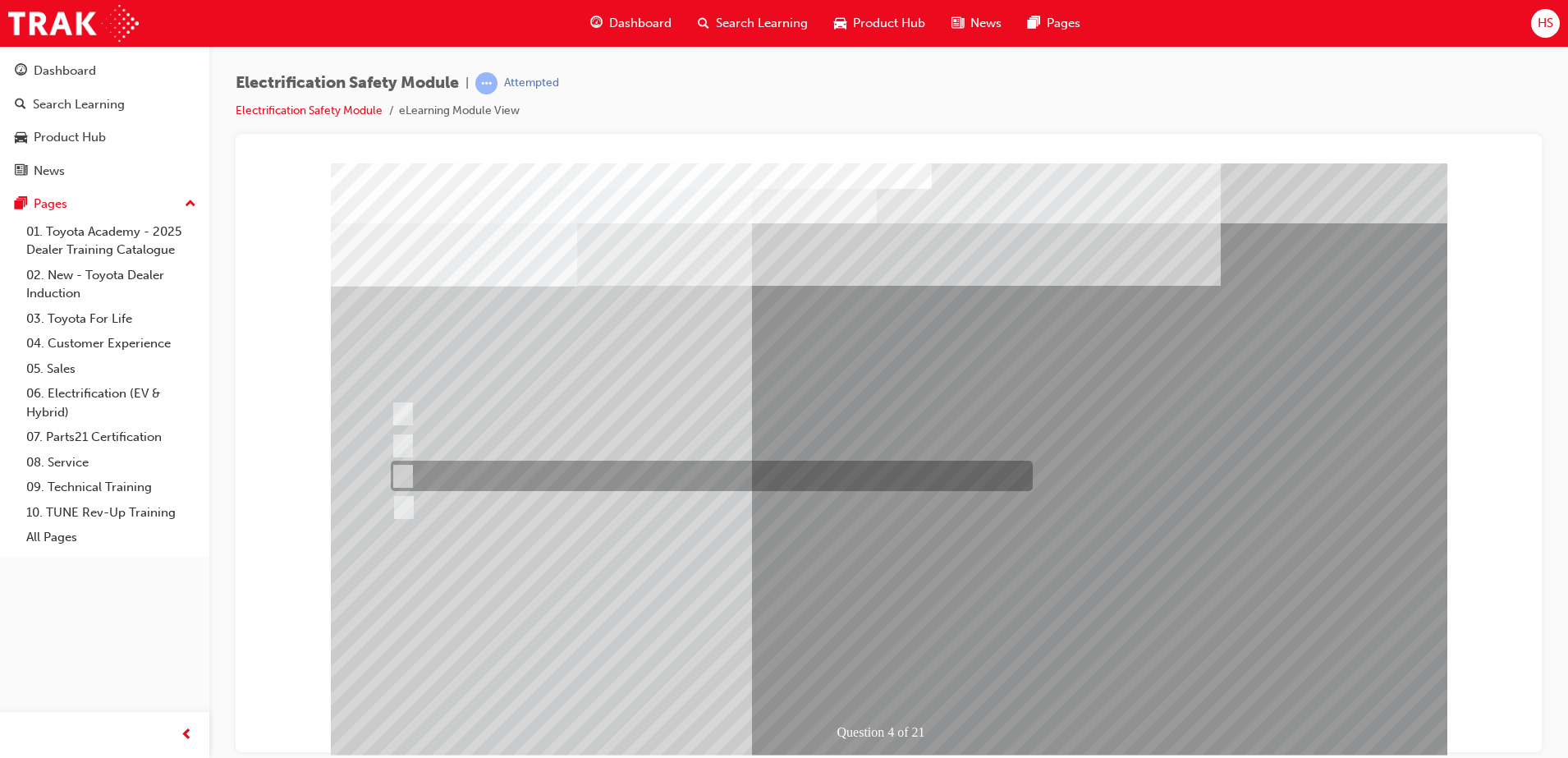
click at [491, 485] on div at bounding box center [708, 475] width 642 height 30
checkbox input "true"
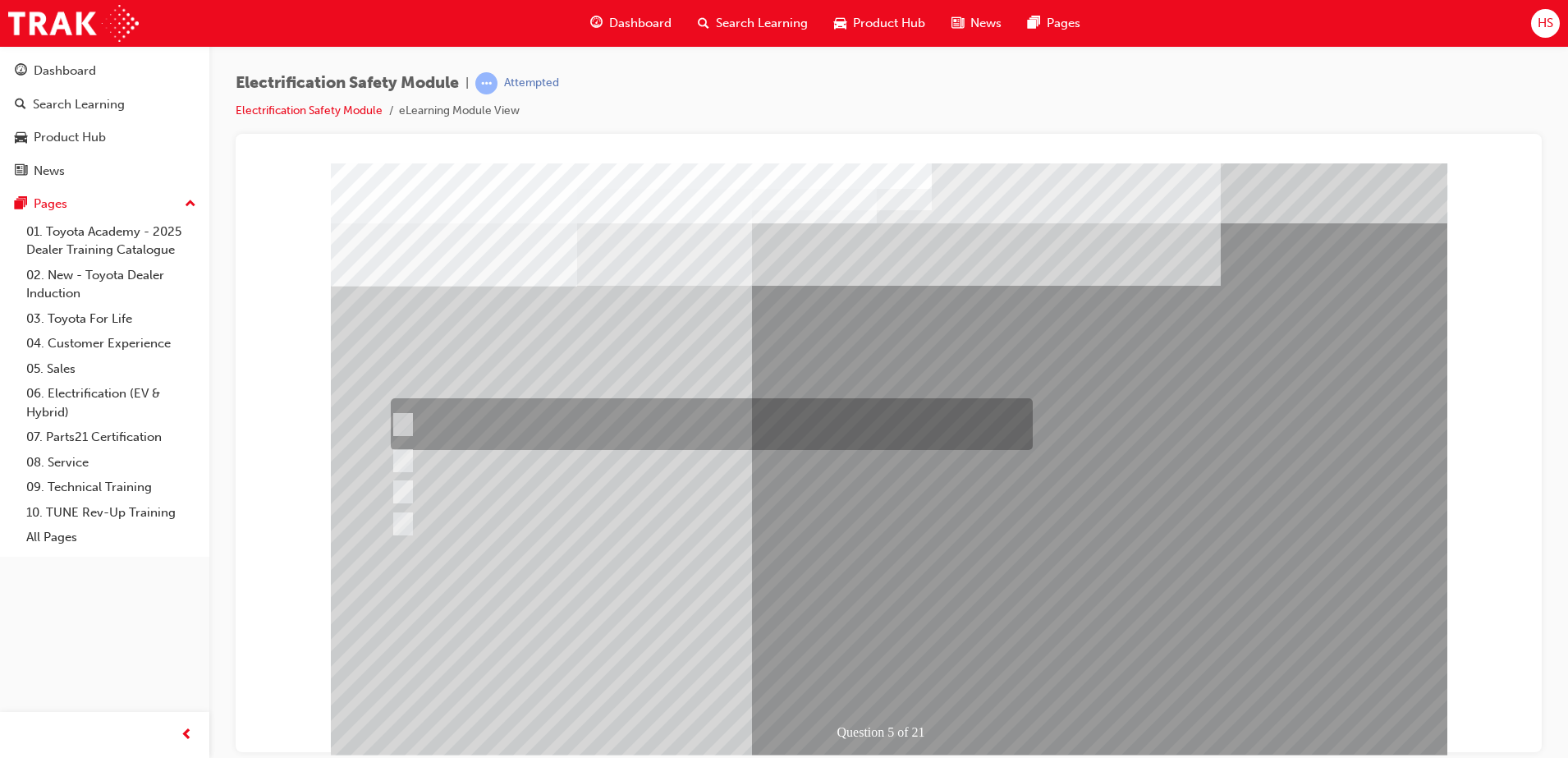
click at [542, 418] on div at bounding box center [708, 424] width 642 height 52
checkbox input "true"
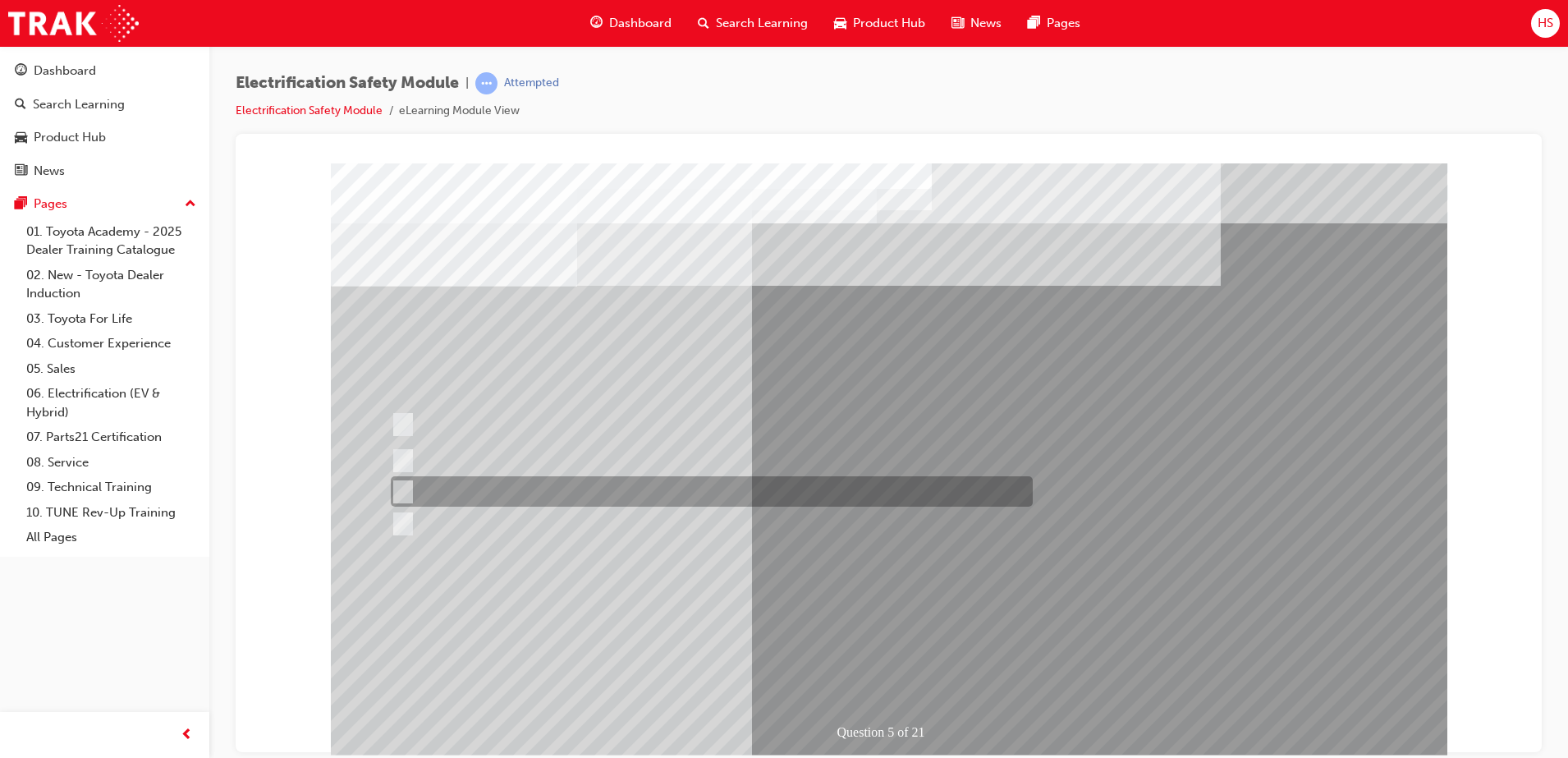
click at [566, 499] on div at bounding box center [708, 491] width 642 height 30
checkbox input "true"
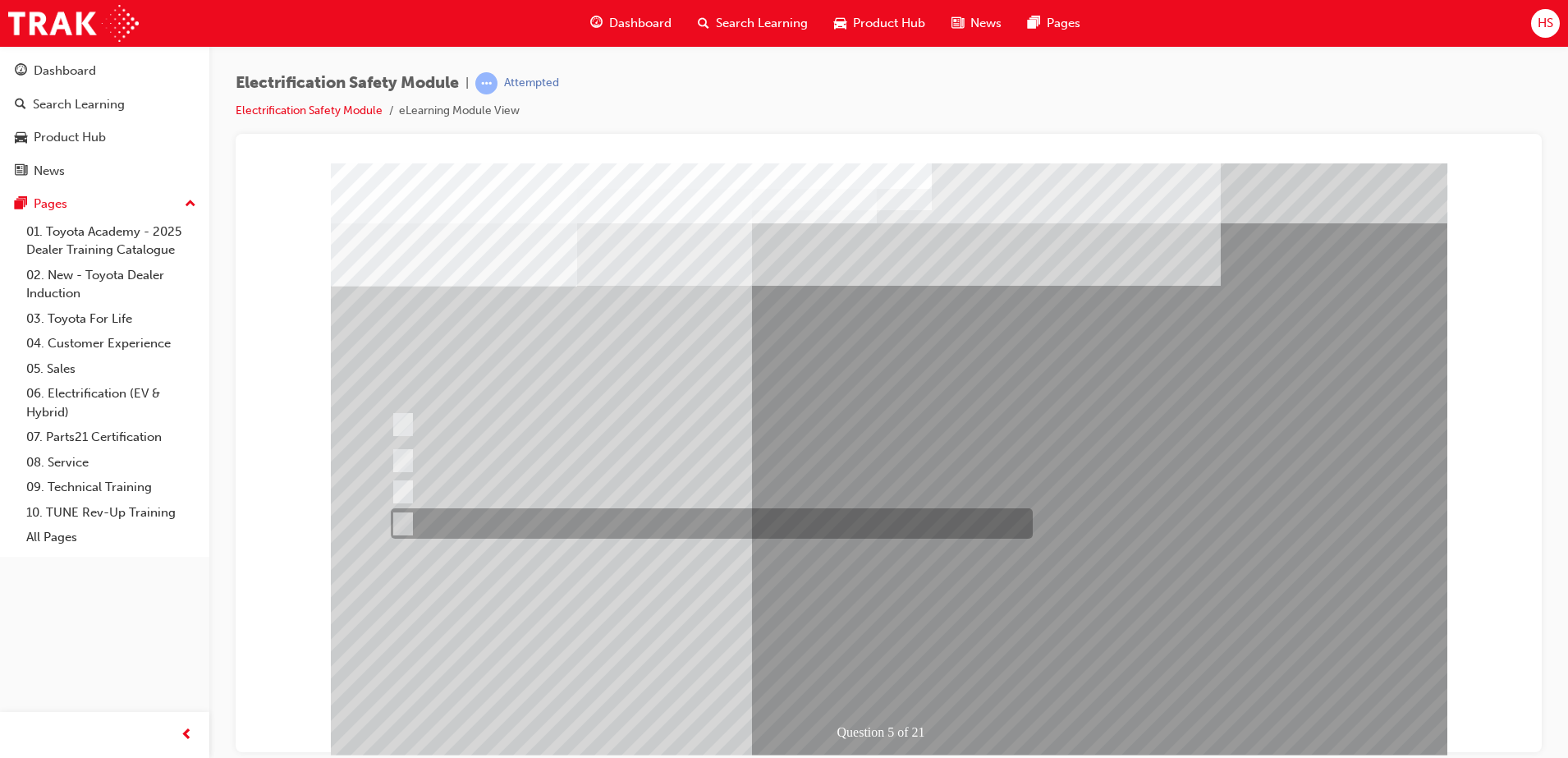
click at [577, 523] on div at bounding box center [708, 523] width 642 height 30
checkbox input "true"
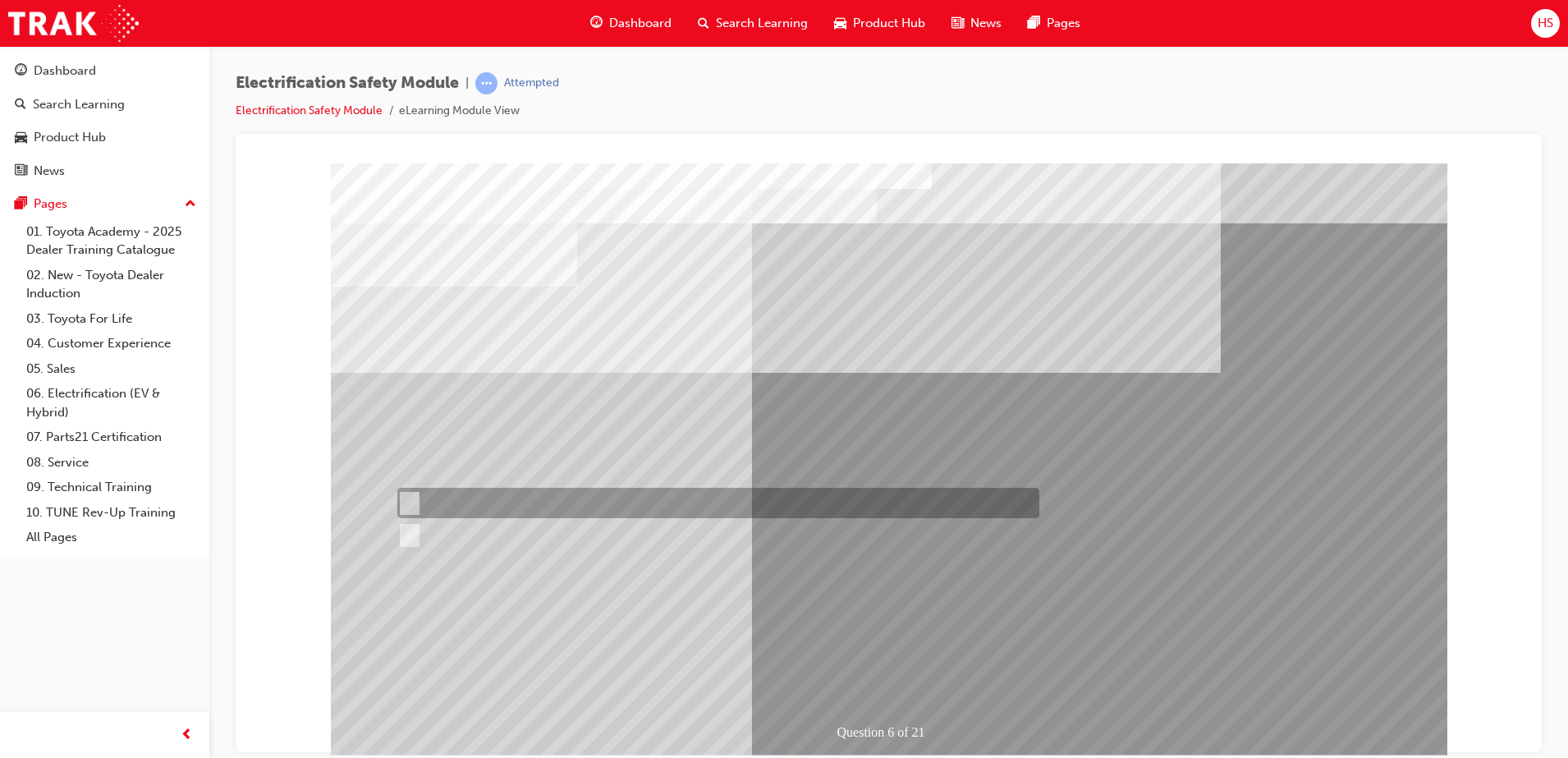
click at [431, 495] on div at bounding box center [715, 502] width 642 height 30
radio input "true"
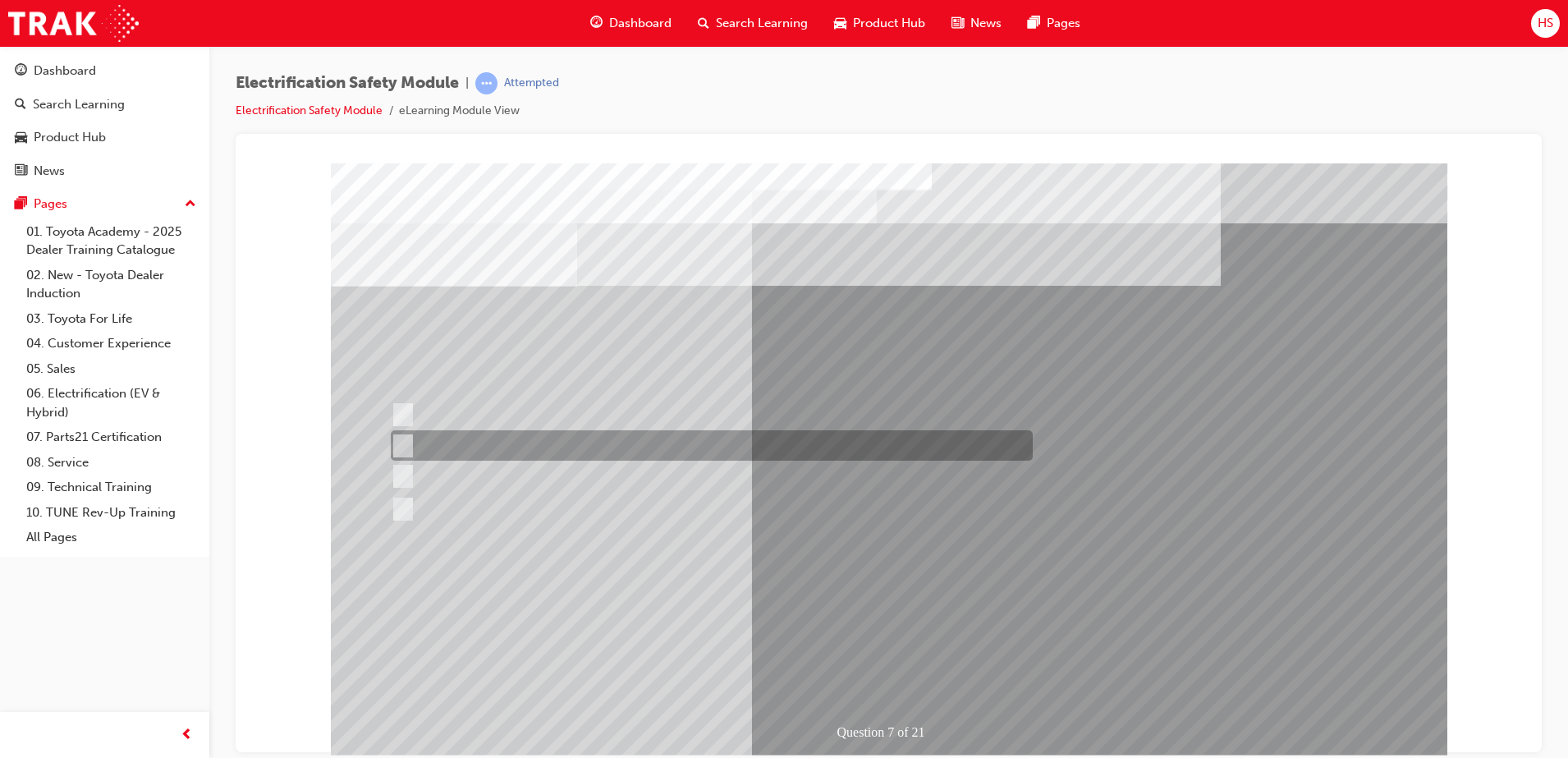
click at [588, 449] on div at bounding box center [708, 445] width 642 height 30
radio input "true"
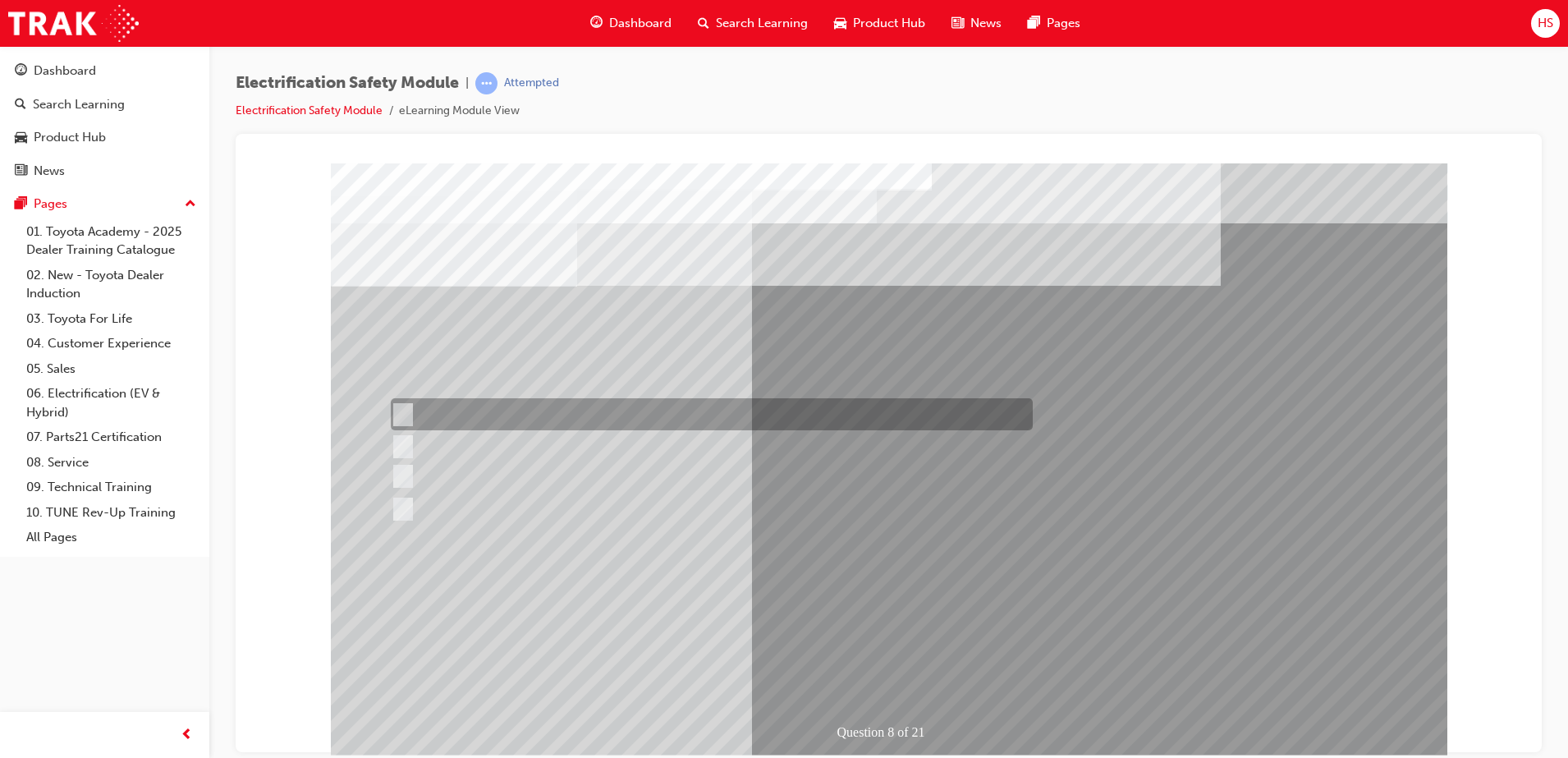
click at [574, 419] on div at bounding box center [708, 414] width 642 height 32
radio input "true"
click at [577, 418] on div at bounding box center [708, 413] width 642 height 30
radio input "true"
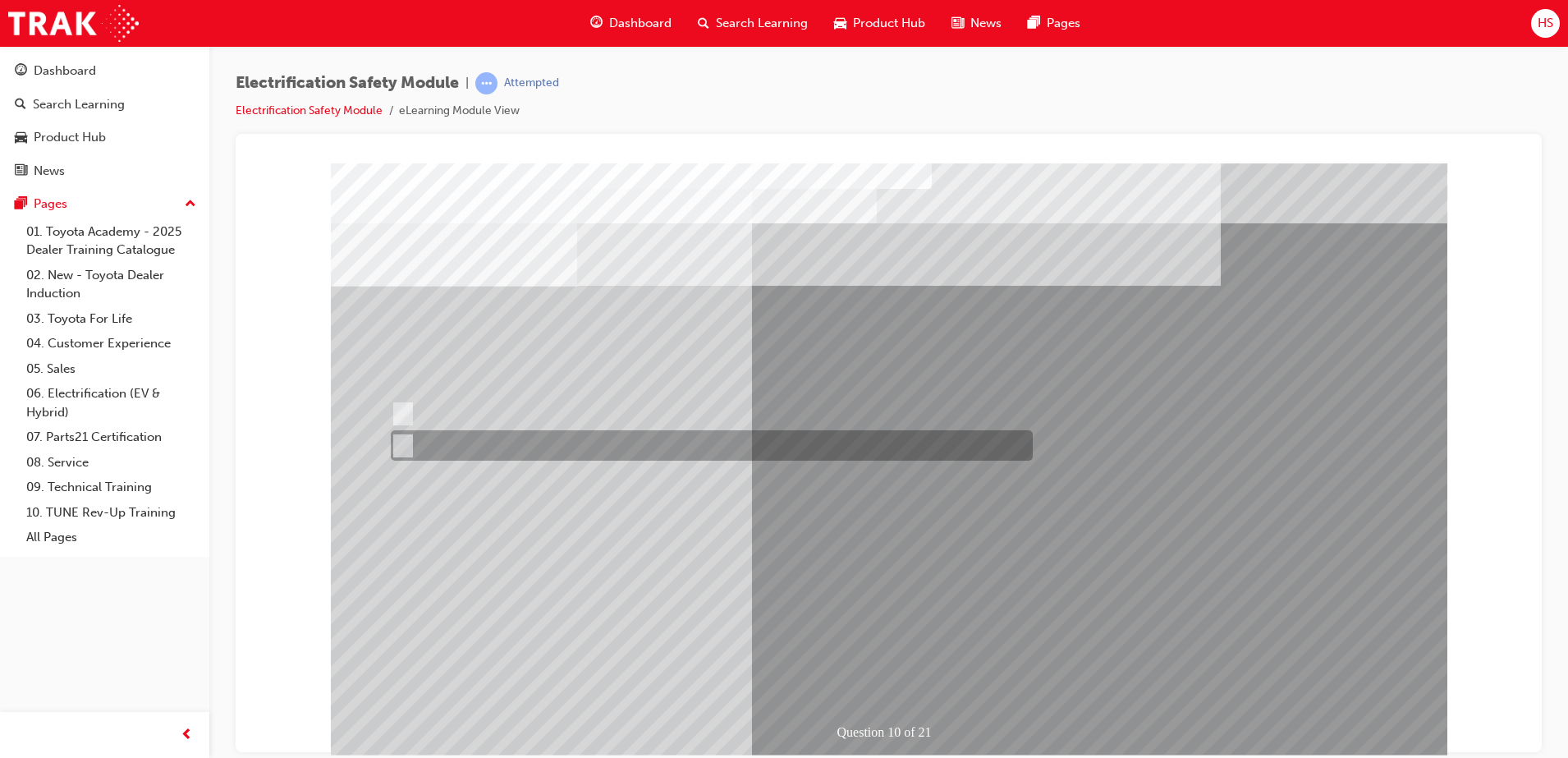
click at [526, 450] on div at bounding box center [708, 445] width 642 height 30
radio input "true"
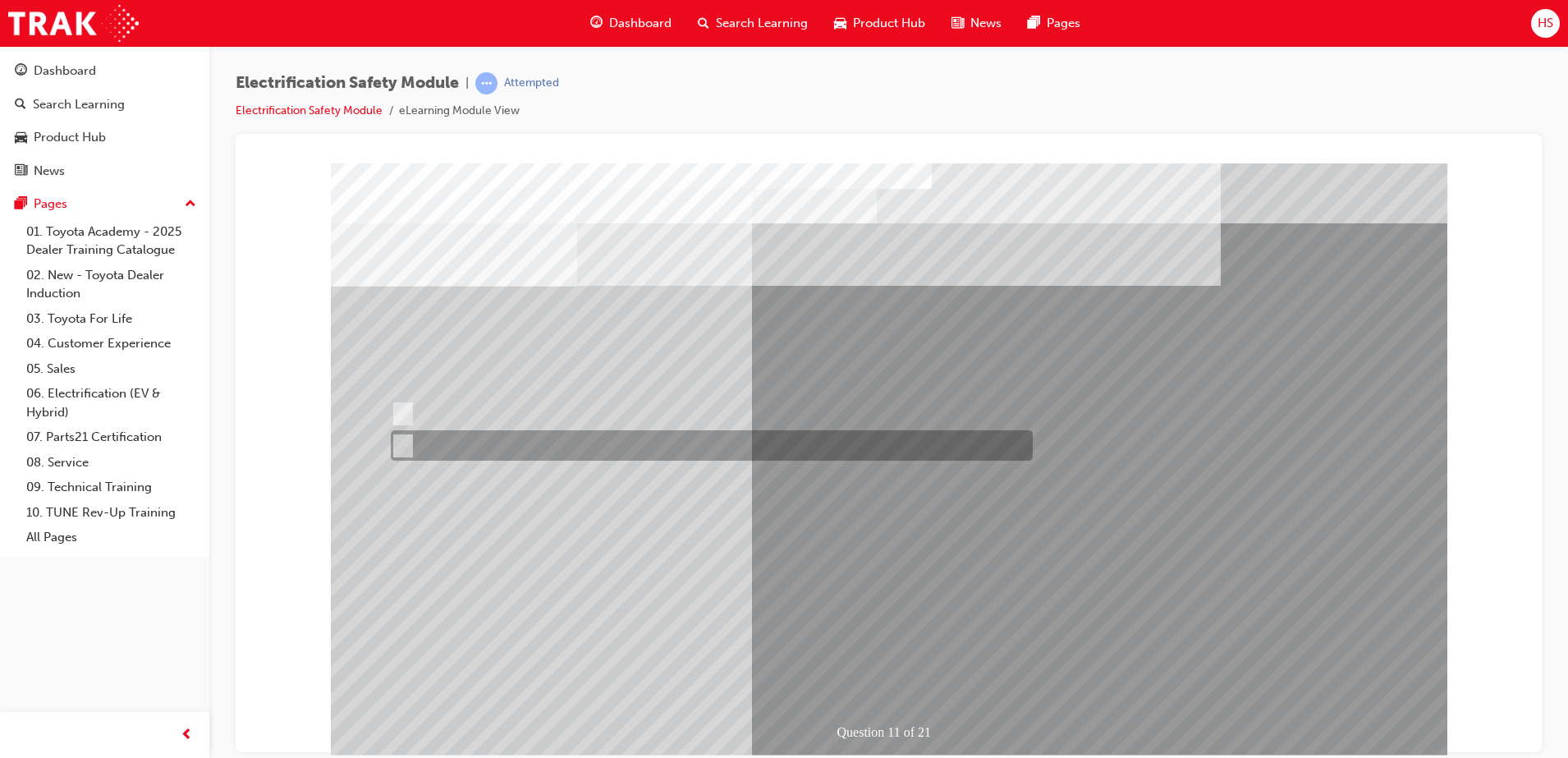
click at [567, 444] on div at bounding box center [708, 445] width 642 height 30
radio input "true"
click at [569, 444] on div at bounding box center [708, 445] width 642 height 30
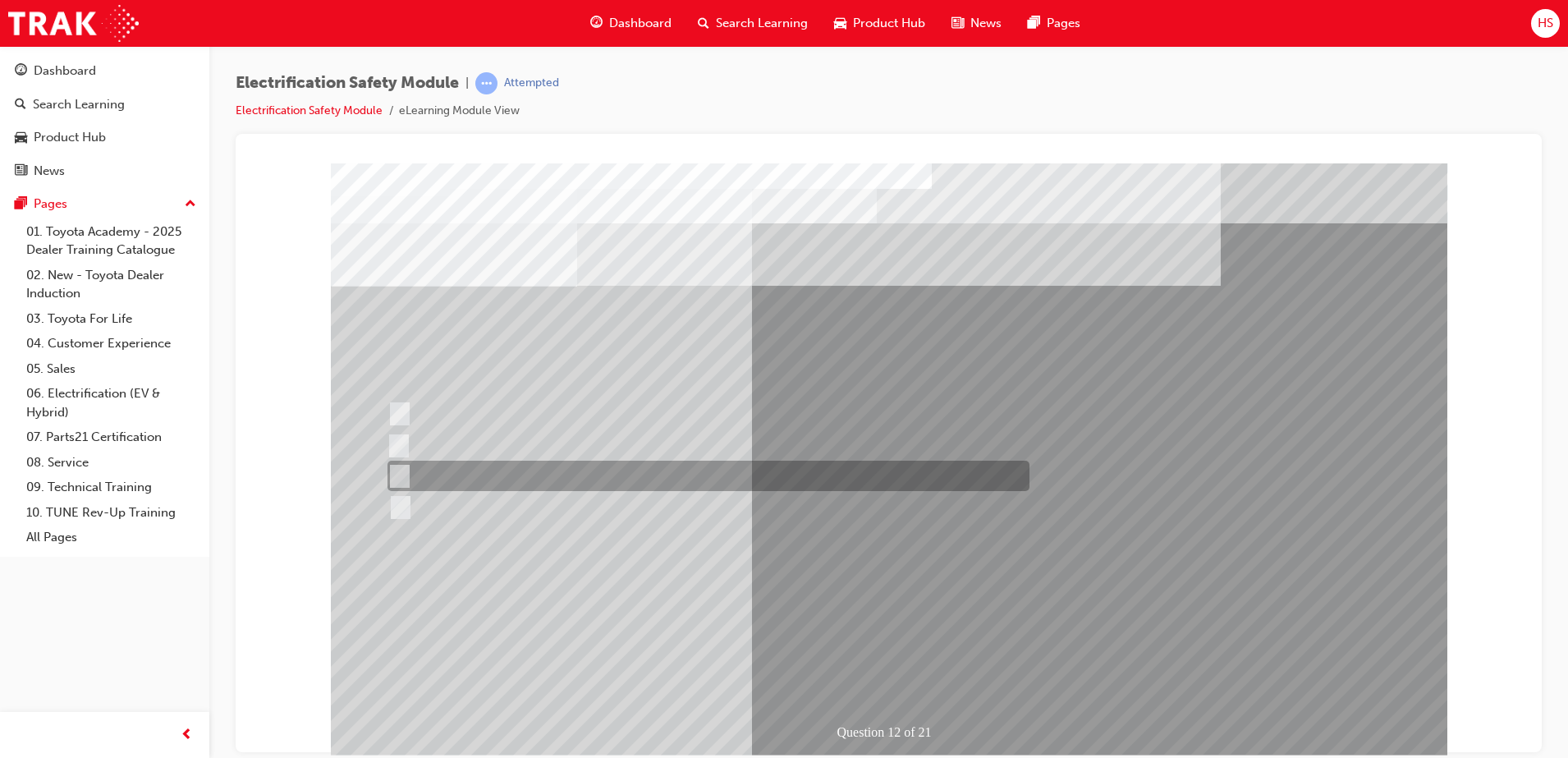
click at [683, 472] on div at bounding box center [705, 475] width 642 height 30
radio input "true"
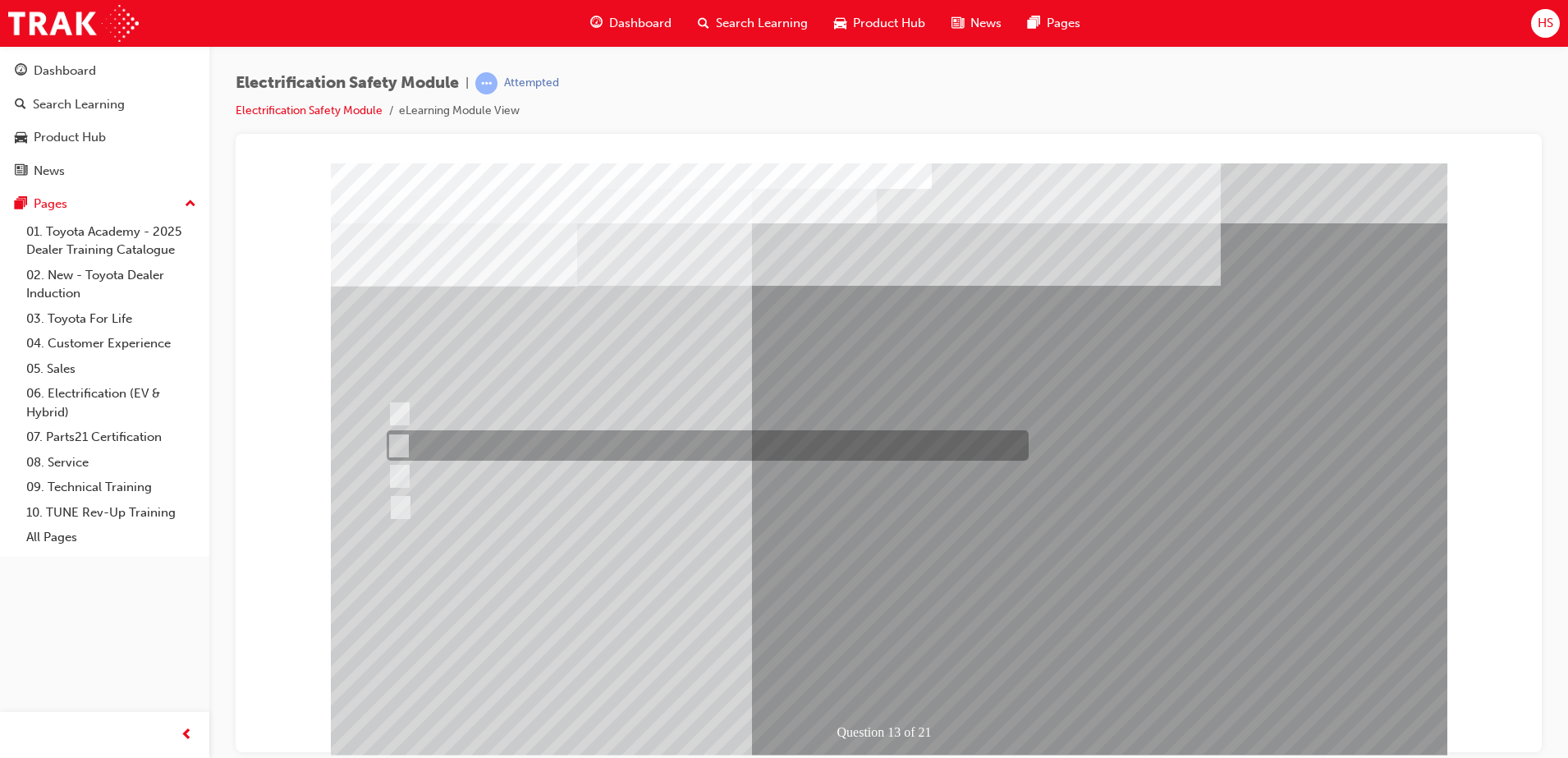
click at [694, 449] on div at bounding box center [704, 445] width 642 height 30
radio input "true"
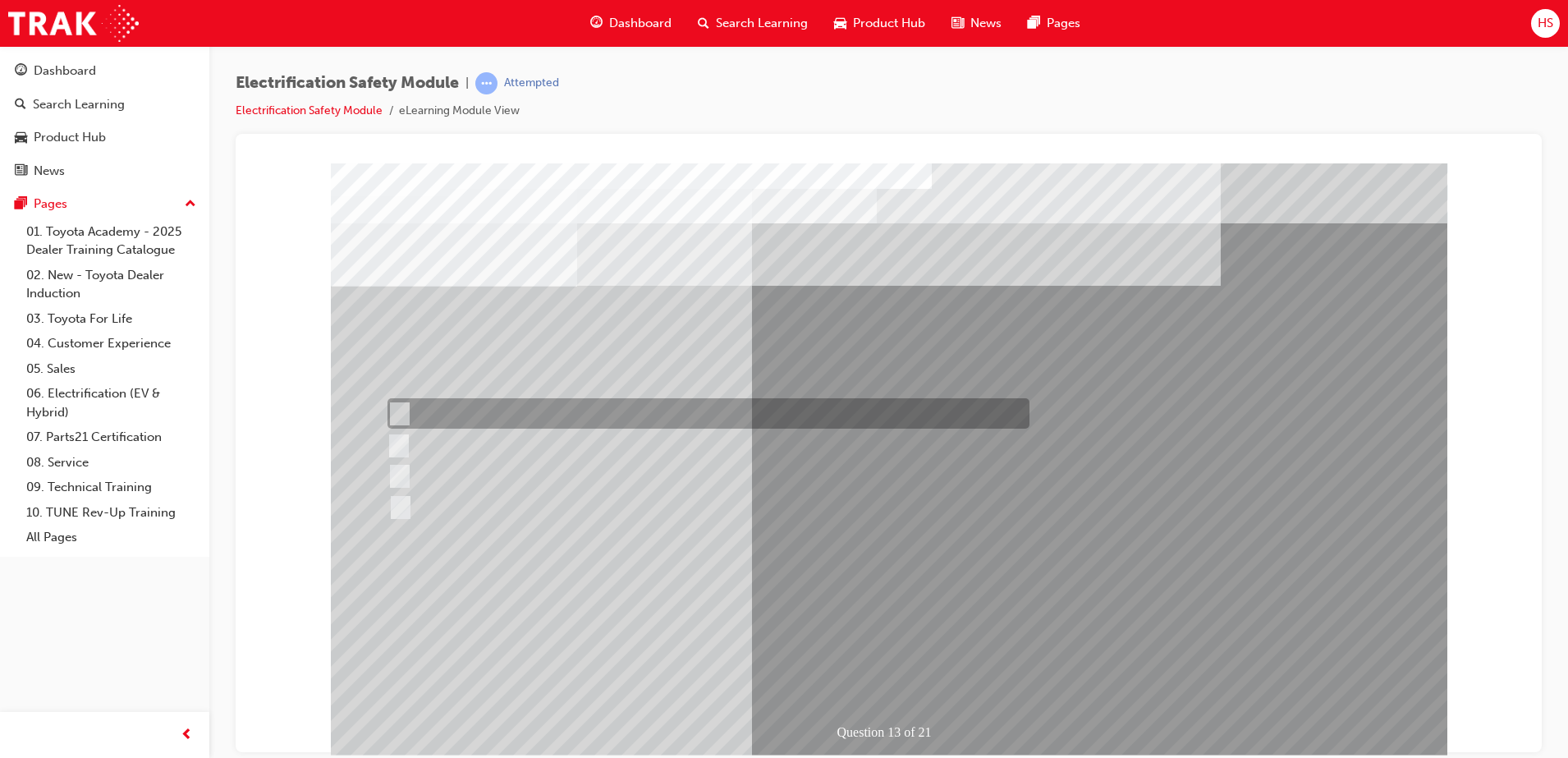
click at [614, 415] on div at bounding box center [705, 413] width 642 height 30
radio input "true"
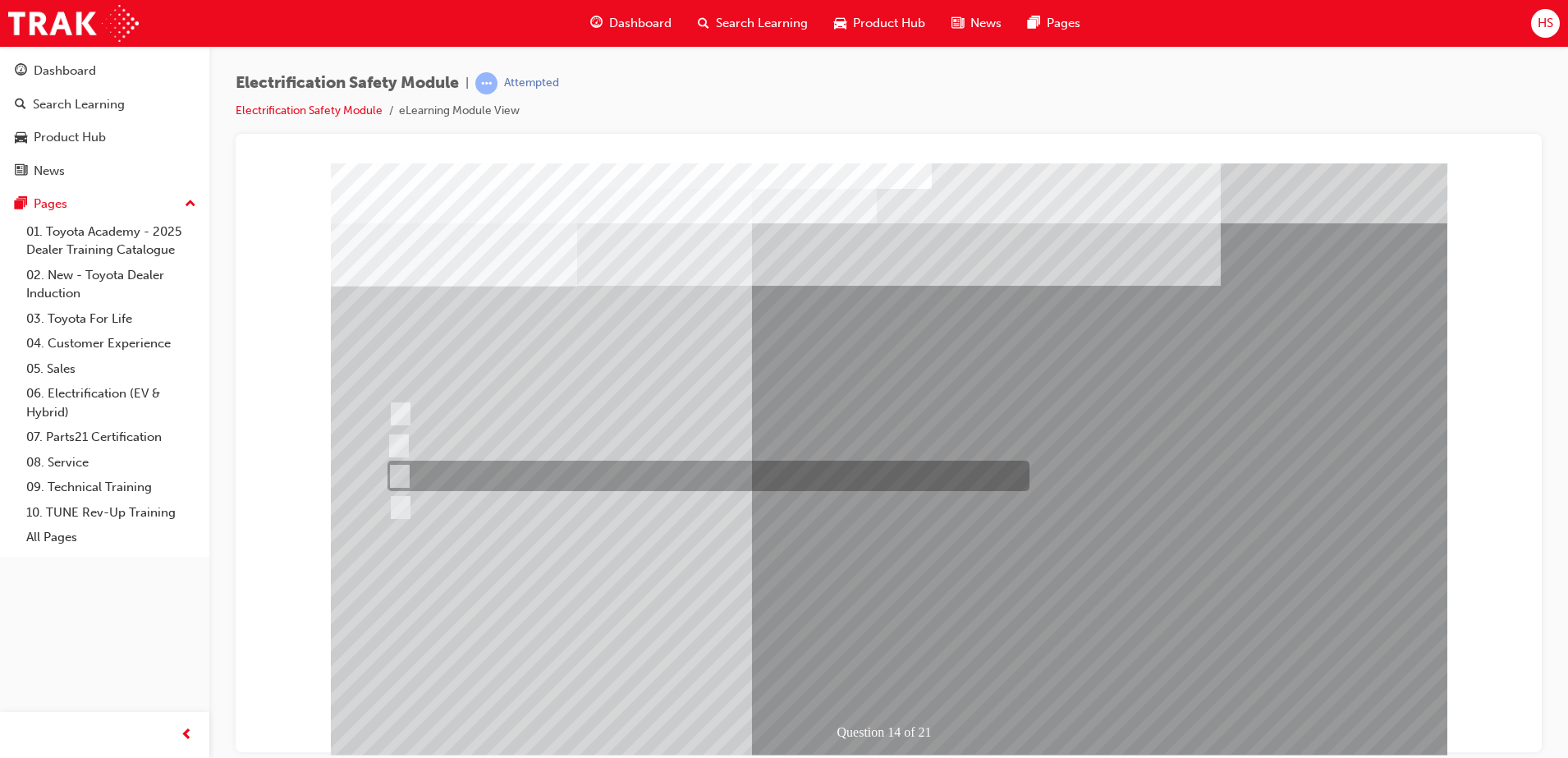
click at [491, 481] on div at bounding box center [705, 475] width 642 height 30
radio input "true"
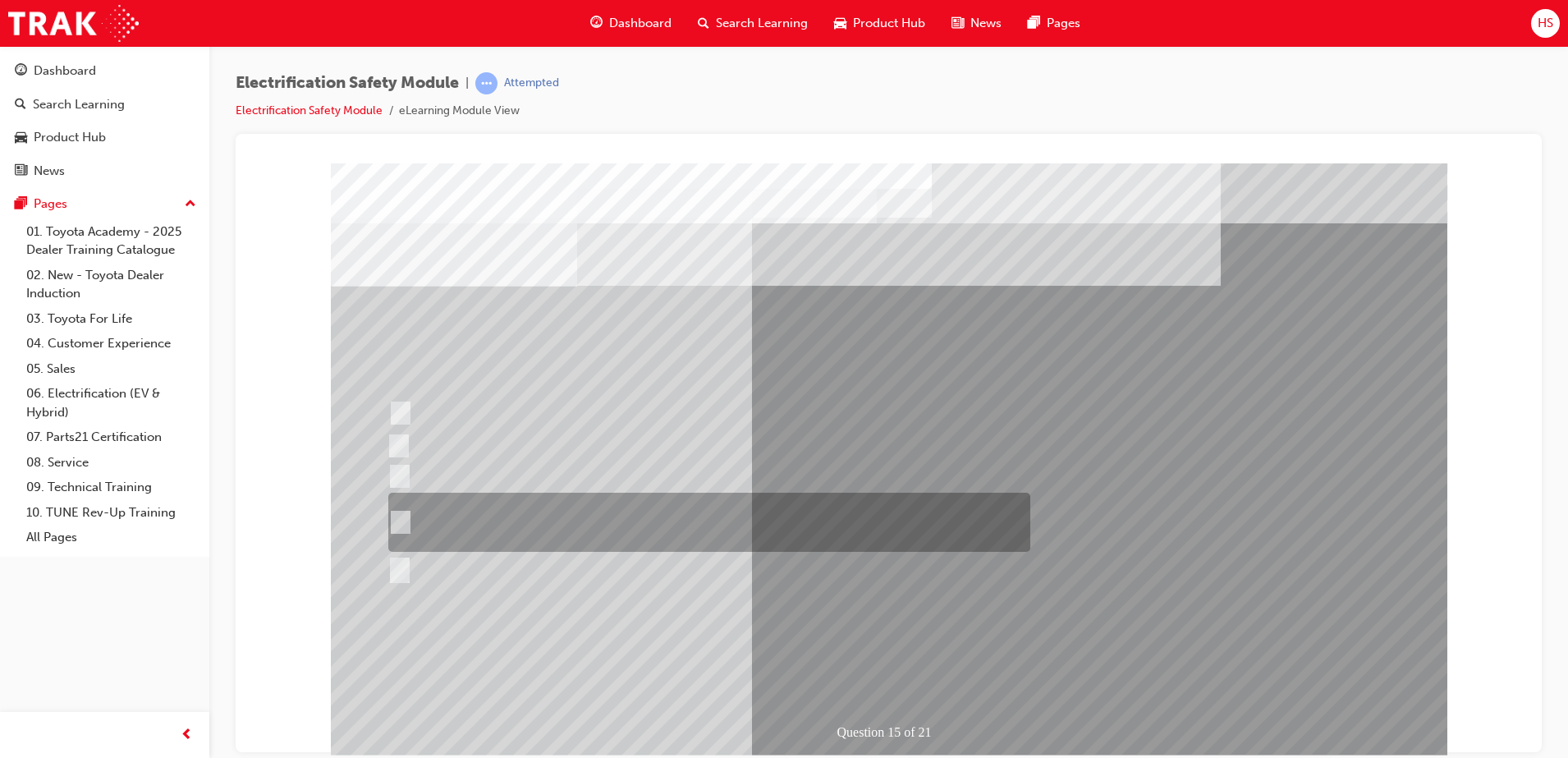
click at [607, 517] on div at bounding box center [705, 522] width 642 height 59
radio input "true"
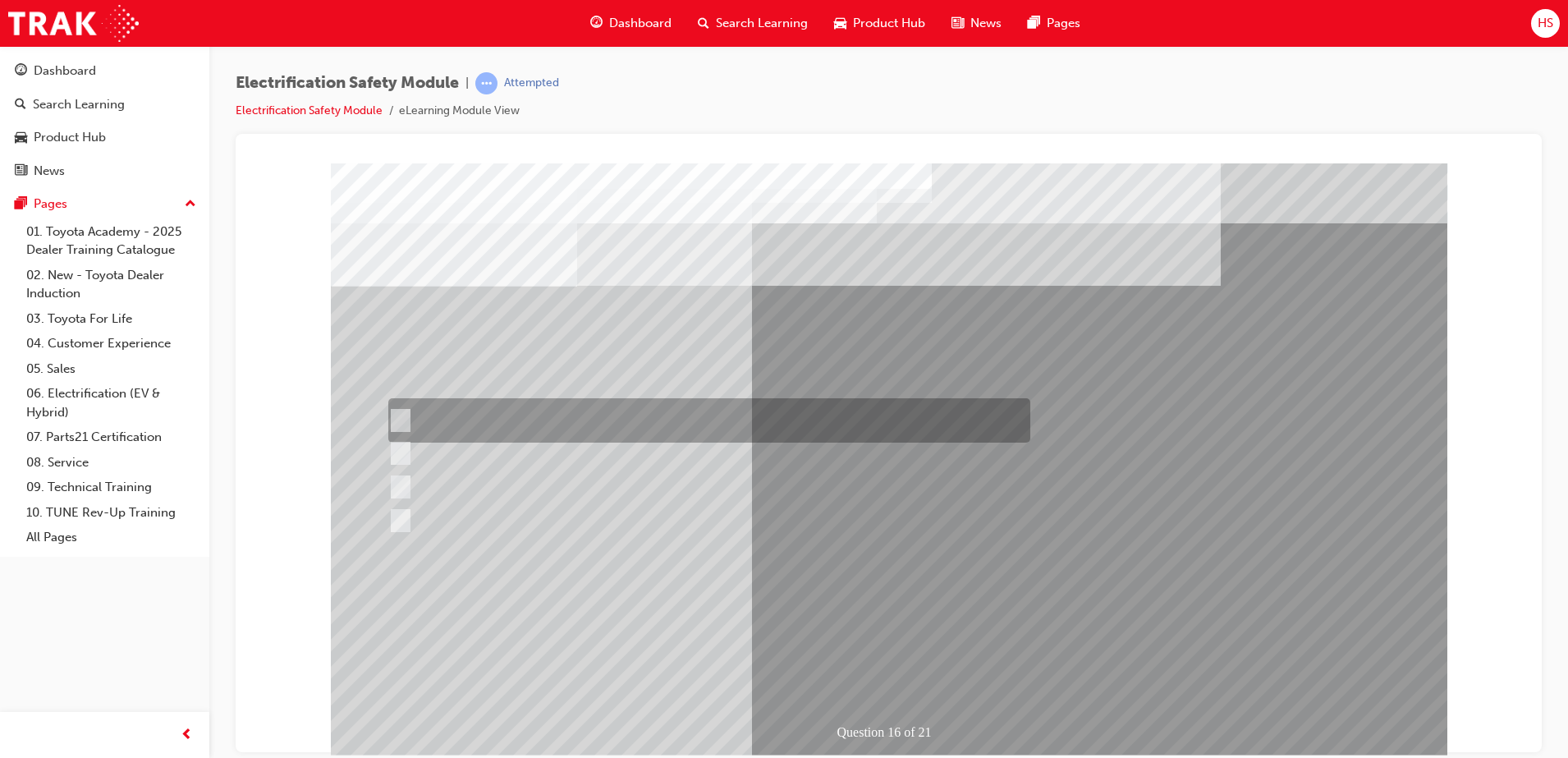
click at [555, 416] on div at bounding box center [705, 420] width 642 height 44
radio input "true"
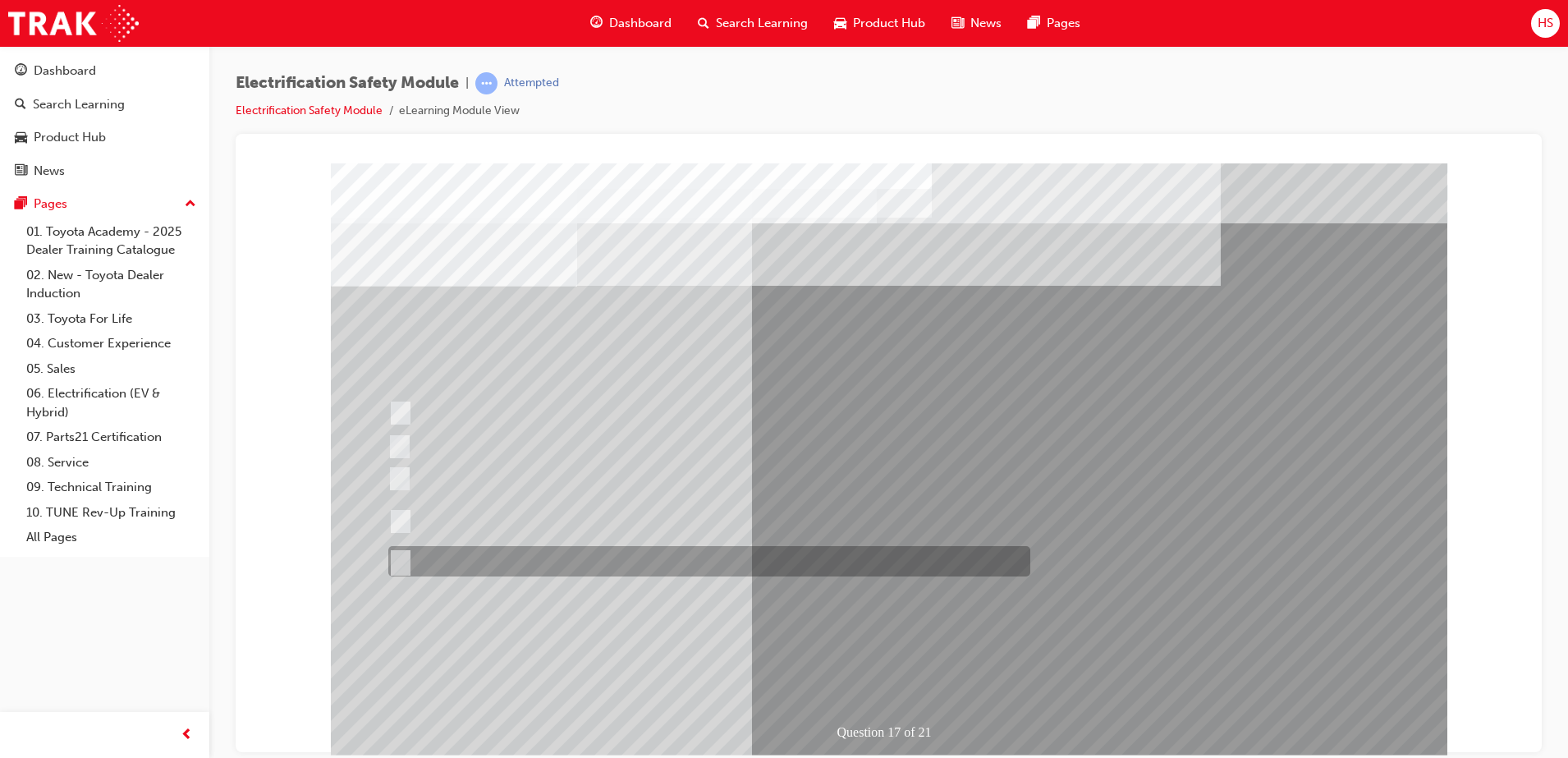
click at [525, 569] on div at bounding box center [705, 561] width 642 height 30
radio input "true"
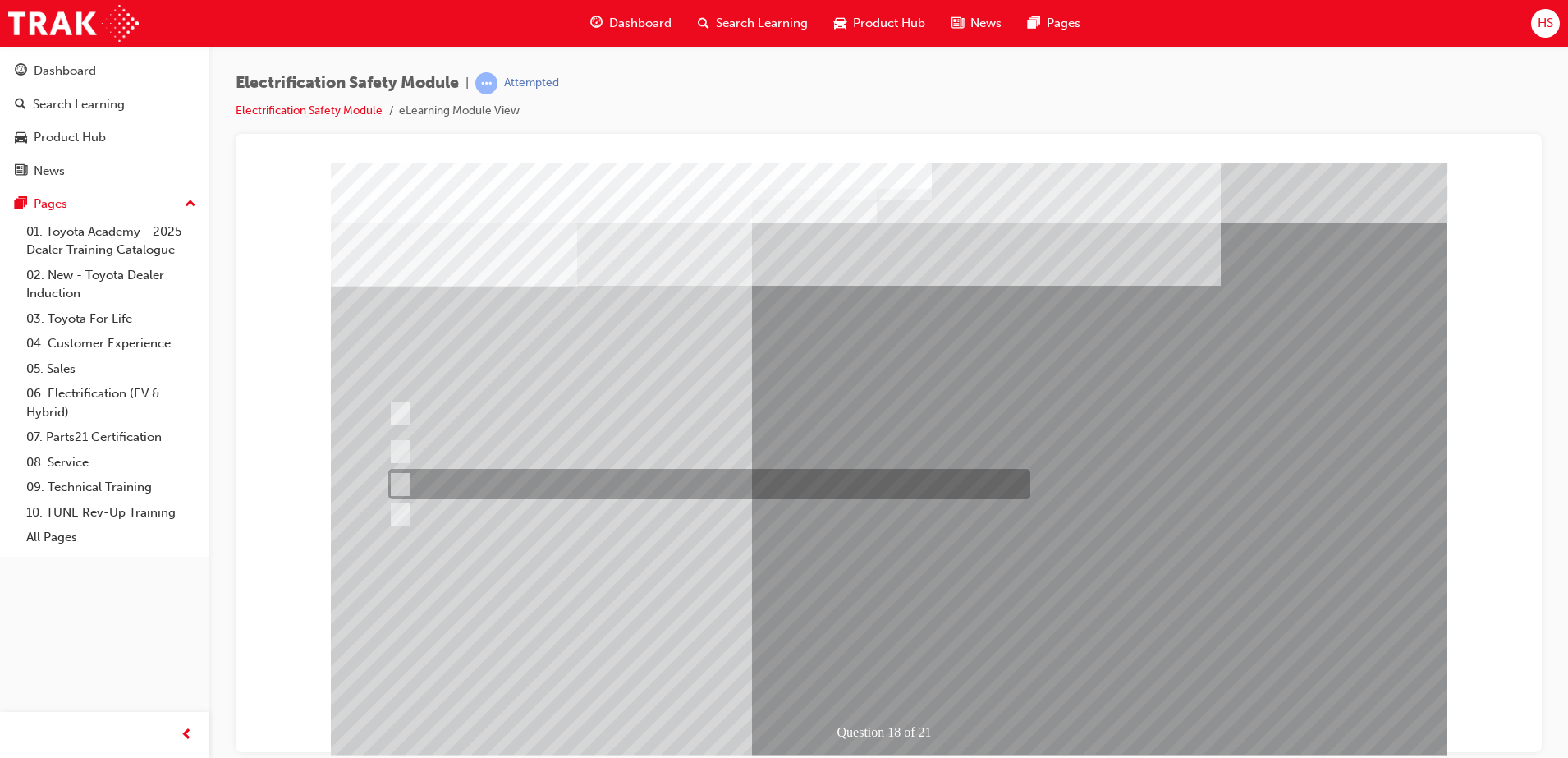
click at [593, 492] on div at bounding box center [705, 484] width 642 height 30
radio input "true"
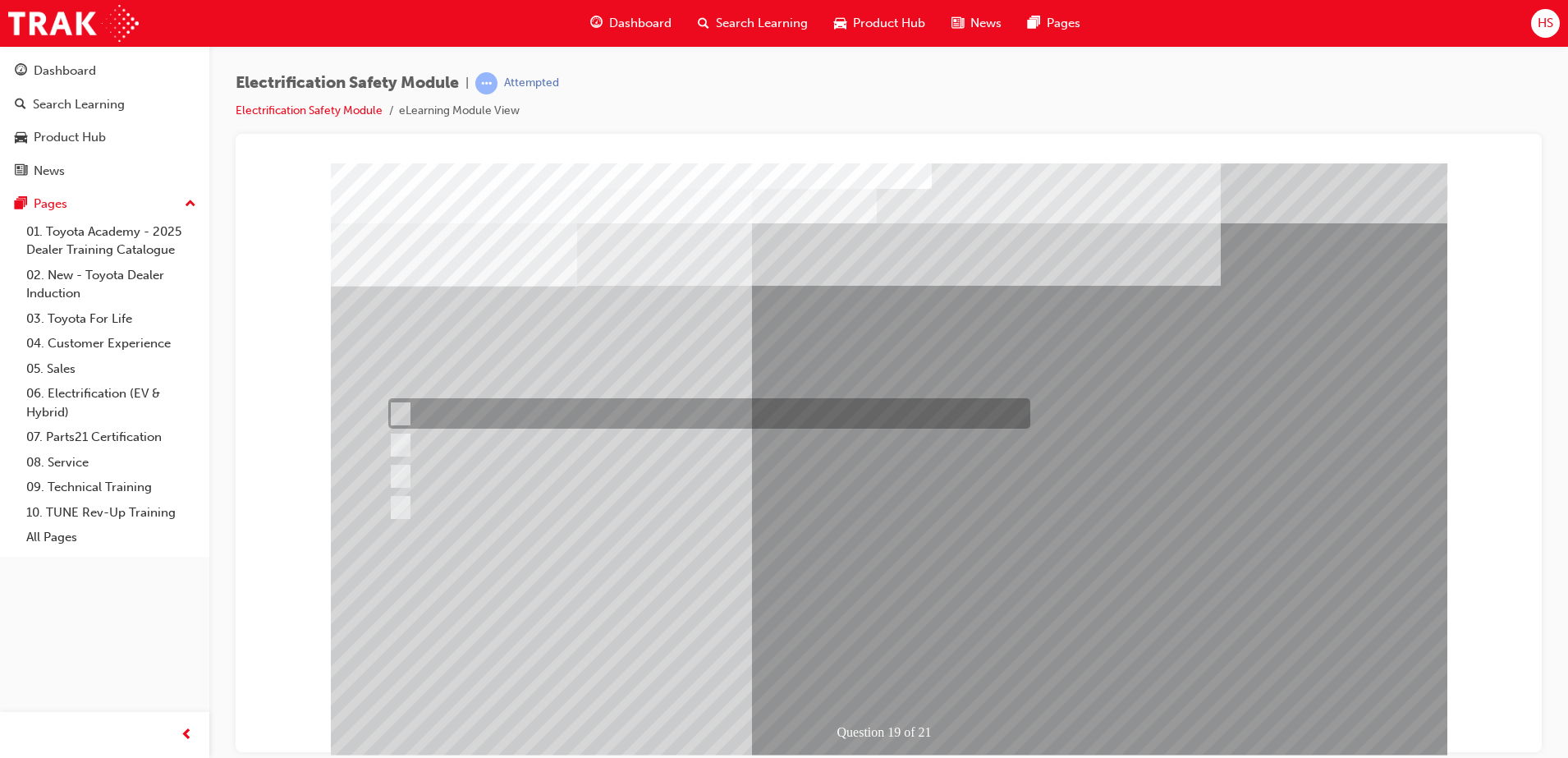
click at [862, 412] on div at bounding box center [705, 413] width 642 height 30
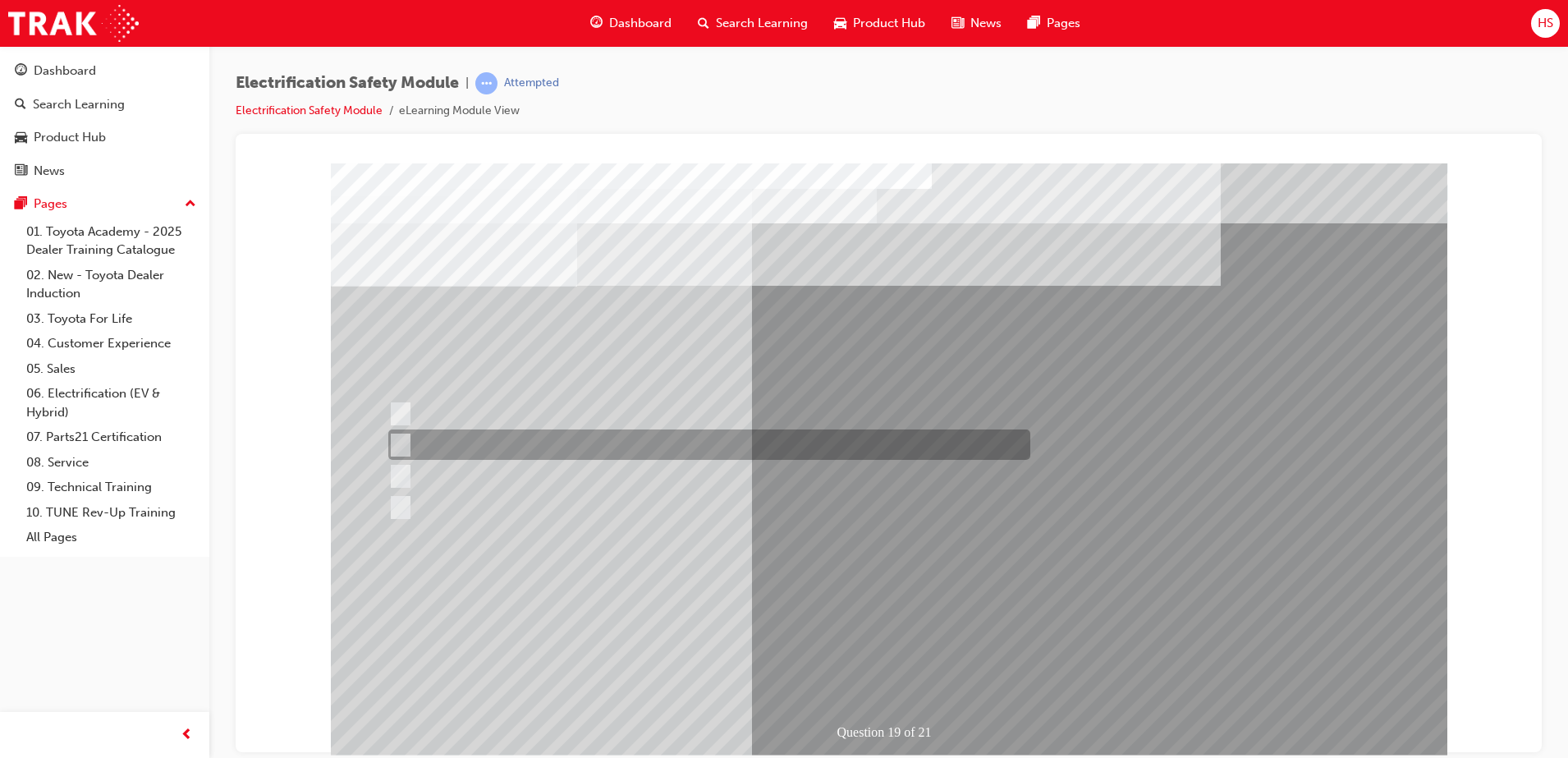
click at [768, 441] on div at bounding box center [705, 445] width 642 height 30
radio input "false"
radio input "true"
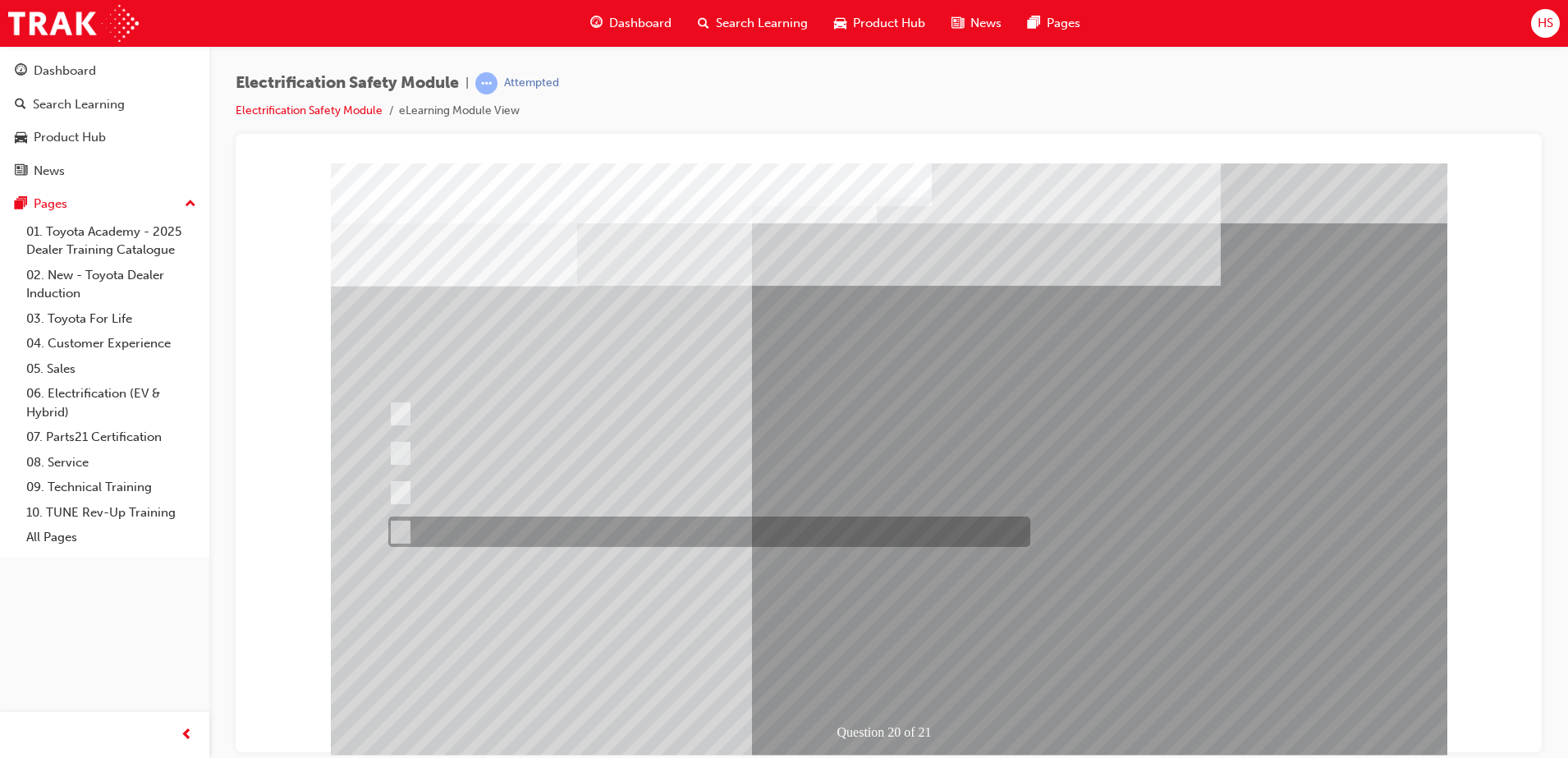
click at [531, 532] on div at bounding box center [705, 531] width 642 height 30
radio input "true"
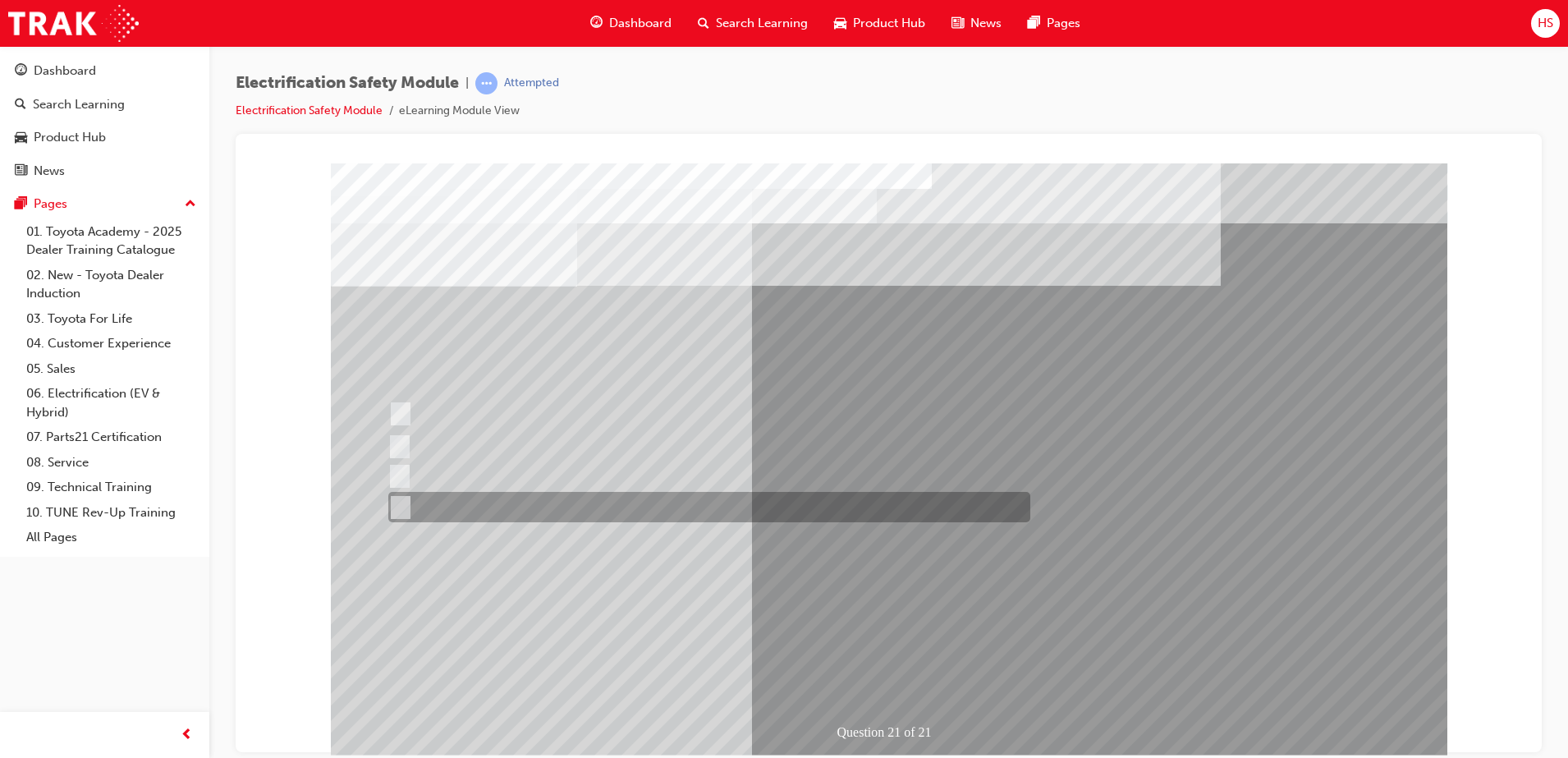
click at [478, 508] on div at bounding box center [705, 506] width 642 height 30
radio input "true"
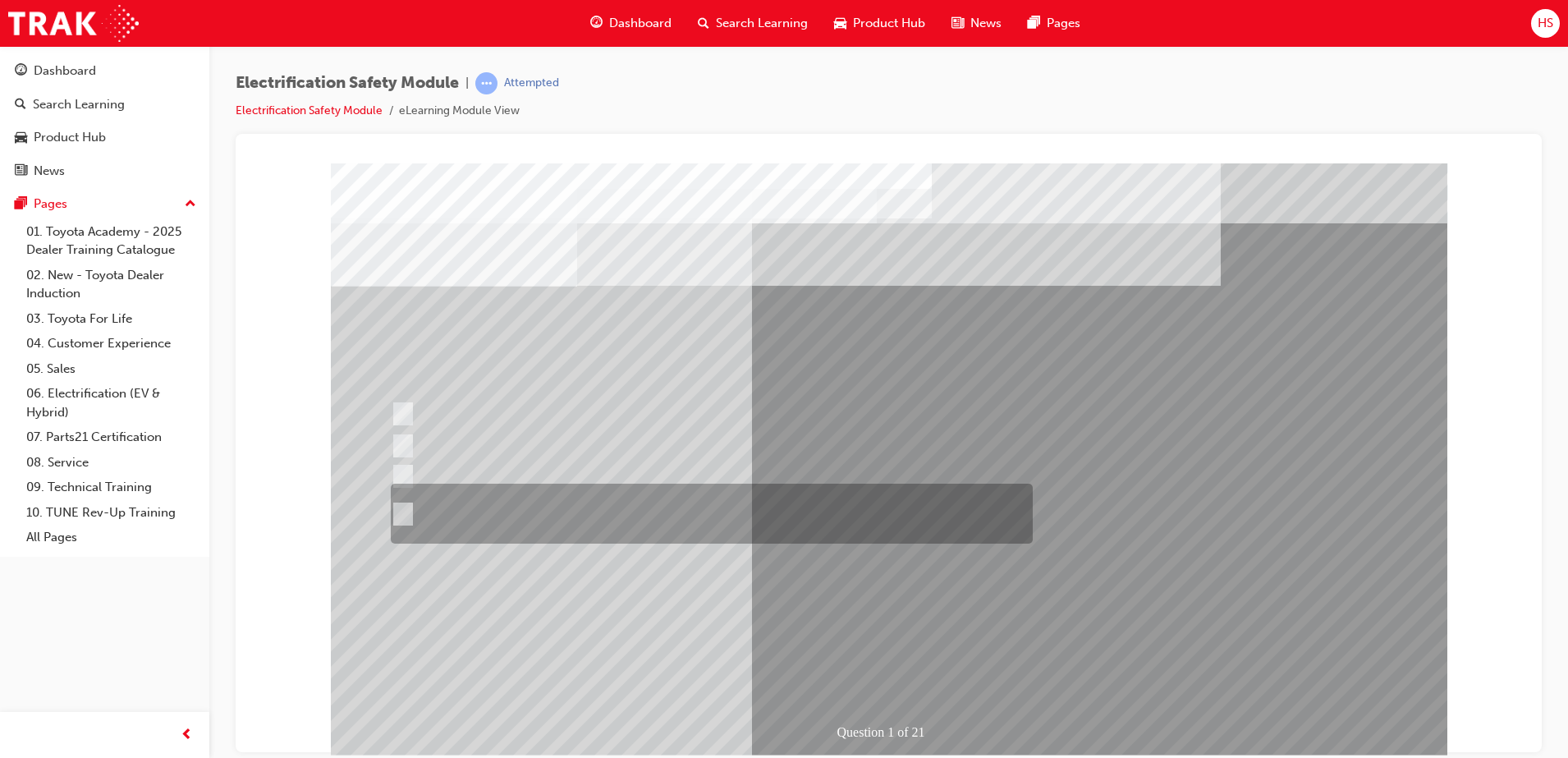
click at [950, 520] on div at bounding box center [708, 513] width 642 height 60
radio input "true"
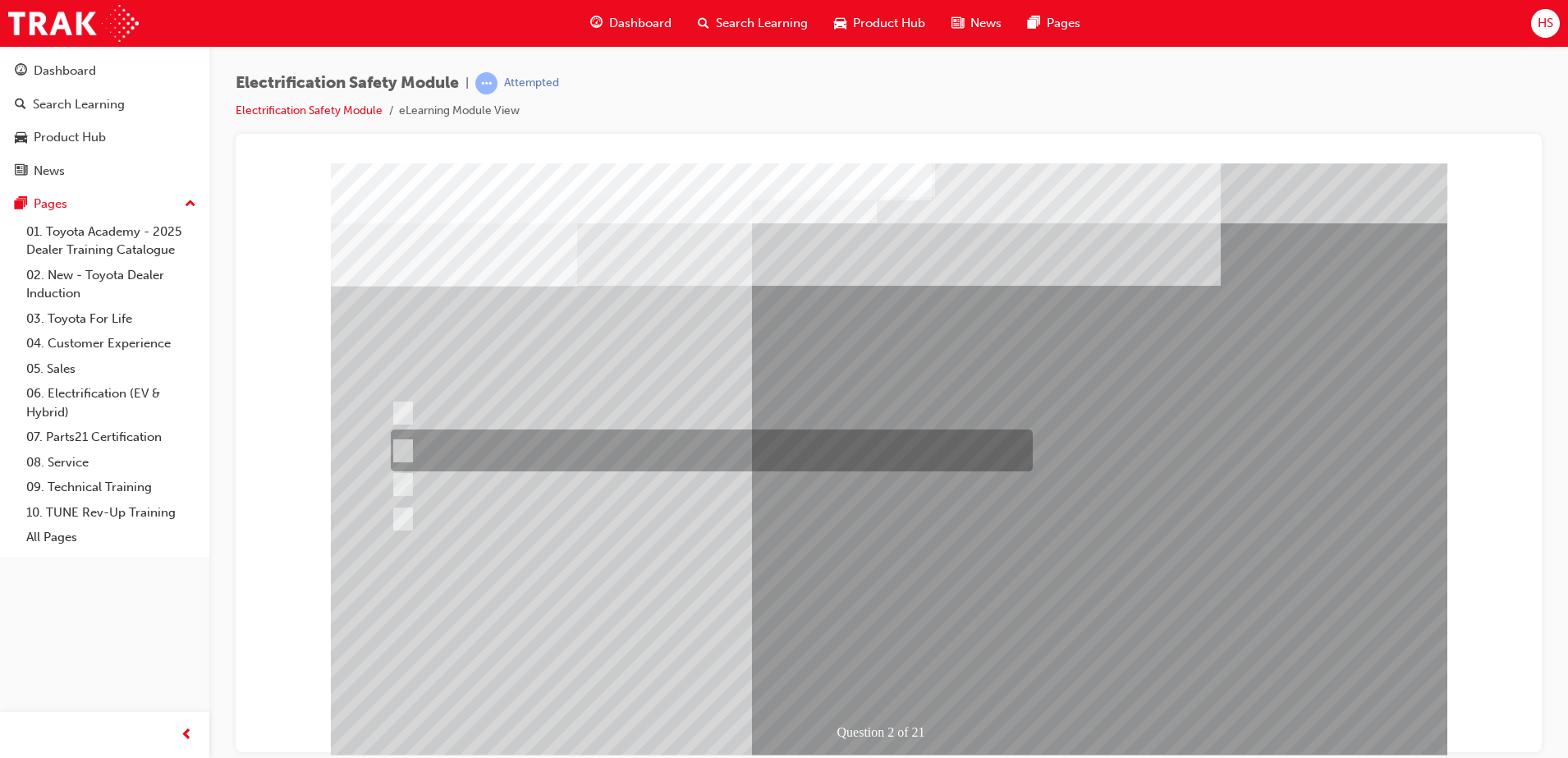
click at [825, 436] on div at bounding box center [708, 450] width 642 height 42
radio input "true"
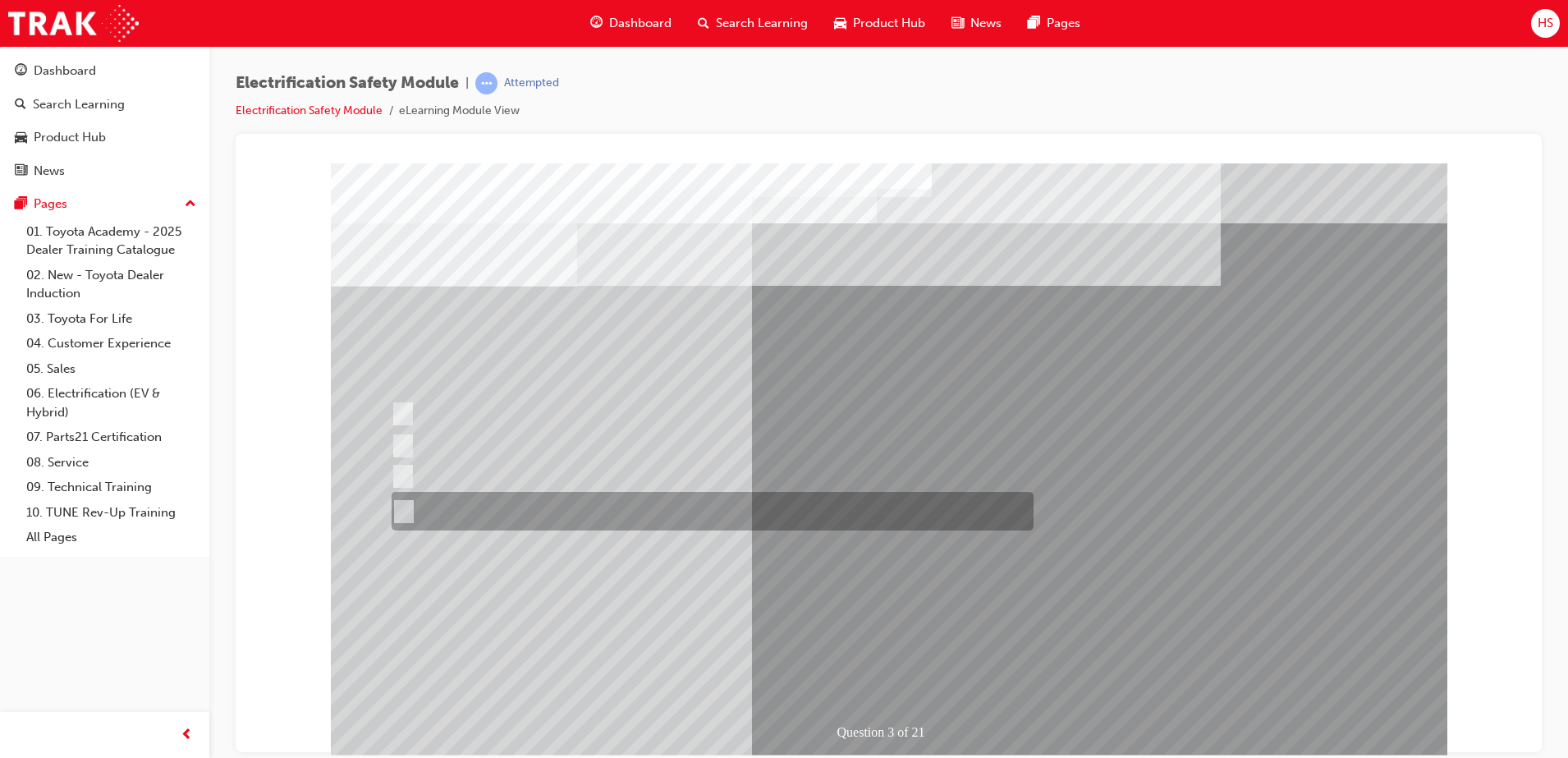
click at [462, 519] on div at bounding box center [709, 510] width 642 height 38
radio input "true"
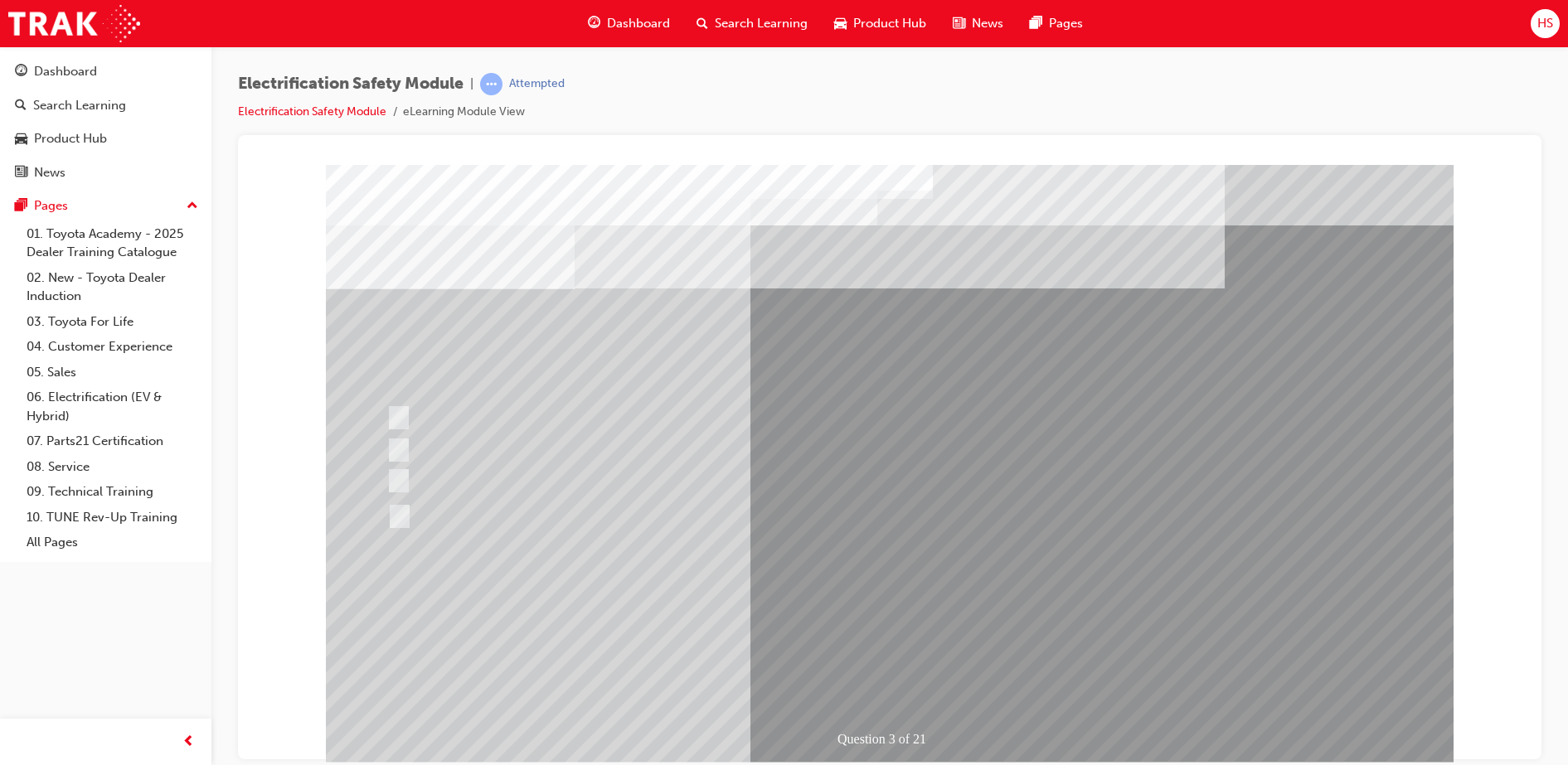
click at [926, 611] on div "Question 3 of 21" at bounding box center [890, 463] width 1127 height 597
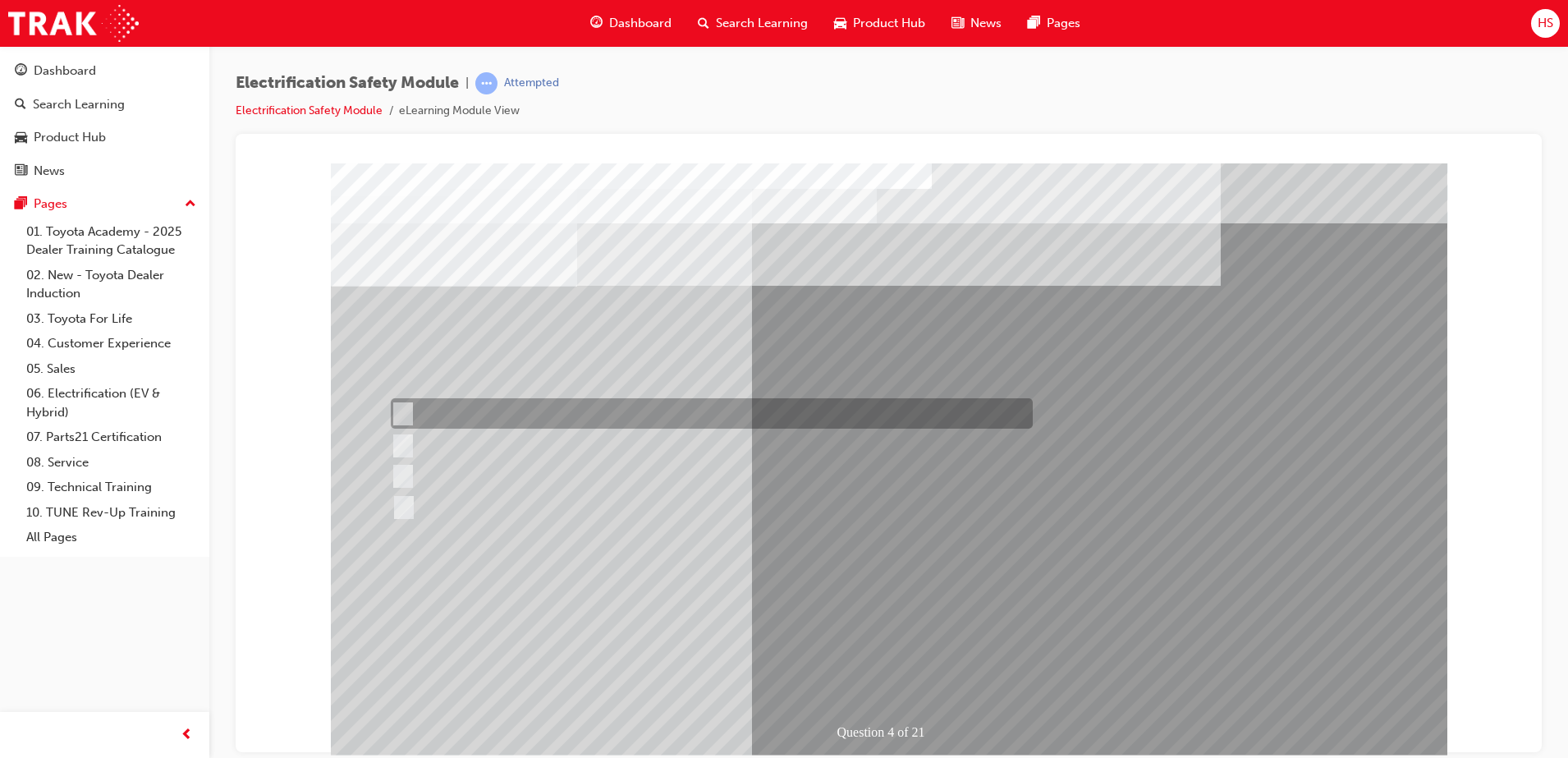
click at [404, 414] on input "Special exterior colours" at bounding box center [399, 413] width 18 height 18
click at [398, 418] on input "Special exterior colours" at bounding box center [399, 413] width 18 height 18
checkbox input "false"
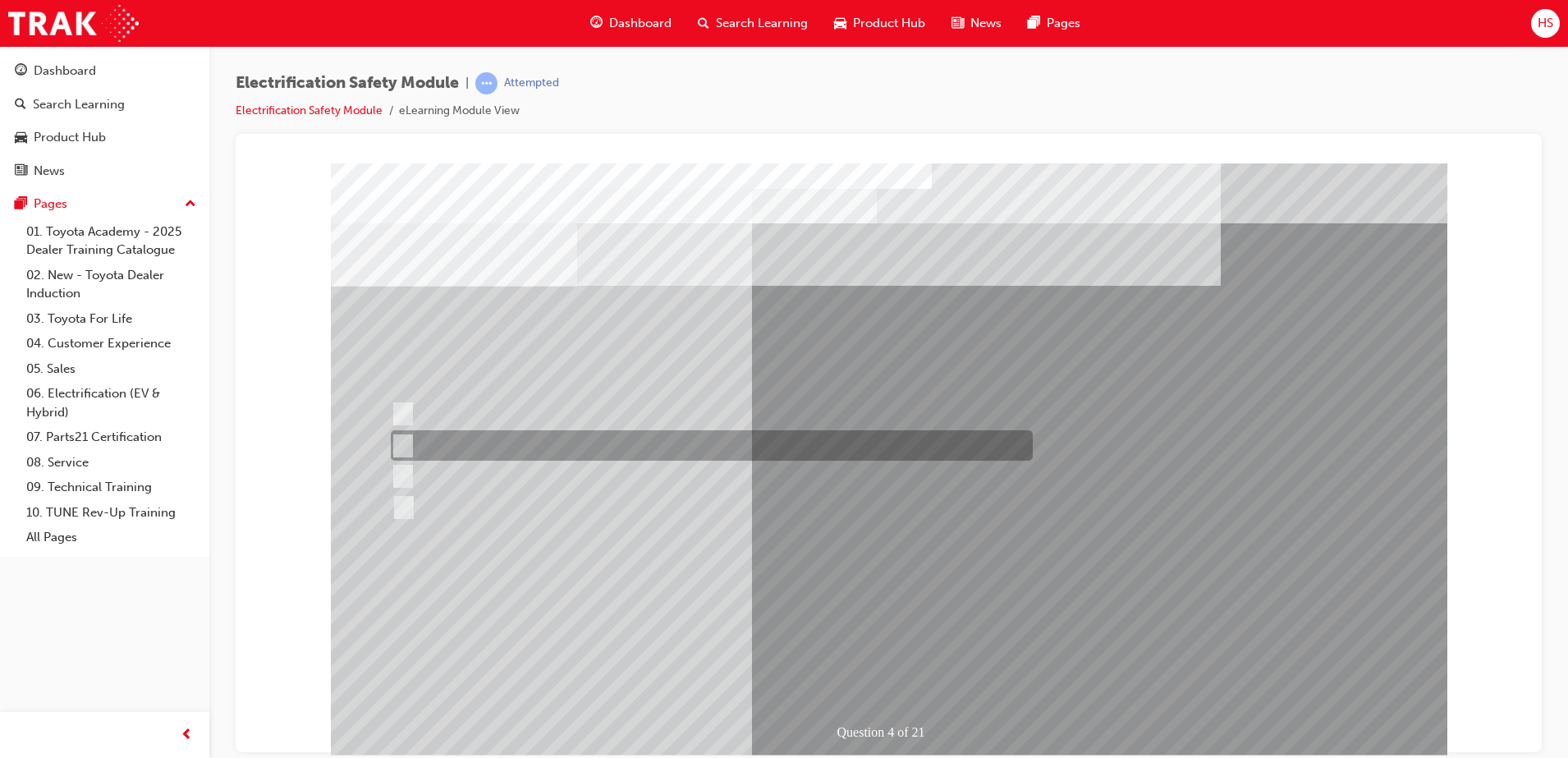
click at [397, 441] on input "EV or H2 labels on the License Plate." at bounding box center [399, 446] width 18 height 18
checkbox input "true"
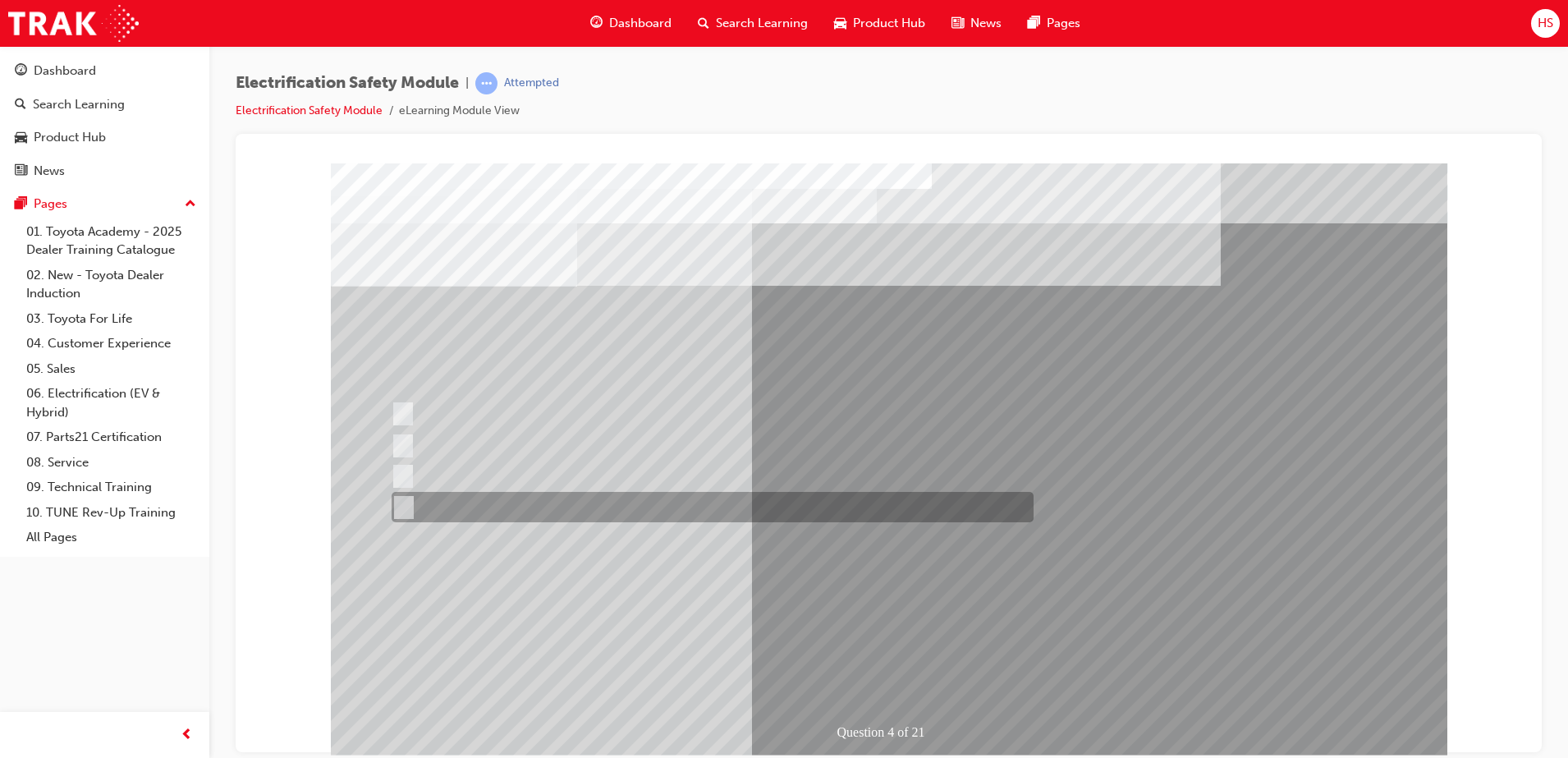
click at [437, 516] on div at bounding box center [709, 506] width 642 height 30
checkbox input "true"
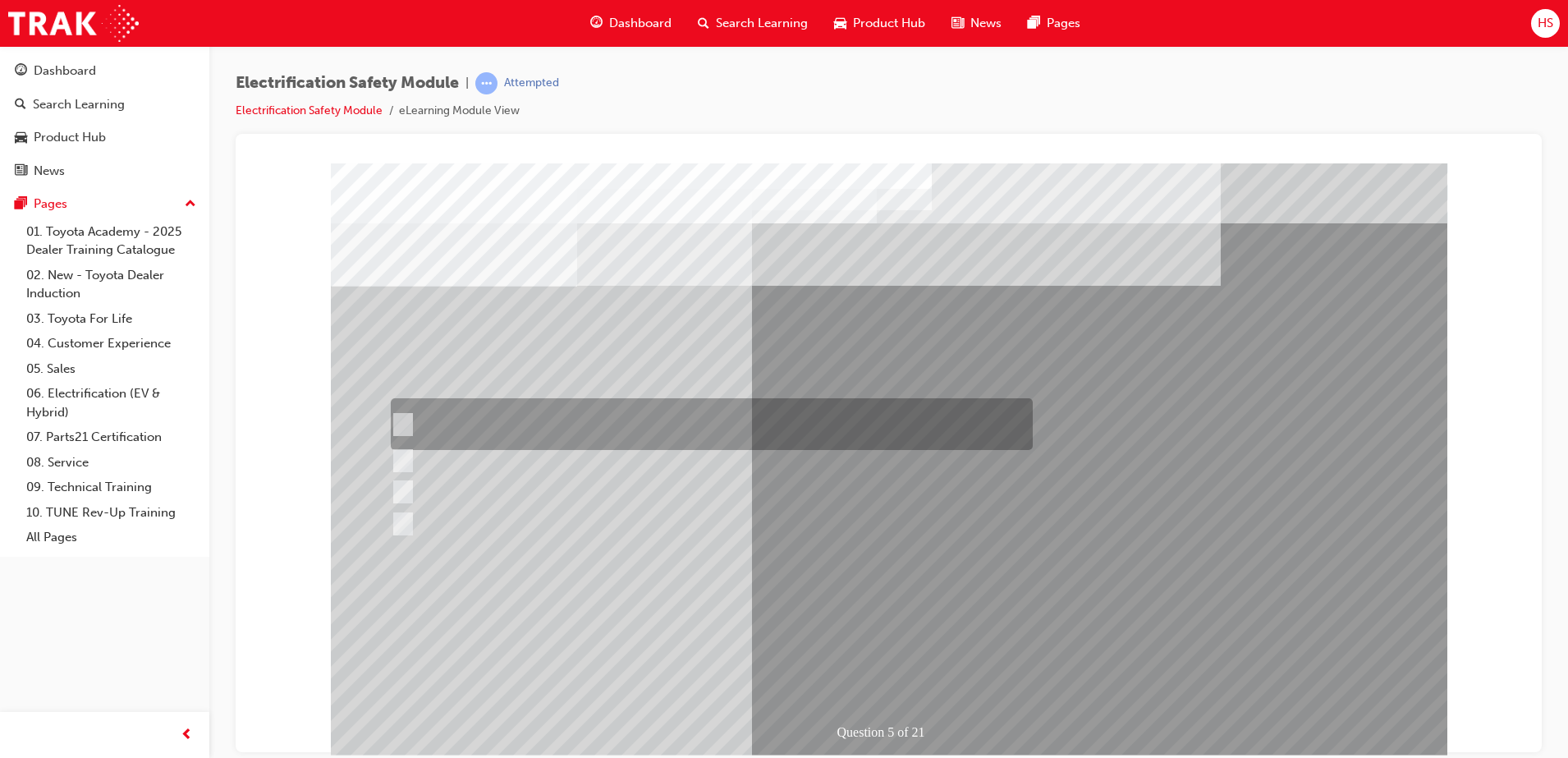
click at [446, 419] on div at bounding box center [708, 424] width 642 height 52
checkbox input "true"
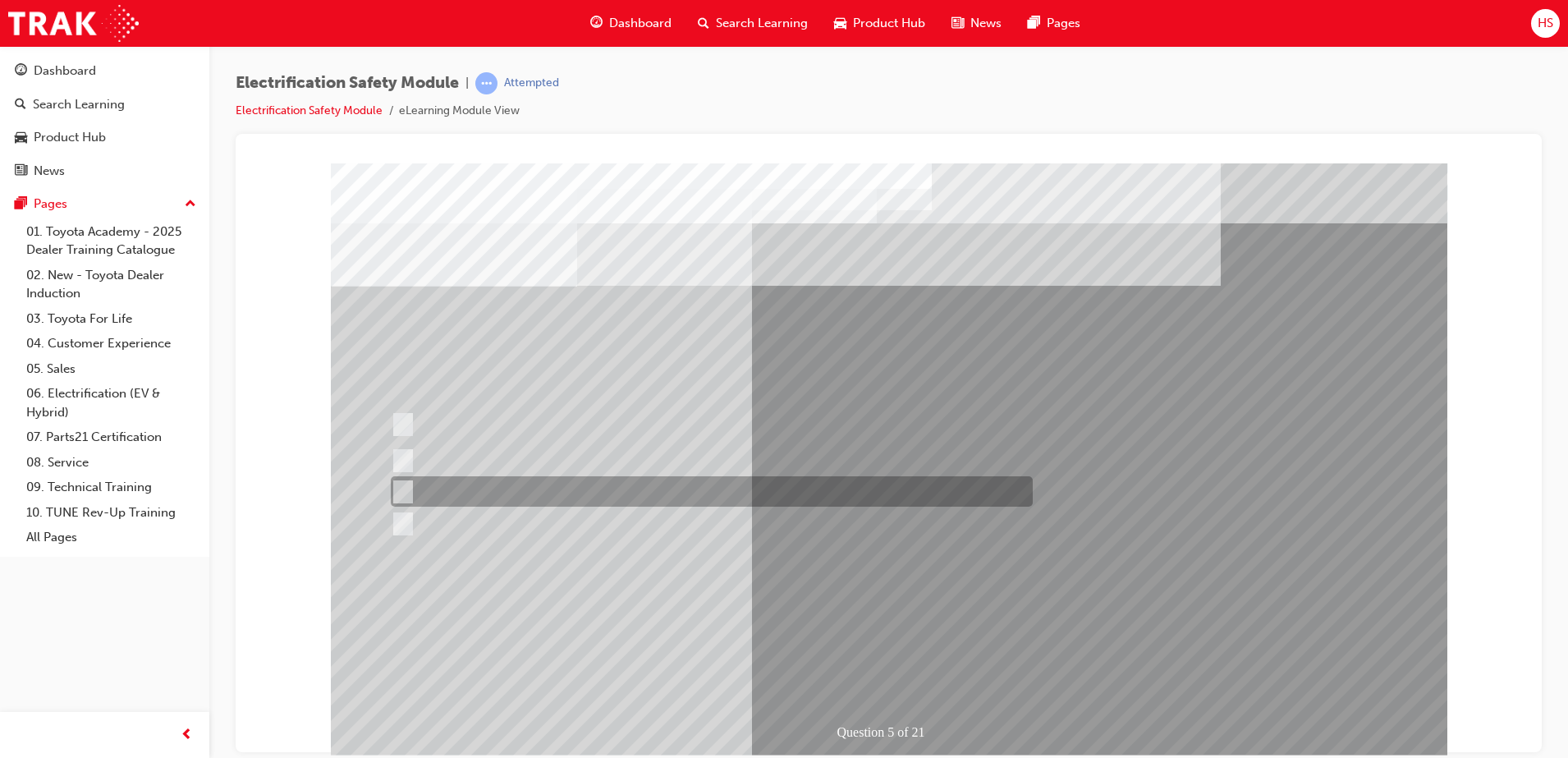
click at [446, 486] on div at bounding box center [708, 491] width 642 height 30
checkbox input "true"
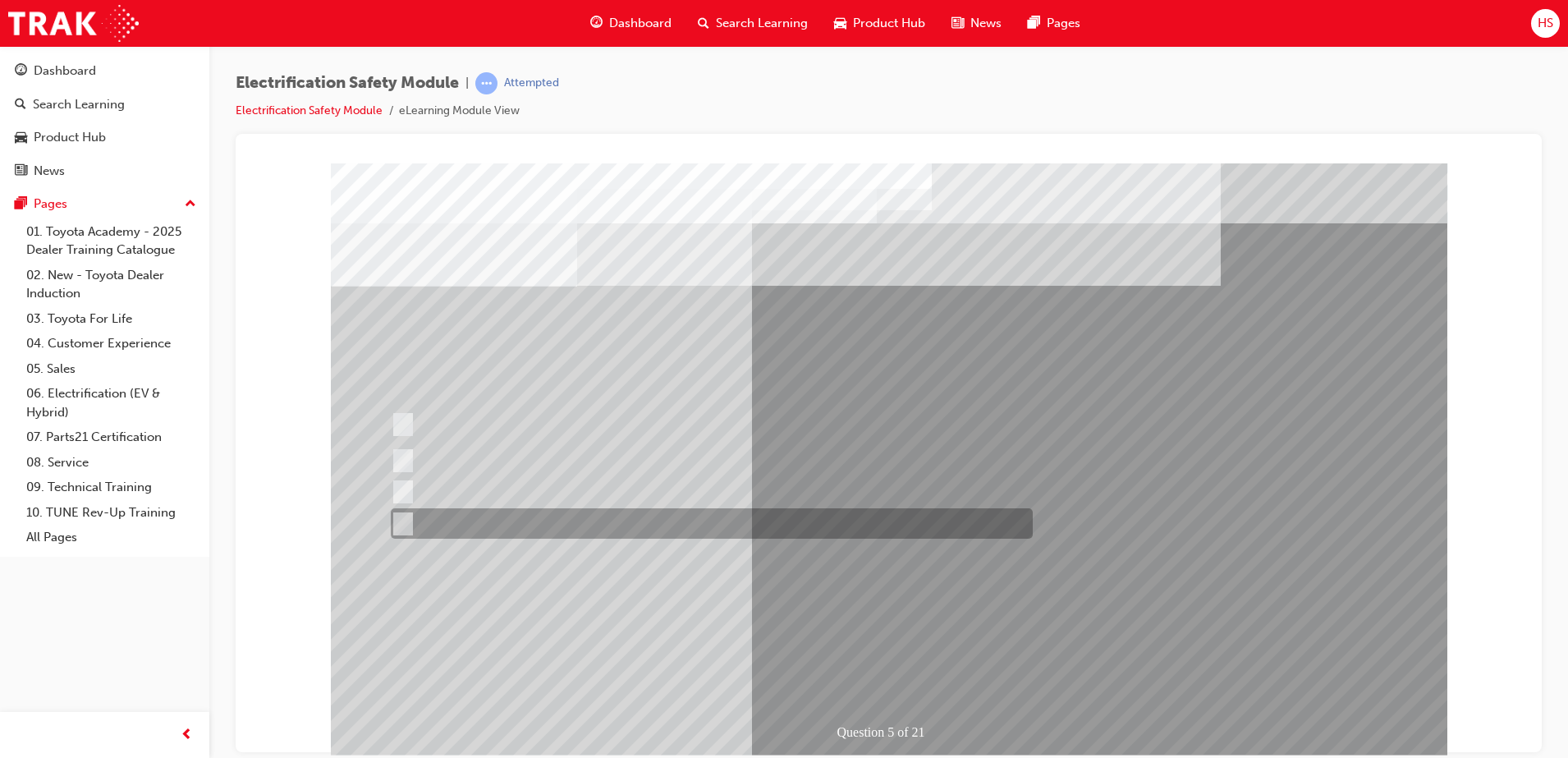
click at [455, 516] on div at bounding box center [708, 523] width 642 height 30
checkbox input "true"
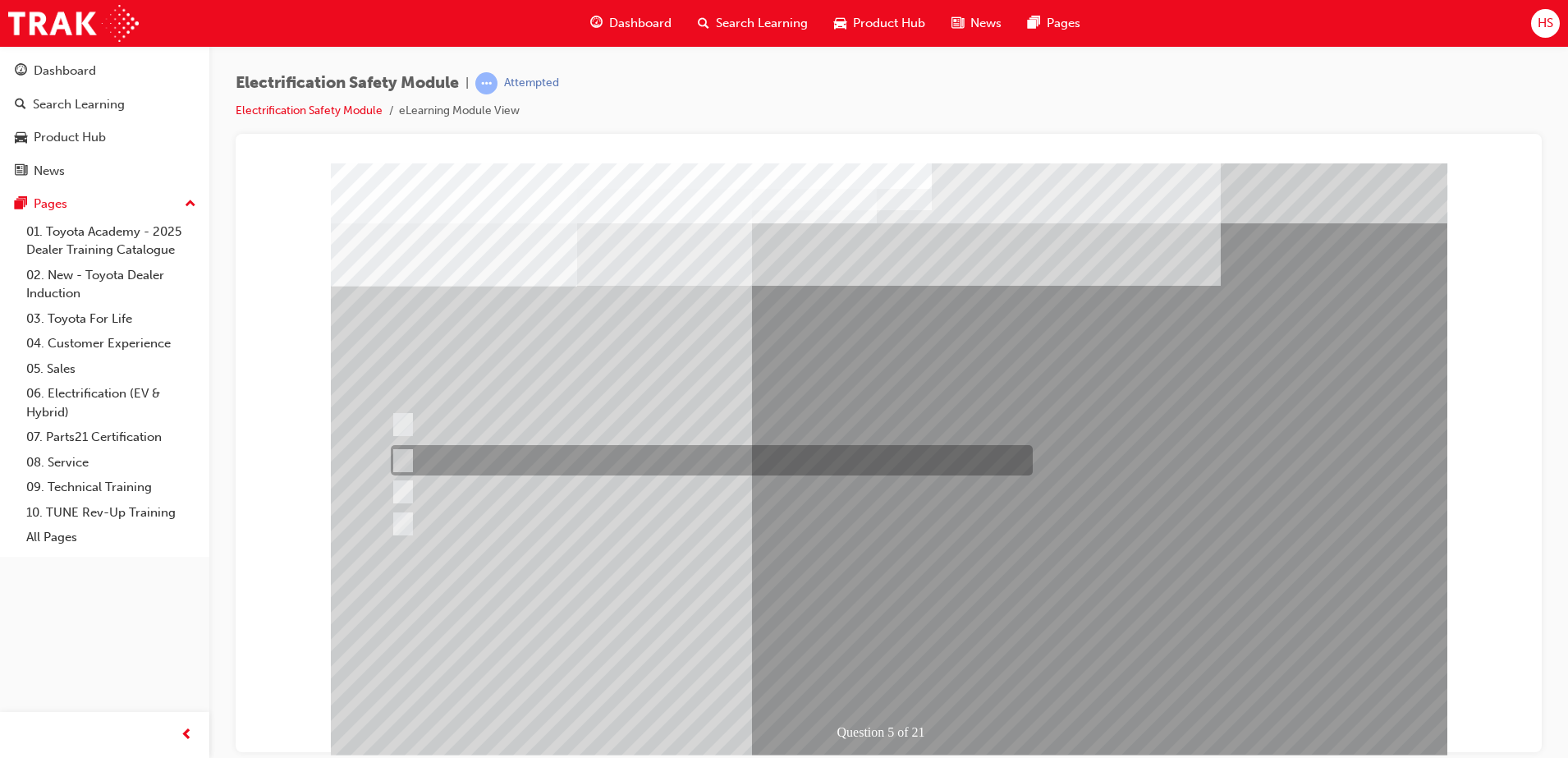
click at [579, 460] on div at bounding box center [708, 459] width 642 height 30
checkbox input "true"
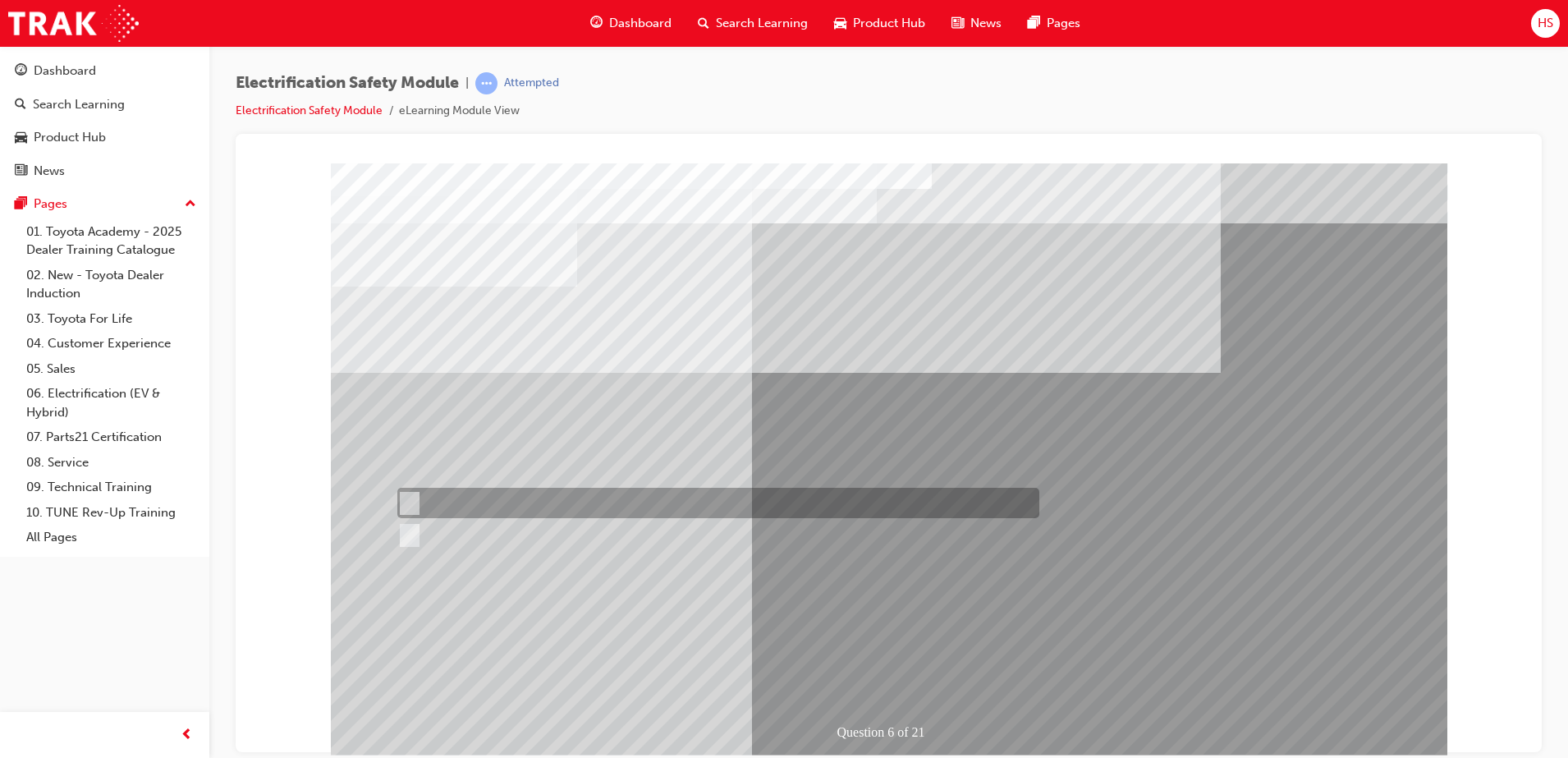
click at [511, 512] on div at bounding box center [715, 502] width 642 height 30
radio input "true"
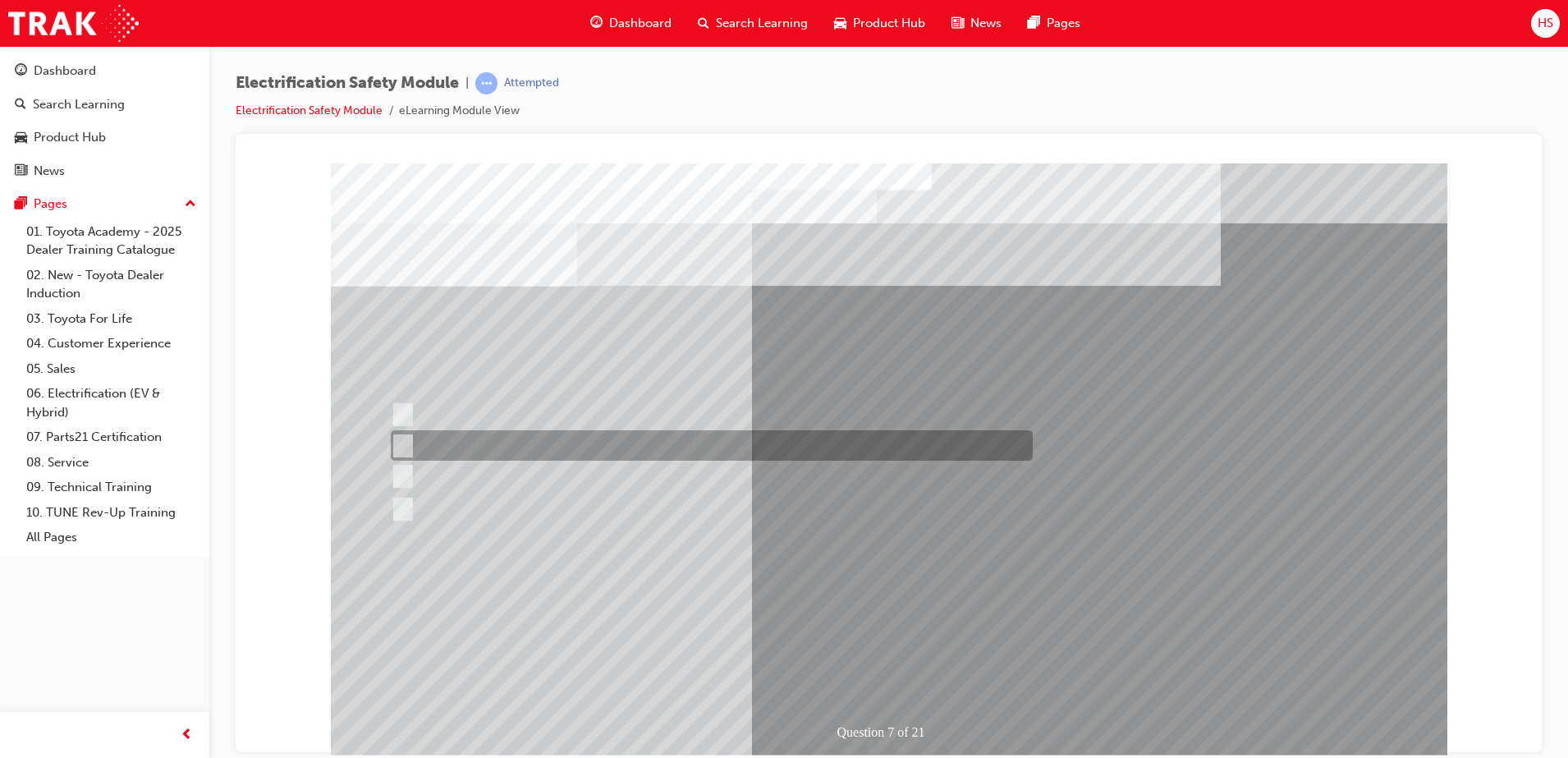
click at [472, 445] on div at bounding box center [708, 445] width 642 height 30
radio input "true"
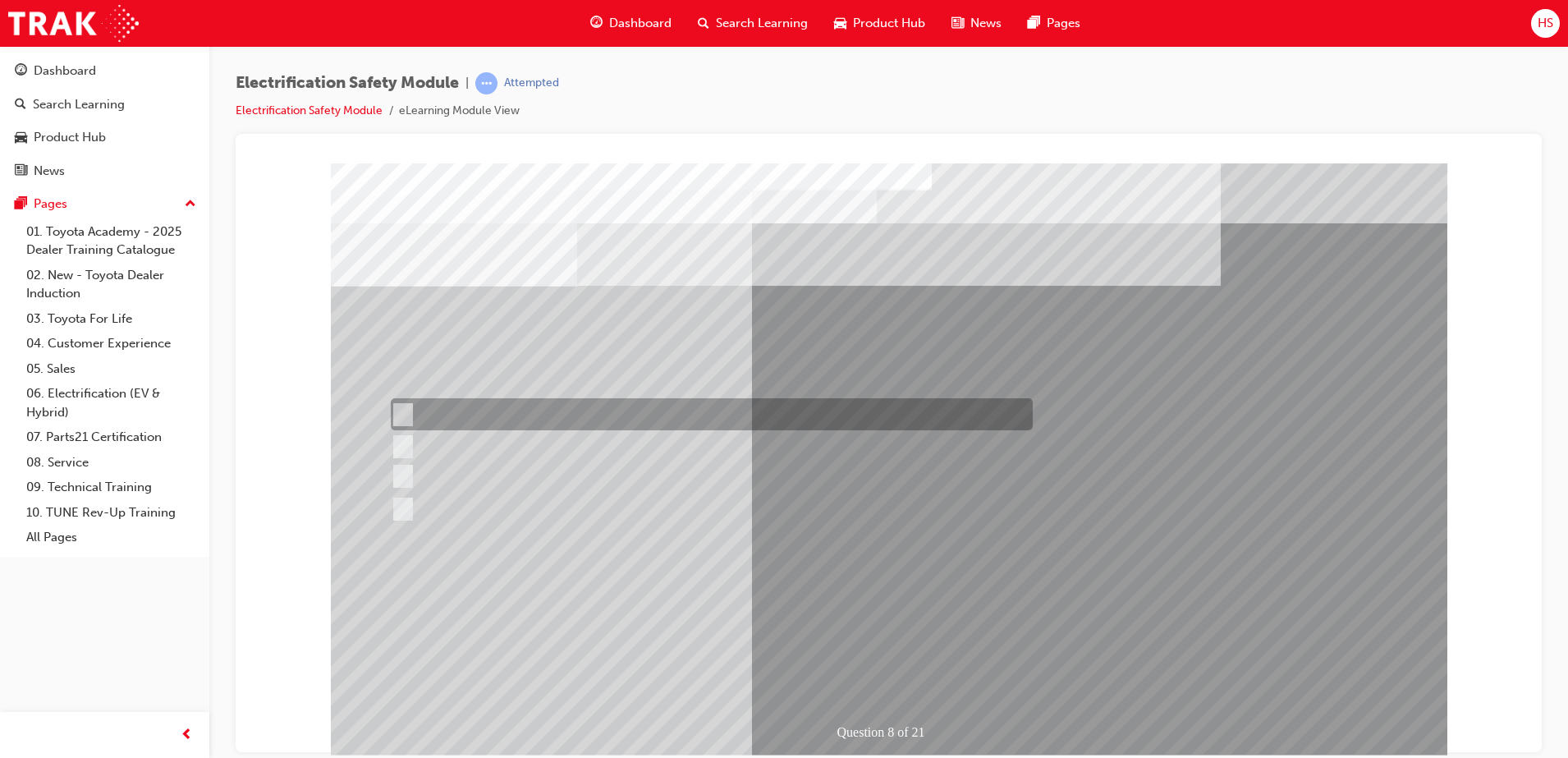
click at [551, 409] on div at bounding box center [708, 414] width 642 height 32
radio input "true"
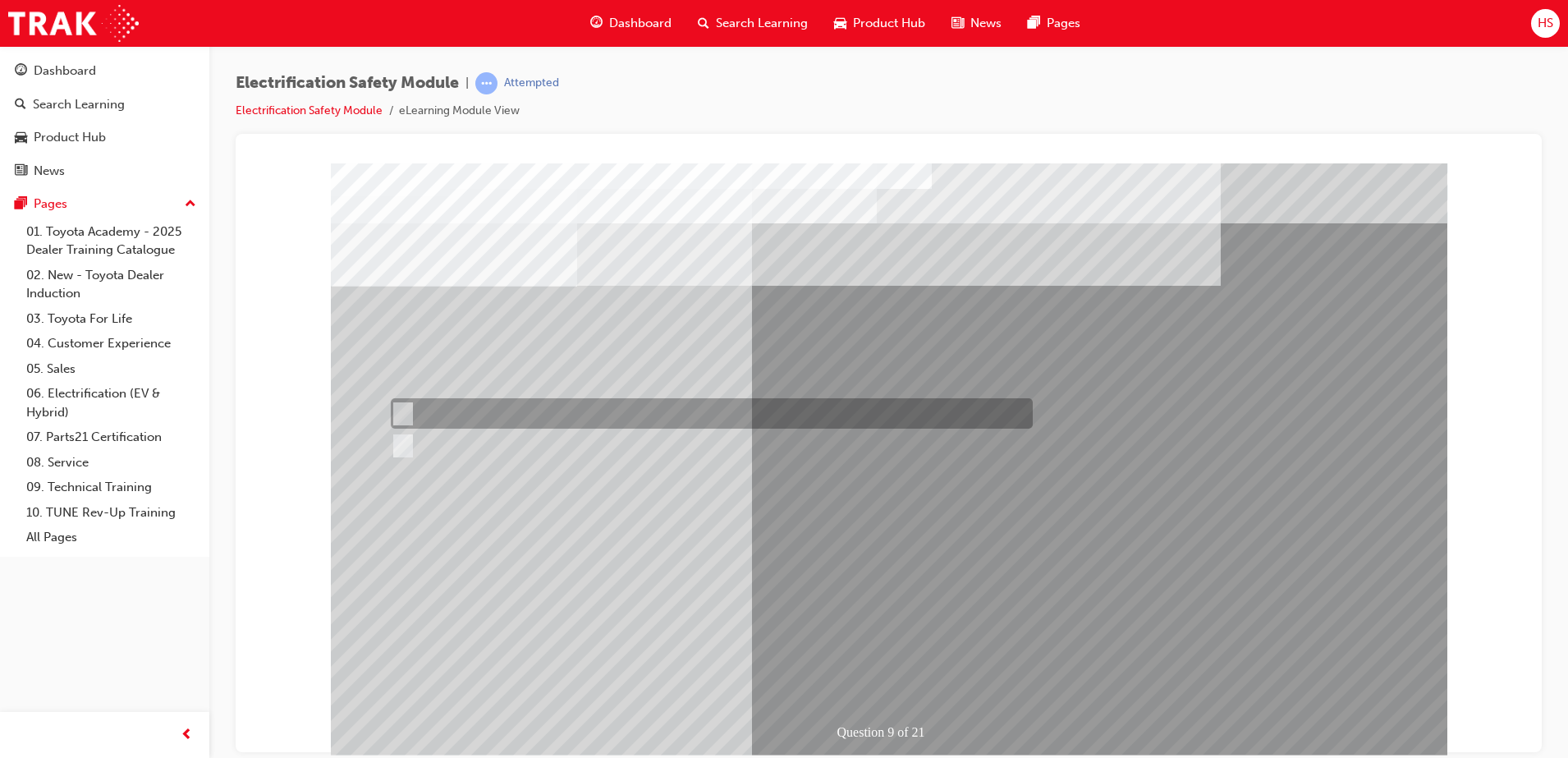
click at [444, 405] on div at bounding box center [708, 413] width 642 height 30
radio input "true"
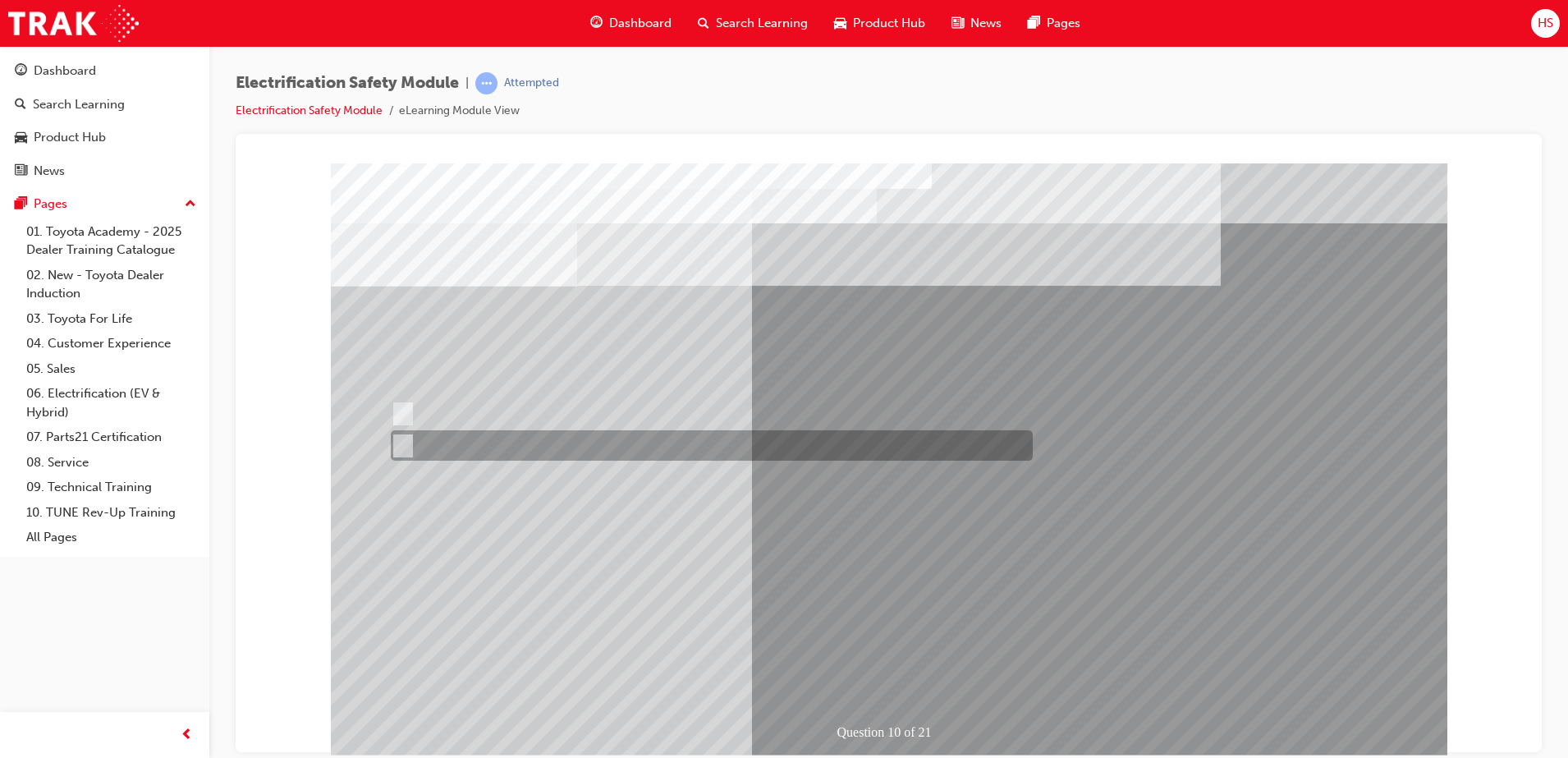
click at [452, 445] on div at bounding box center [708, 445] width 642 height 30
radio input "true"
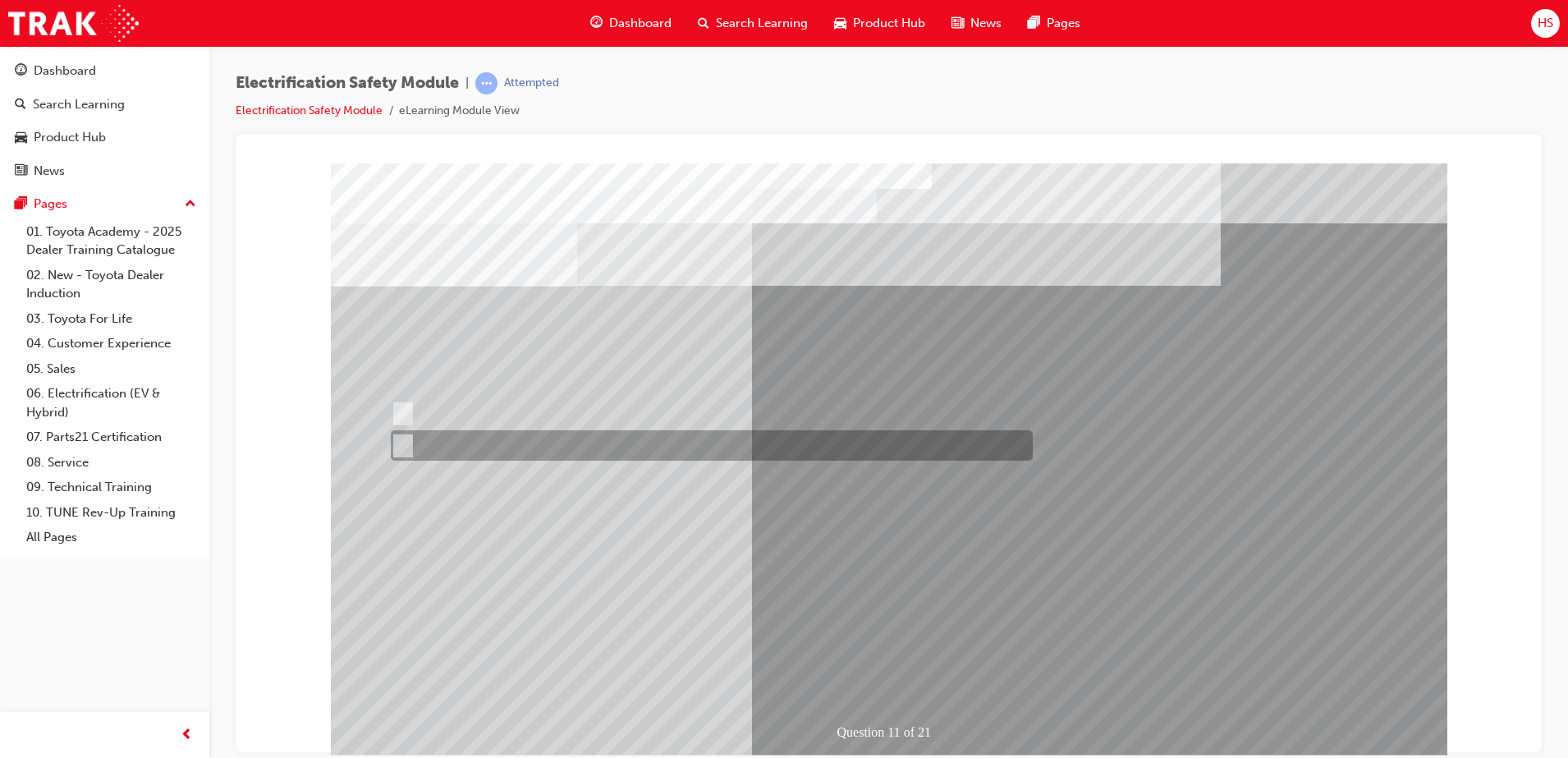
click at [455, 445] on div at bounding box center [708, 445] width 642 height 30
radio input "true"
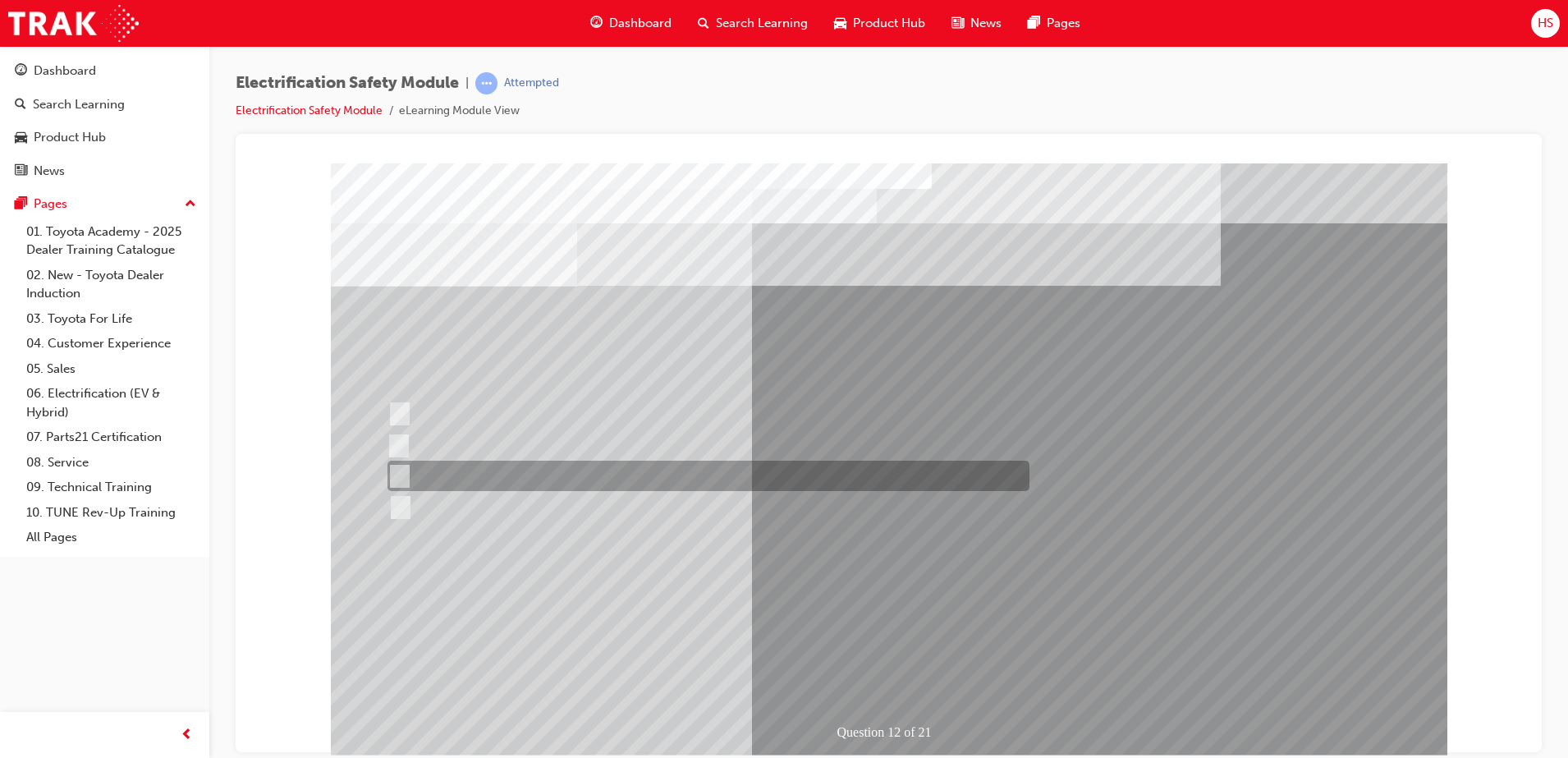
click at [736, 479] on div at bounding box center [705, 475] width 642 height 30
radio input "true"
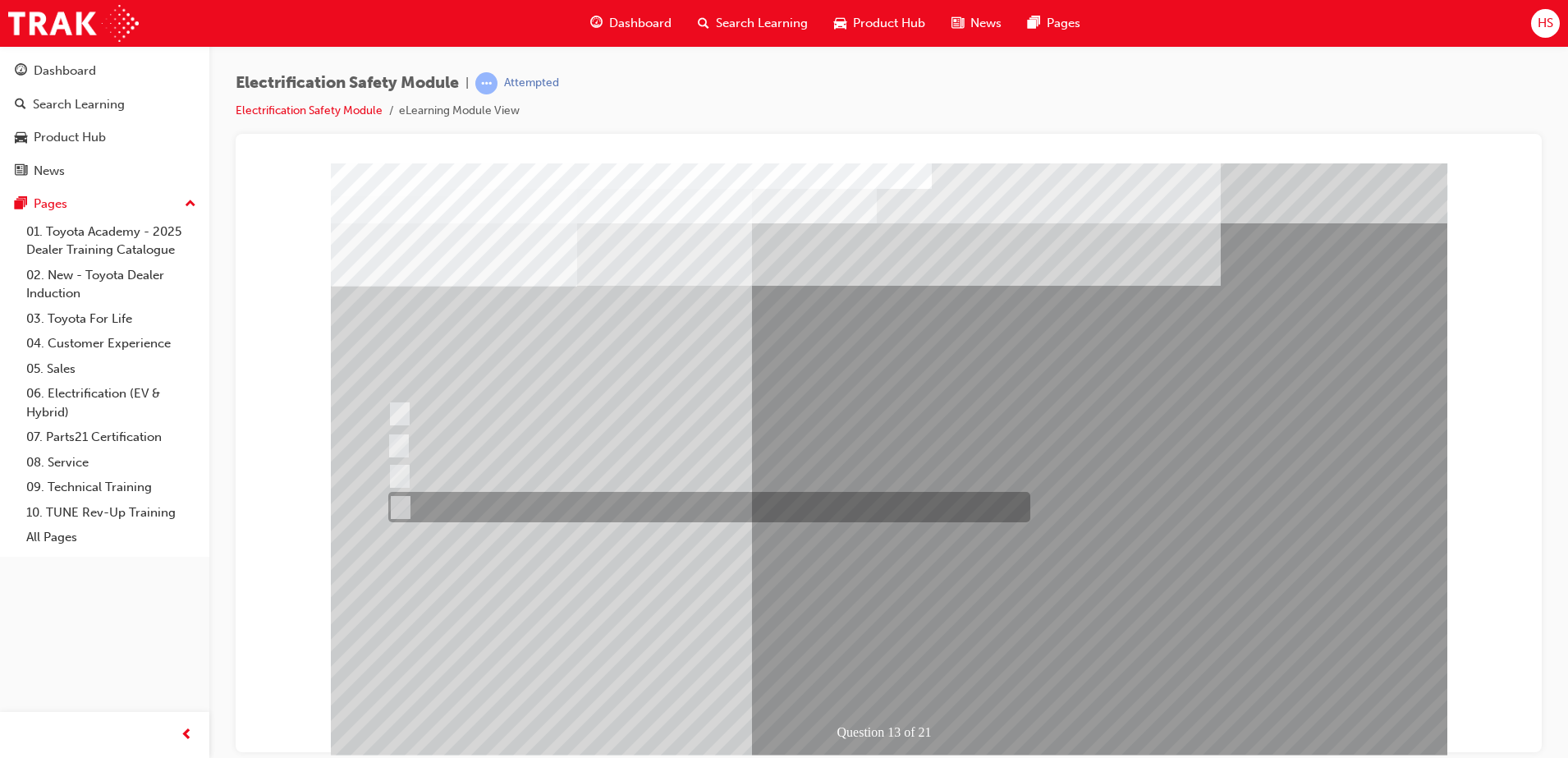
click at [562, 512] on div at bounding box center [705, 506] width 642 height 30
radio input "true"
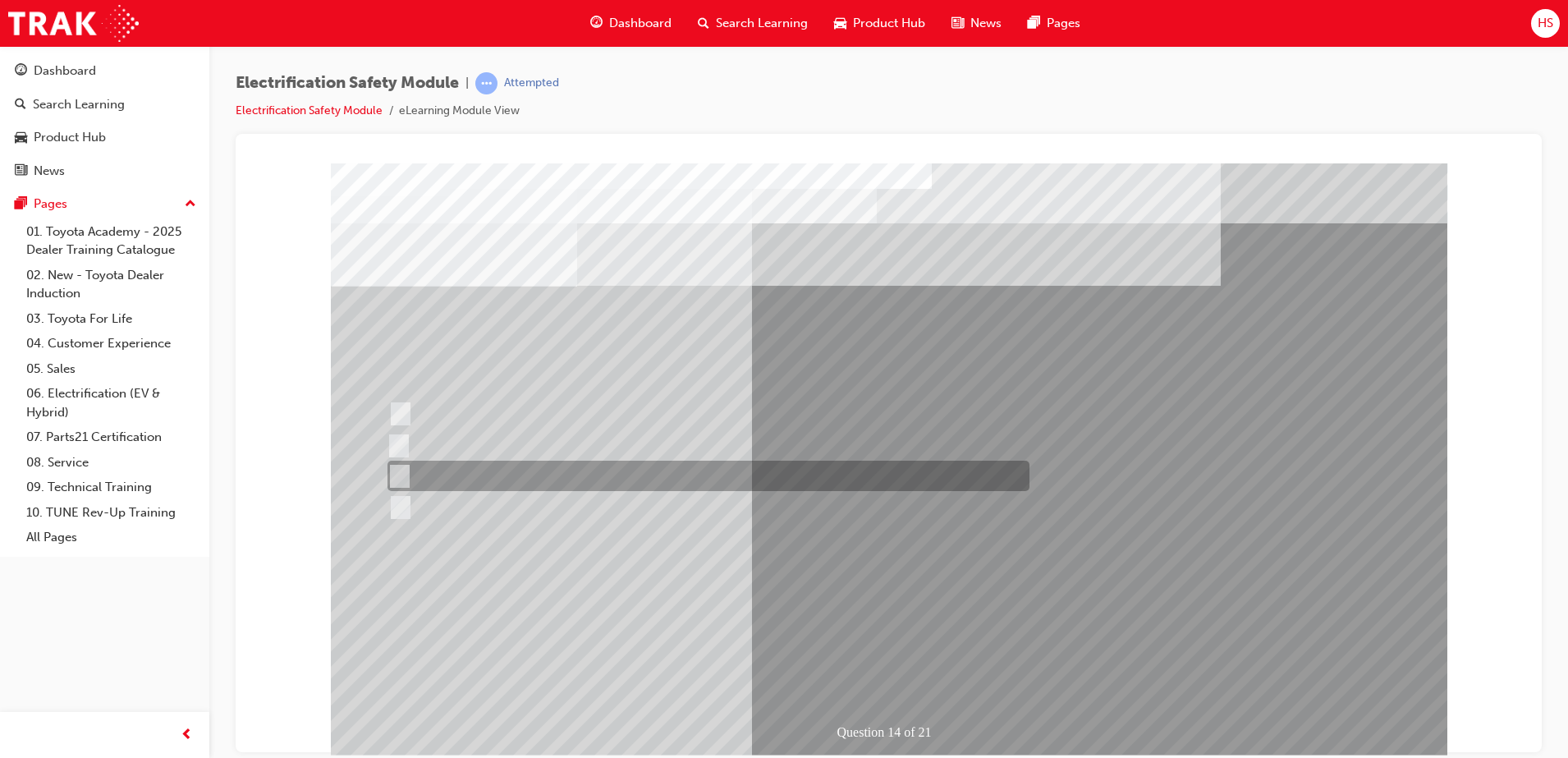
click at [509, 484] on div at bounding box center [705, 475] width 642 height 30
radio input "true"
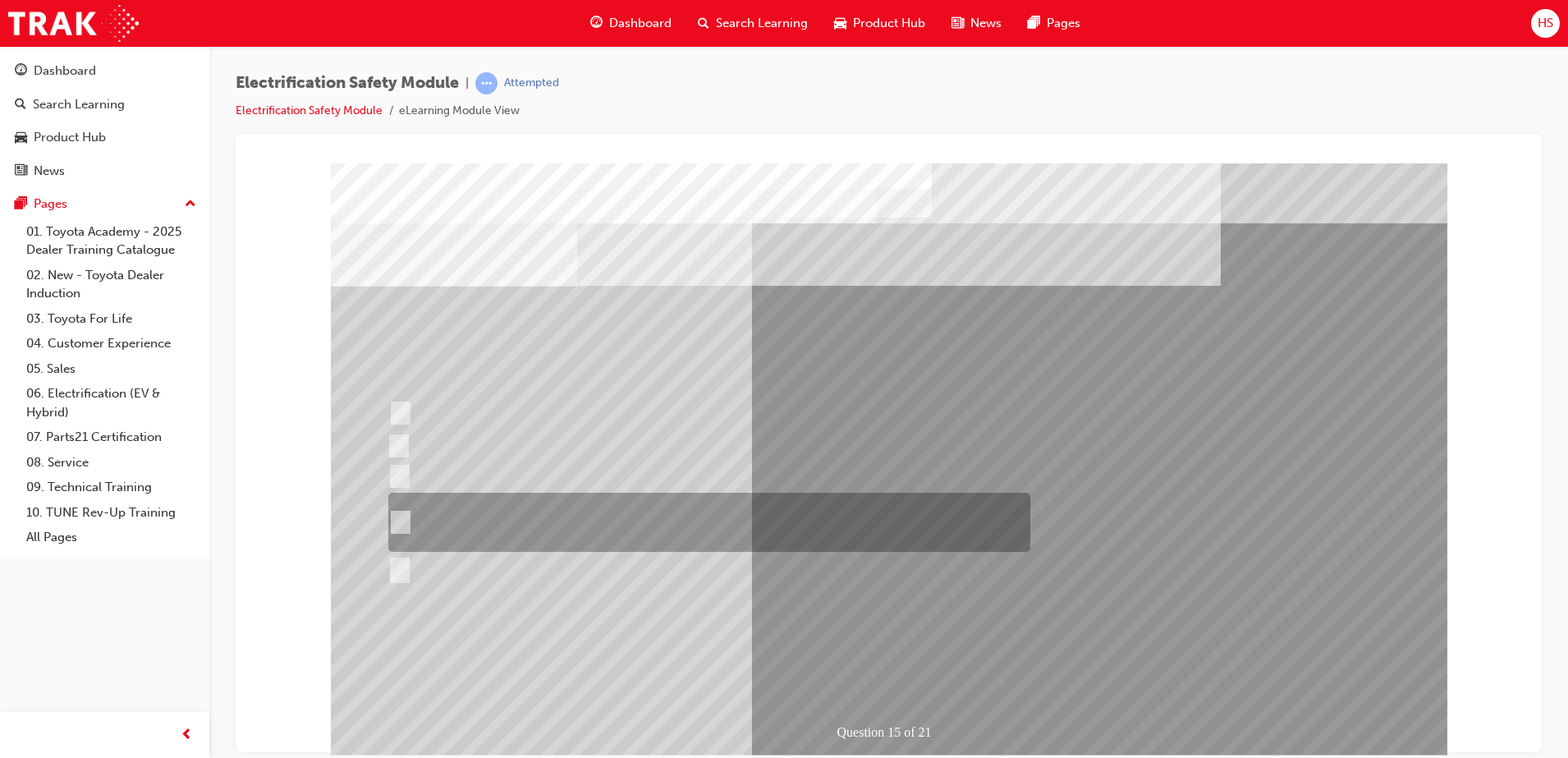
click at [721, 527] on div at bounding box center [705, 522] width 642 height 59
radio input "true"
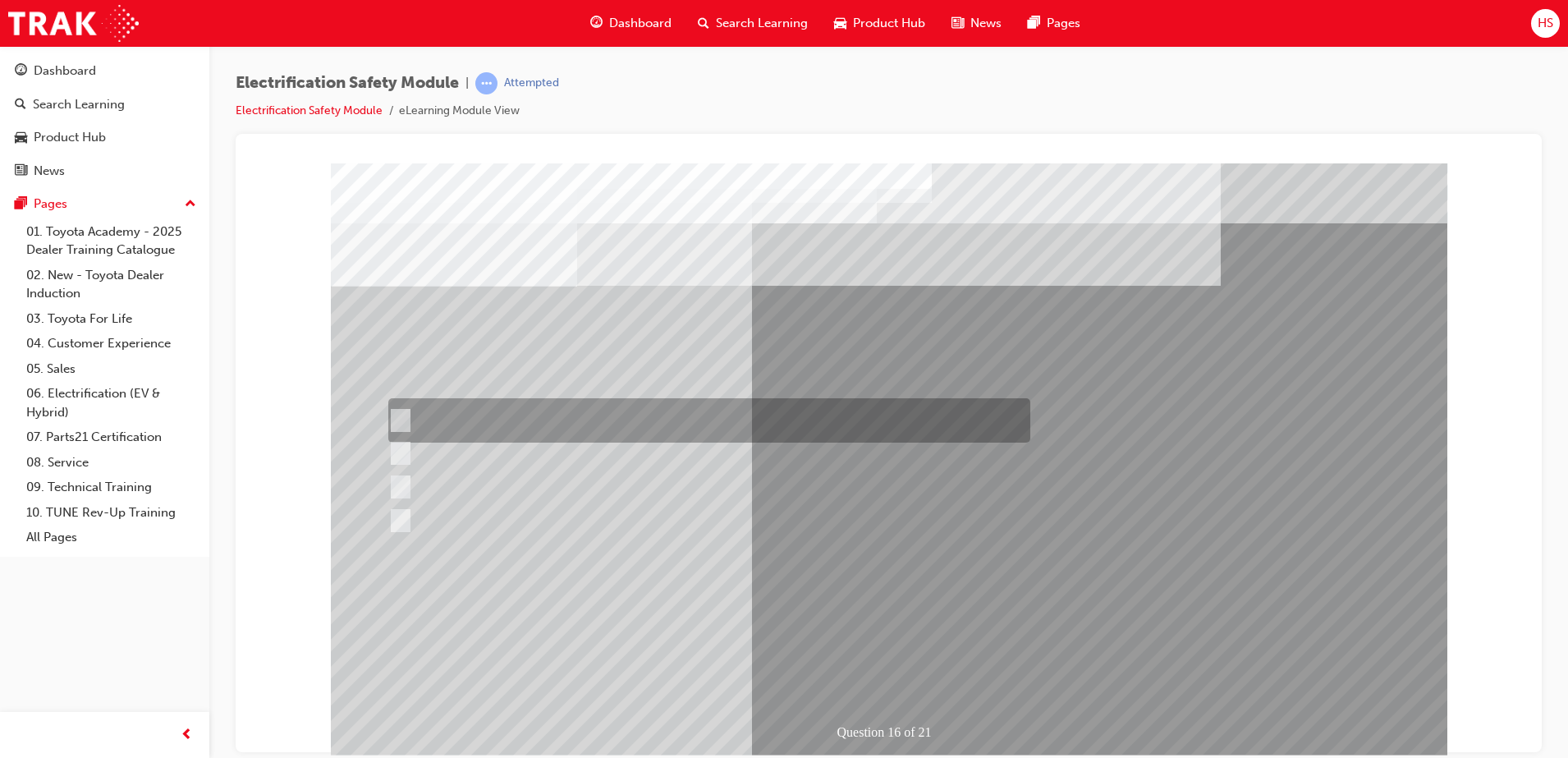
click at [674, 411] on div at bounding box center [705, 420] width 642 height 44
radio input "true"
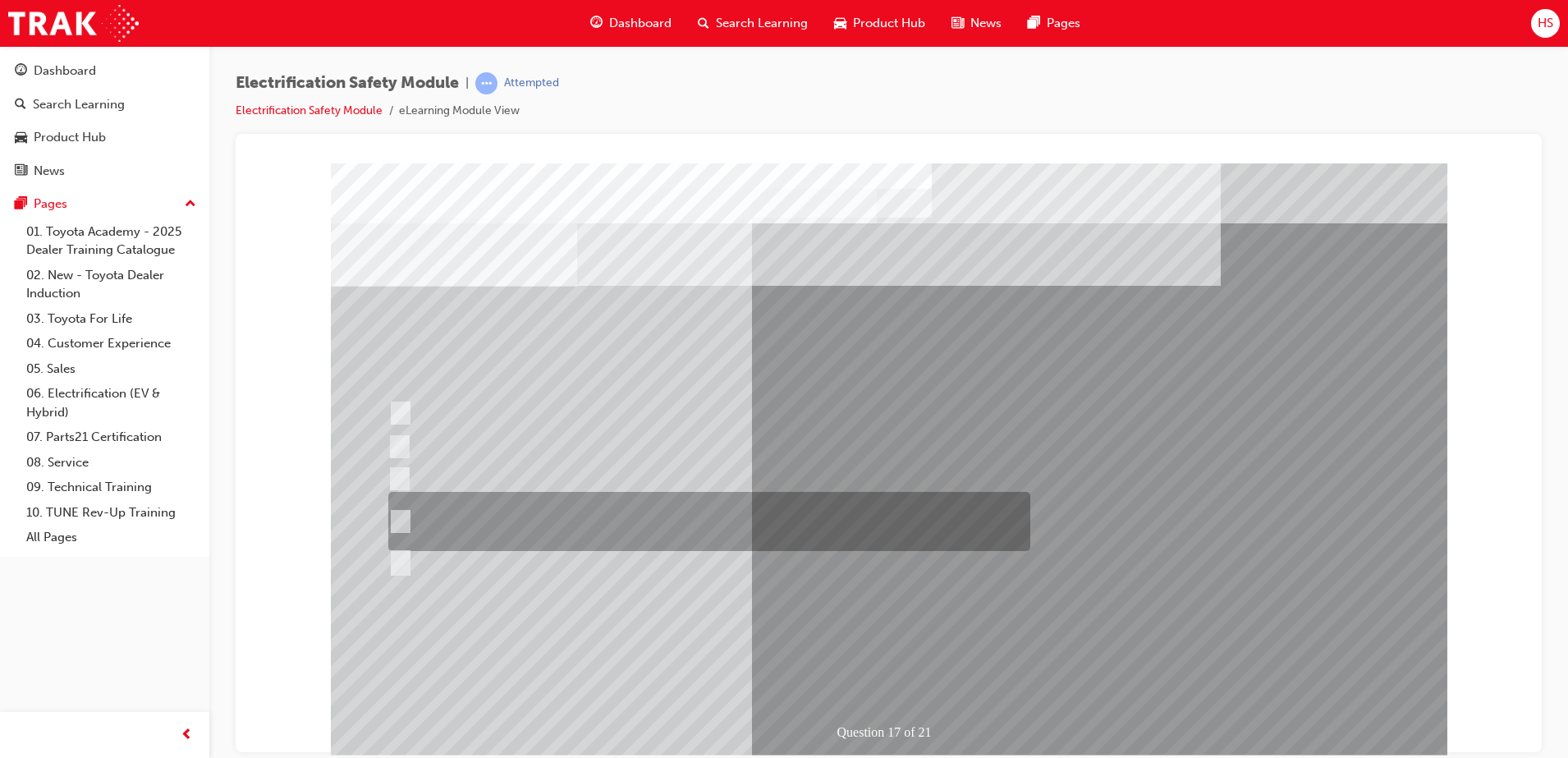
click at [623, 527] on div at bounding box center [705, 521] width 642 height 59
radio input "true"
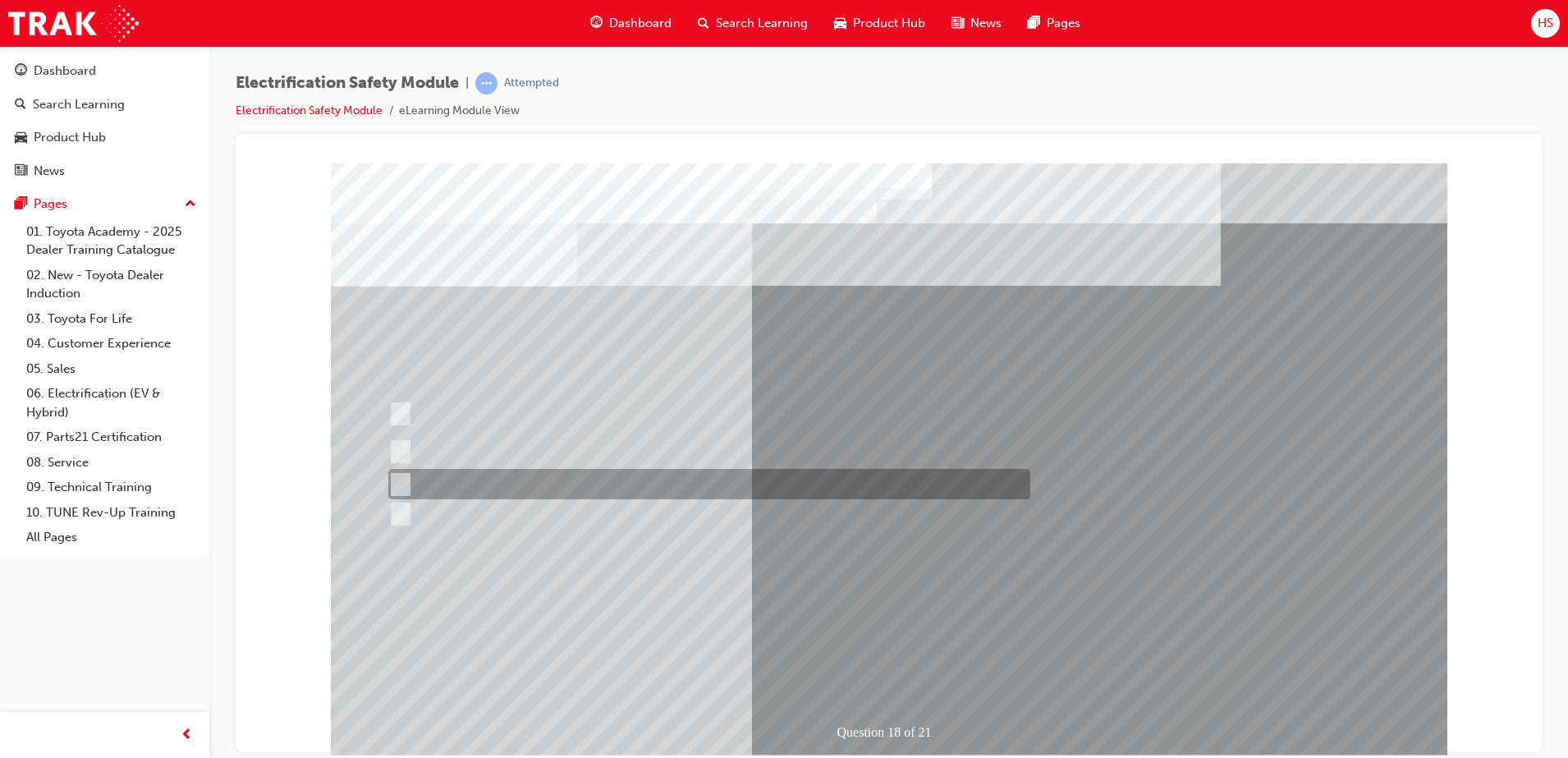
click at [656, 487] on div at bounding box center [705, 484] width 642 height 30
radio input "true"
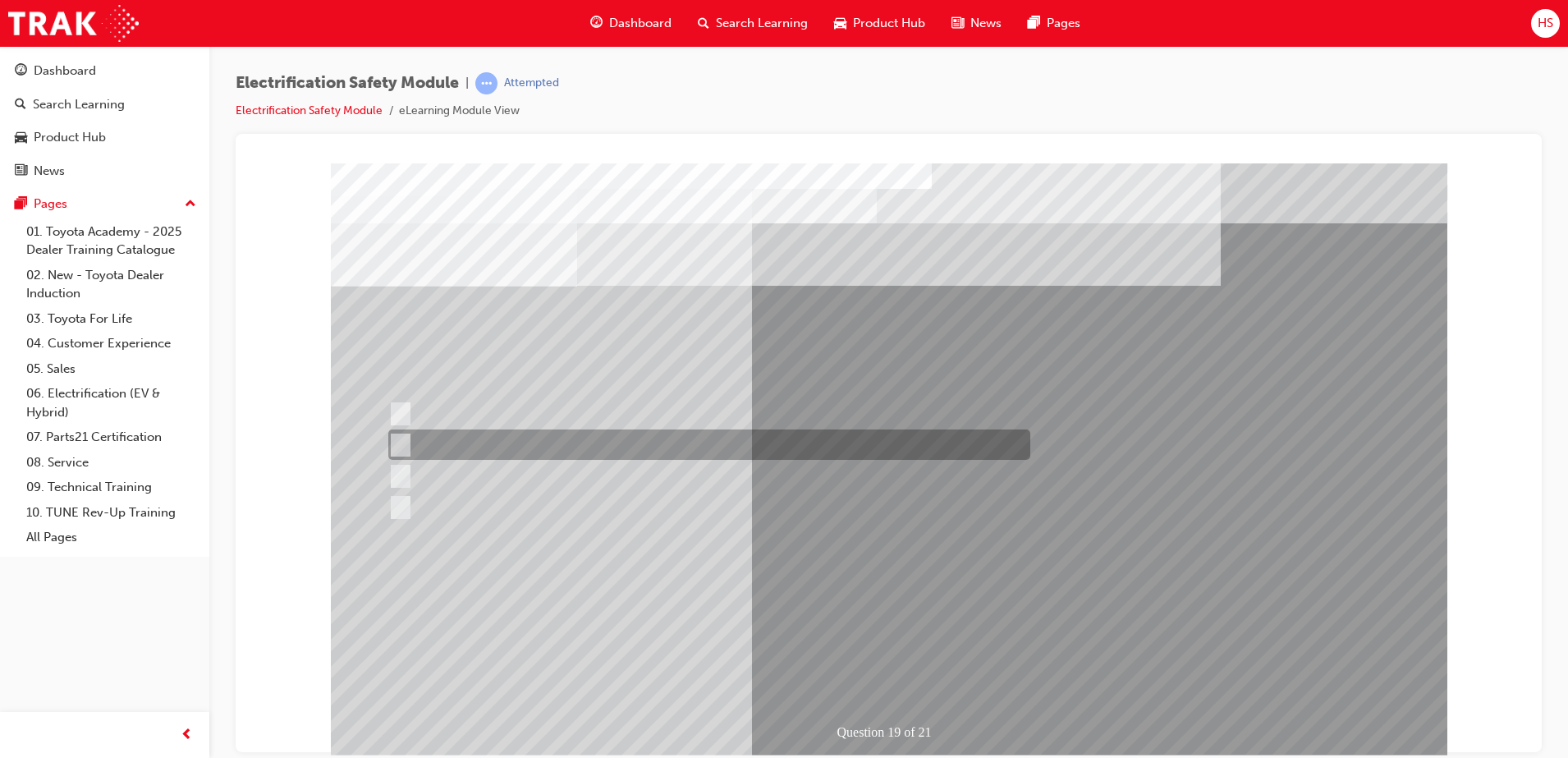
click at [646, 448] on div at bounding box center [705, 445] width 642 height 30
radio input "true"
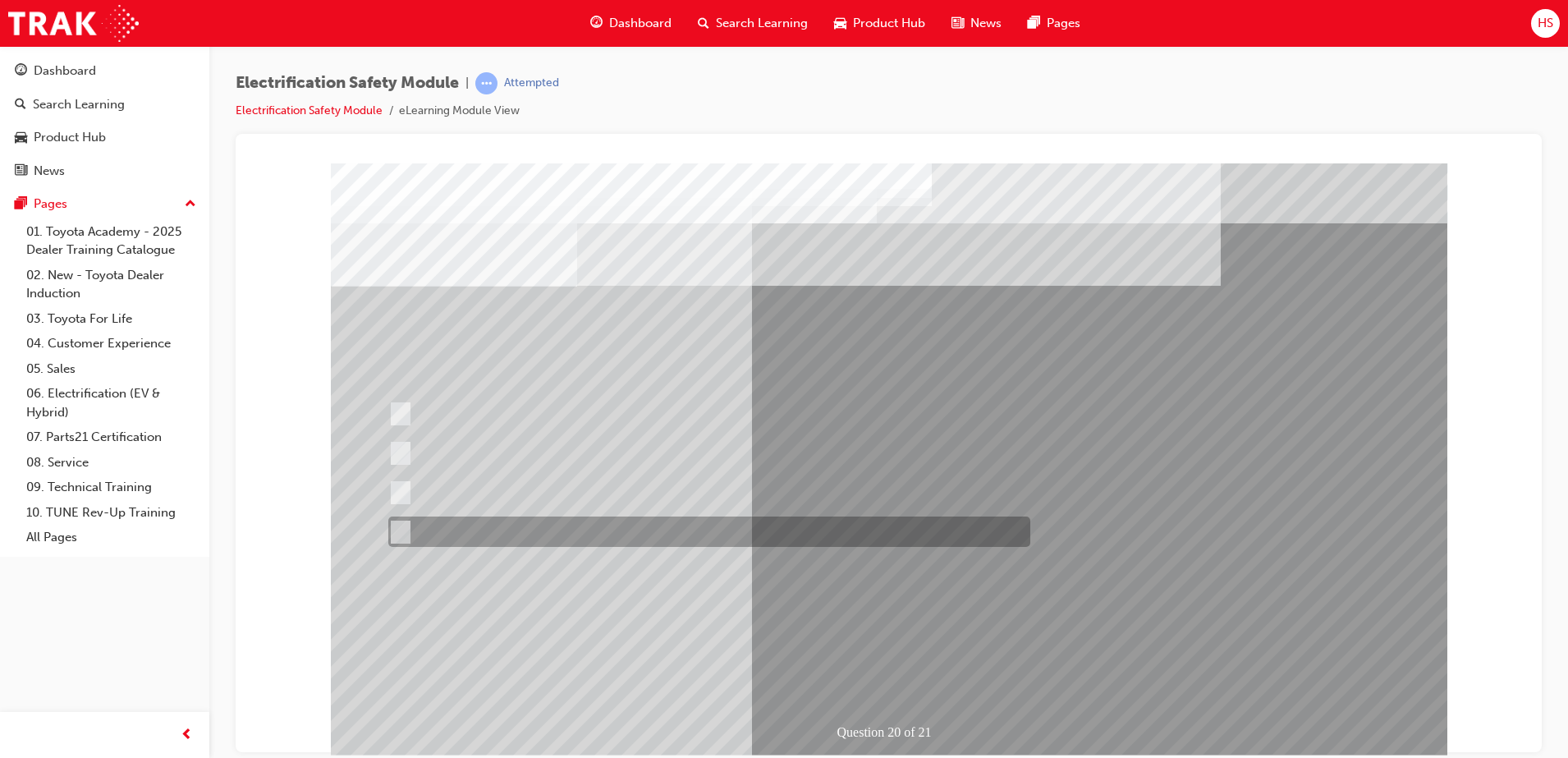
click at [510, 530] on div at bounding box center [705, 531] width 642 height 30
radio input "true"
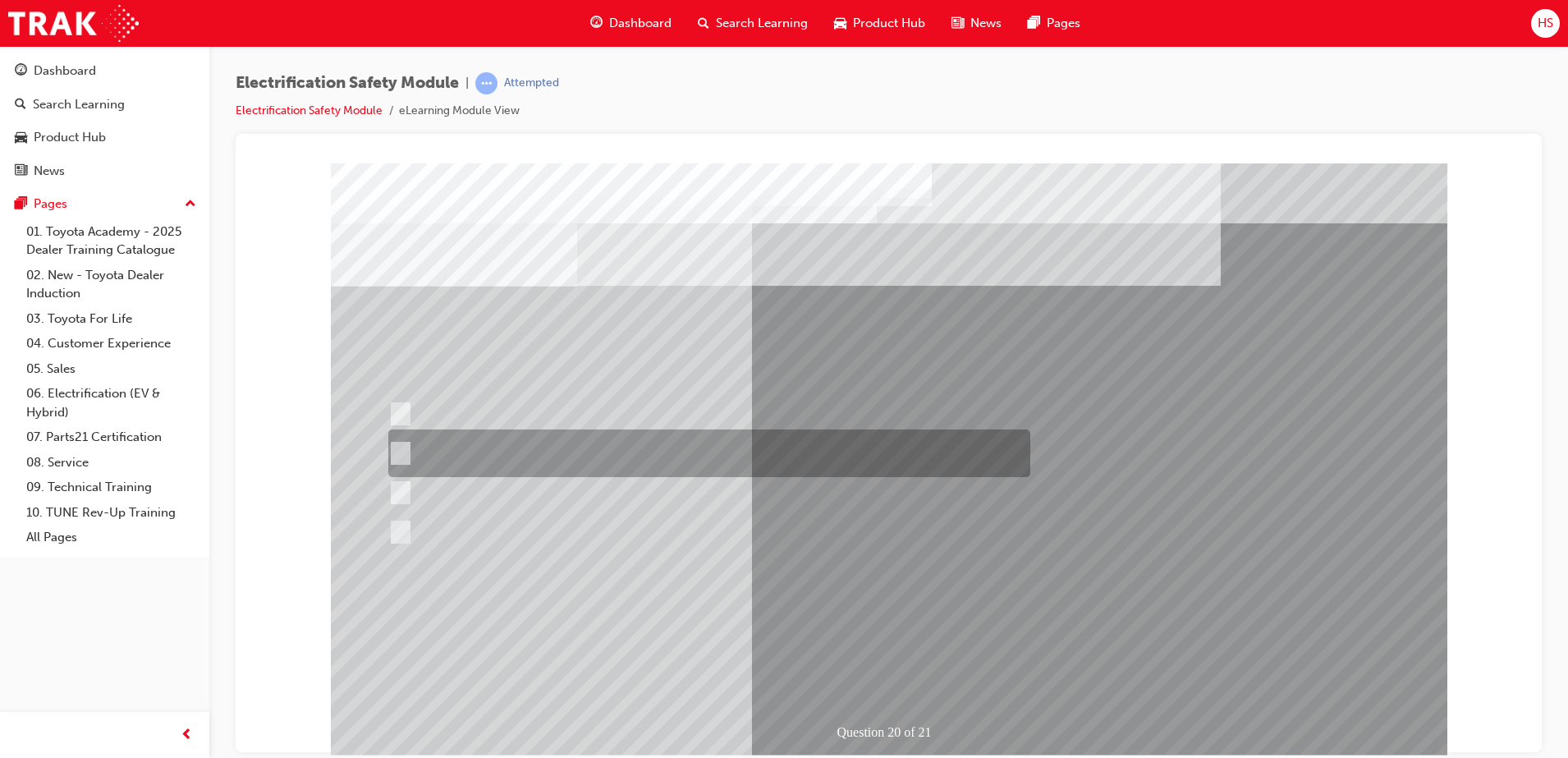
click at [594, 450] on div at bounding box center [705, 453] width 642 height 48
radio input "true"
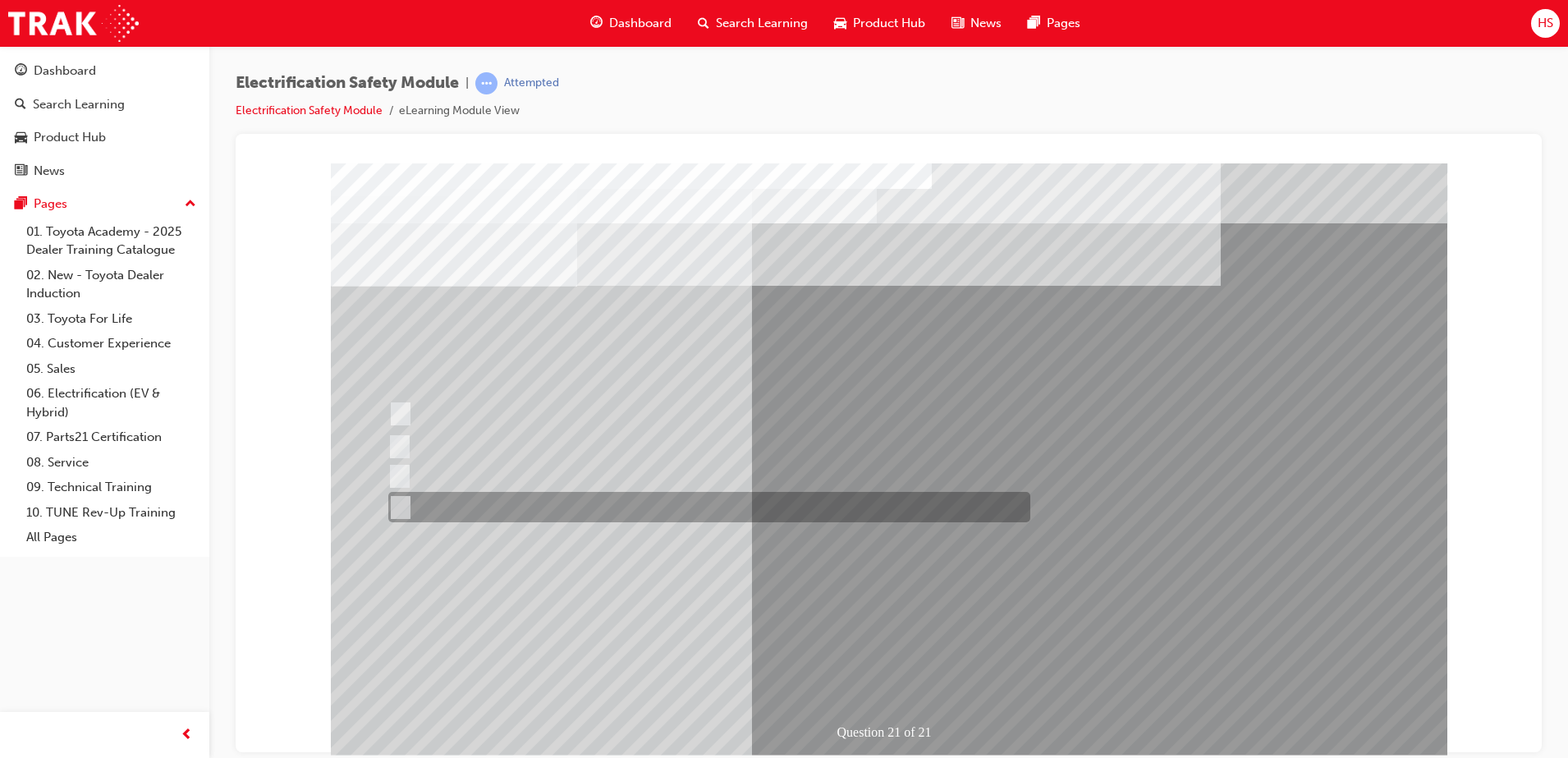
click at [530, 519] on div at bounding box center [705, 506] width 642 height 30
radio input "true"
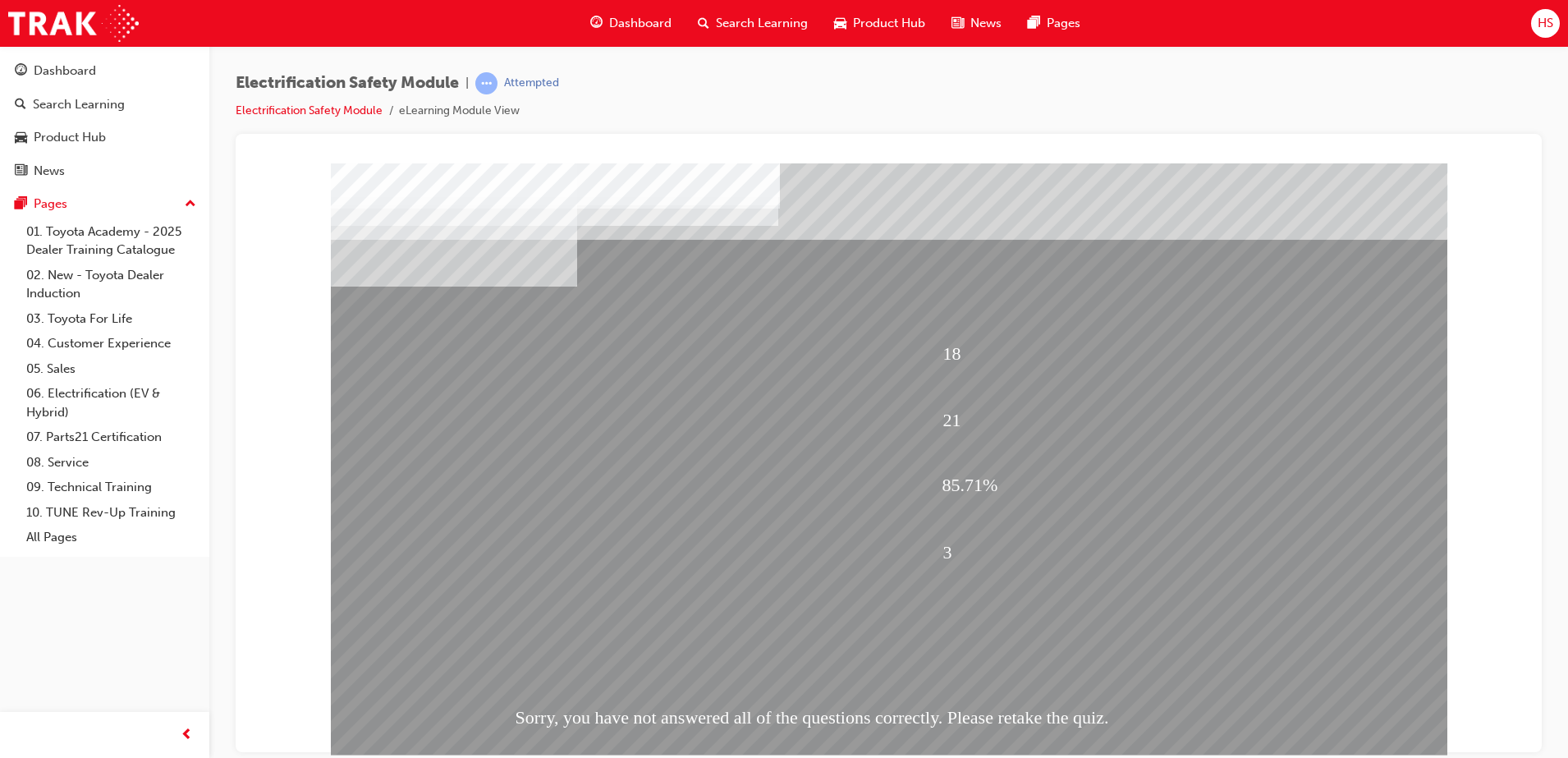
scroll to position [24, 0]
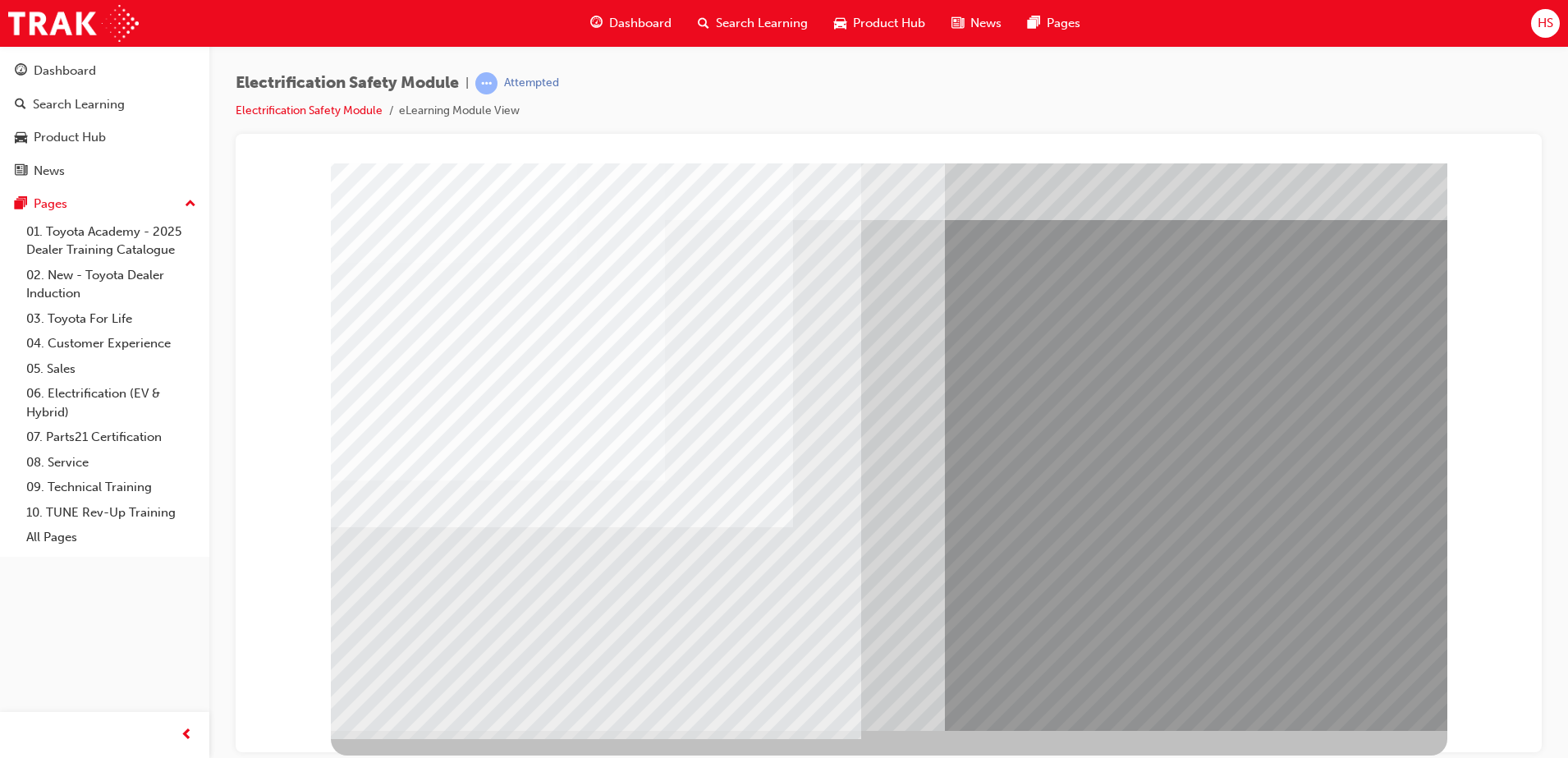
scroll to position [0, 0]
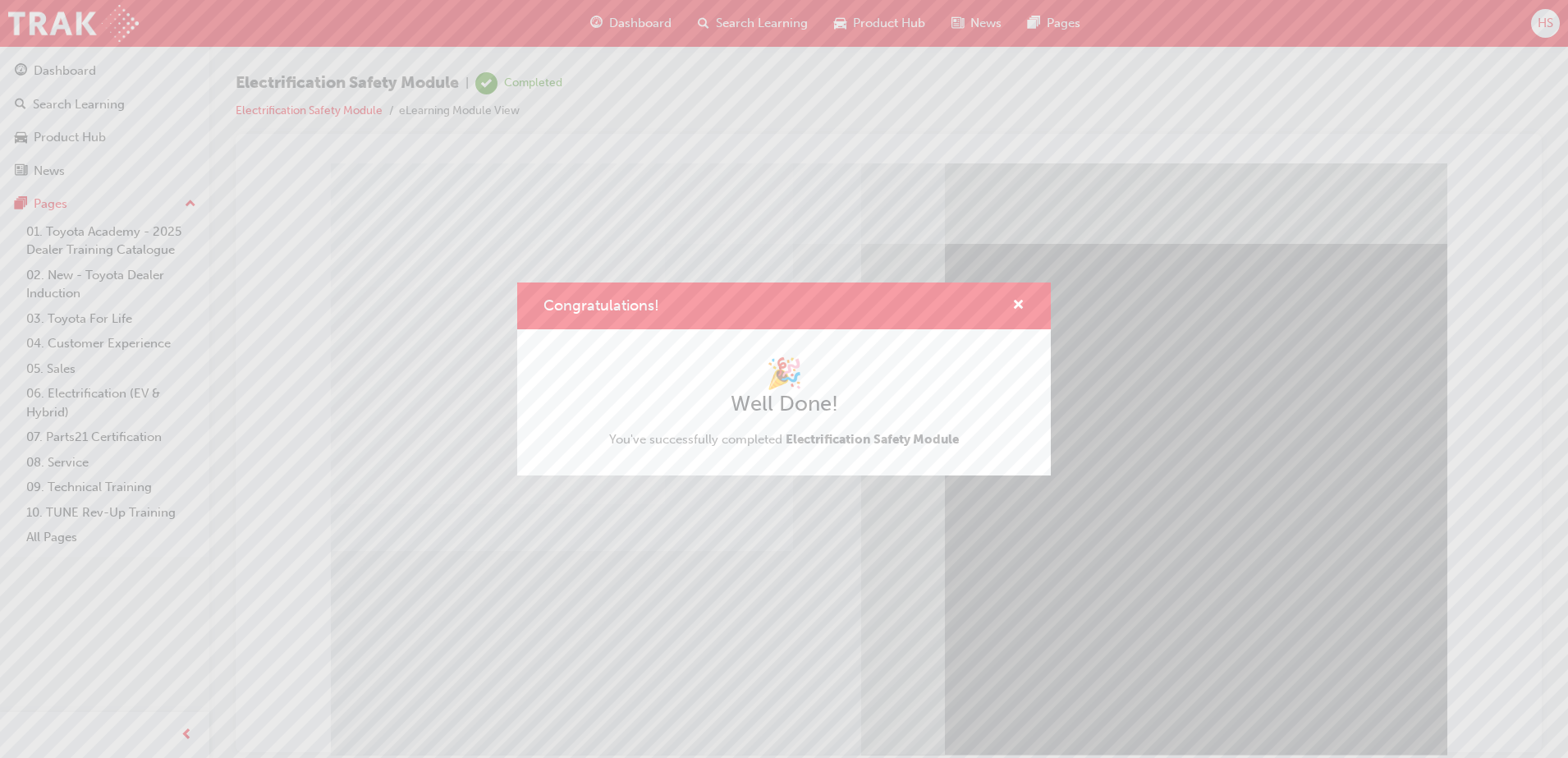
click at [1011, 309] on div "Congratulations!" at bounding box center [1012, 306] width 25 height 21
click at [1021, 303] on span "cross-icon" at bounding box center [1019, 306] width 13 height 15
